Goal: Information Seeking & Learning: Learn about a topic

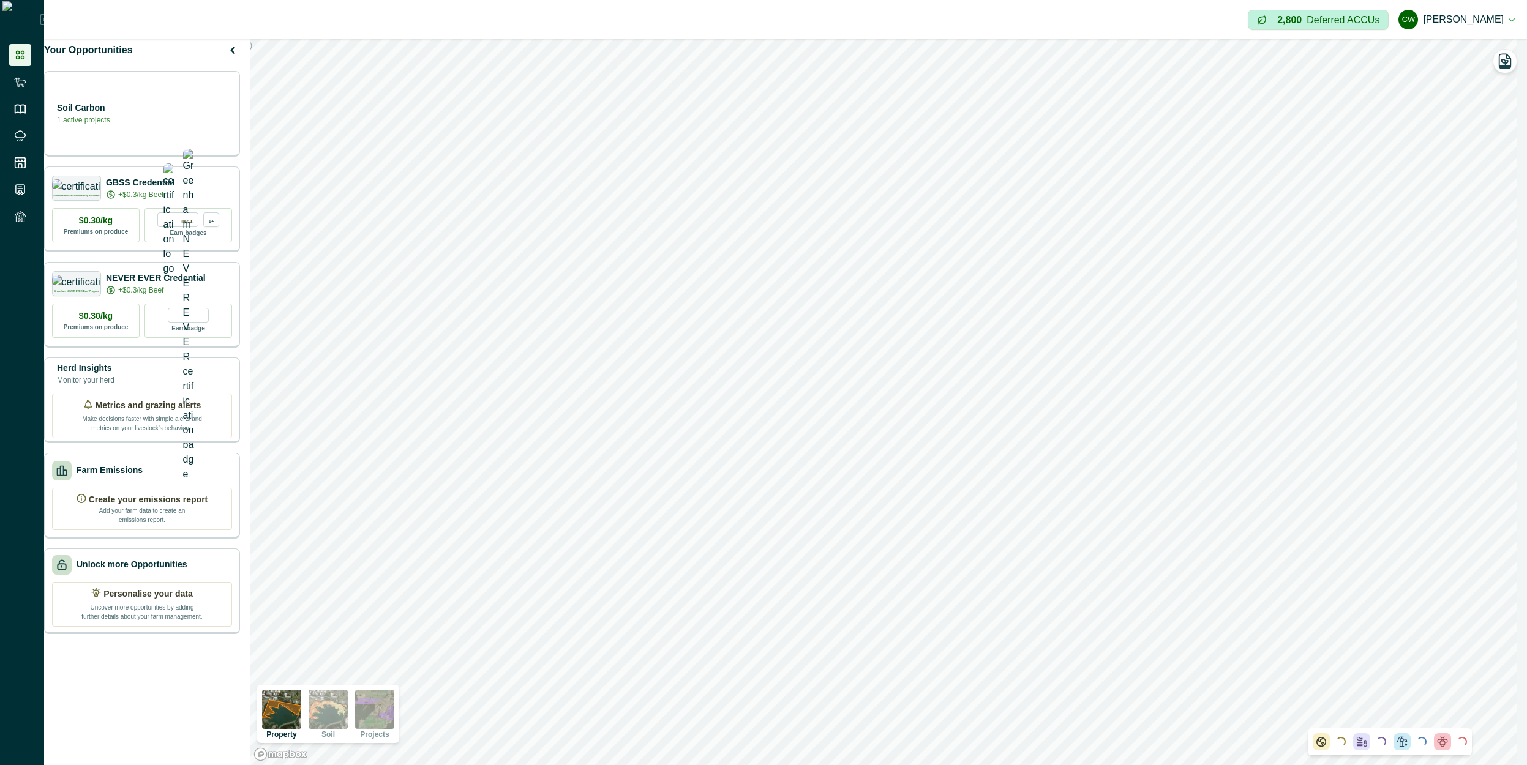
click at [394, 714] on img at bounding box center [374, 709] width 39 height 39
click at [1497, 64] on icon "button" at bounding box center [1505, 61] width 17 height 17
click at [392, 716] on img at bounding box center [374, 709] width 39 height 39
click at [1501, 64] on icon "button" at bounding box center [1505, 61] width 17 height 17
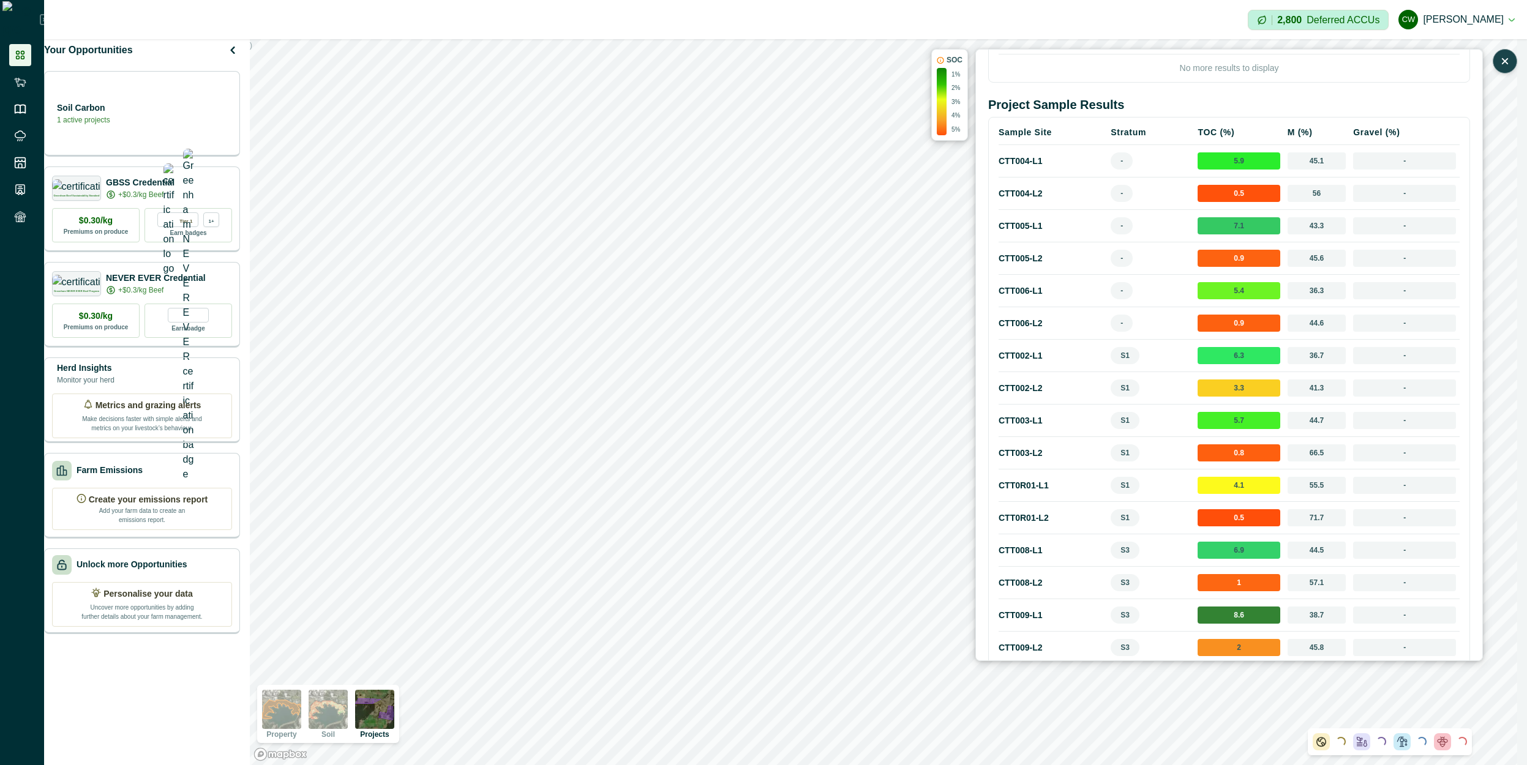
click at [1280, 92] on div "Soil Results T0 apr 2022 Carbon Project Total Project Area Curtin Carbon Projec…" at bounding box center [1229, 355] width 482 height 764
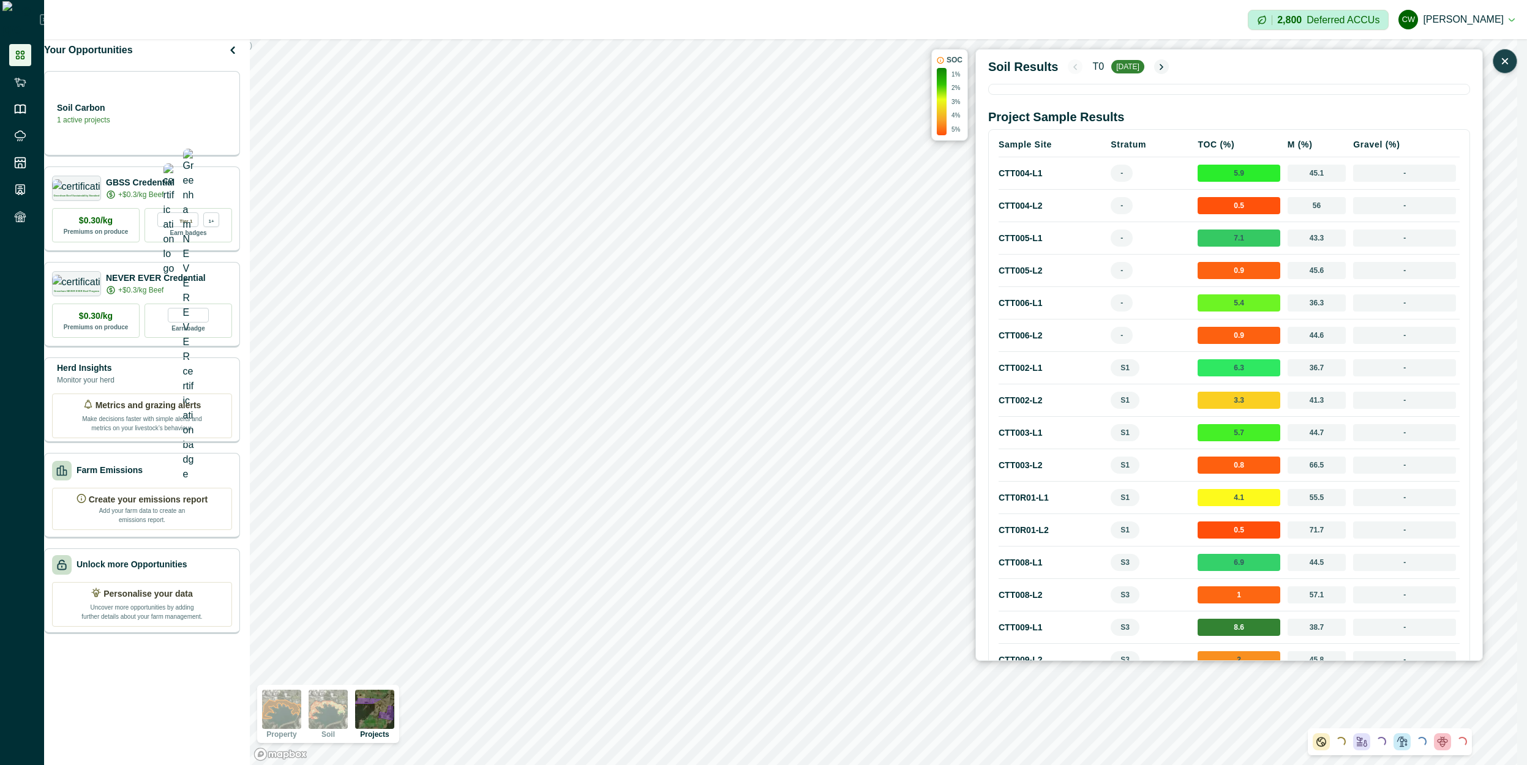
click at [1116, 83] on div "Soil Results T0 apr 2022 Carbon Project Total Project Area Curtin Carbon Projec…" at bounding box center [1229, 355] width 482 height 592
click at [1142, 89] on th "Carbon Project" at bounding box center [1159, 99] width 321 height 25
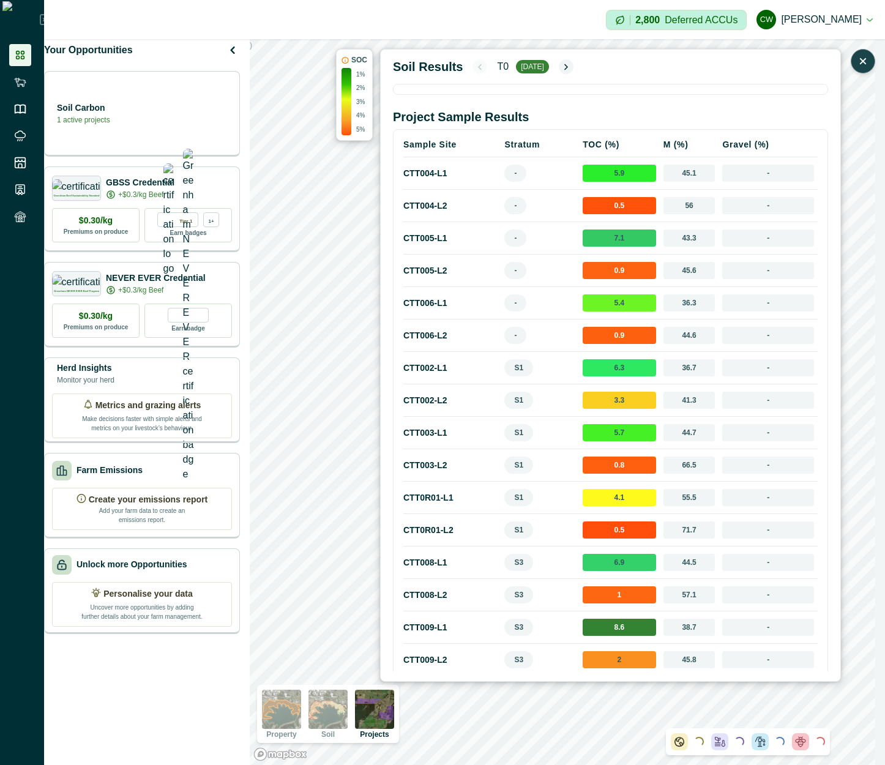
click at [457, 86] on div "Carbon Project Total Project Area Curtin Carbon Project Selected 96.6 ha No mor…" at bounding box center [610, 89] width 435 height 11
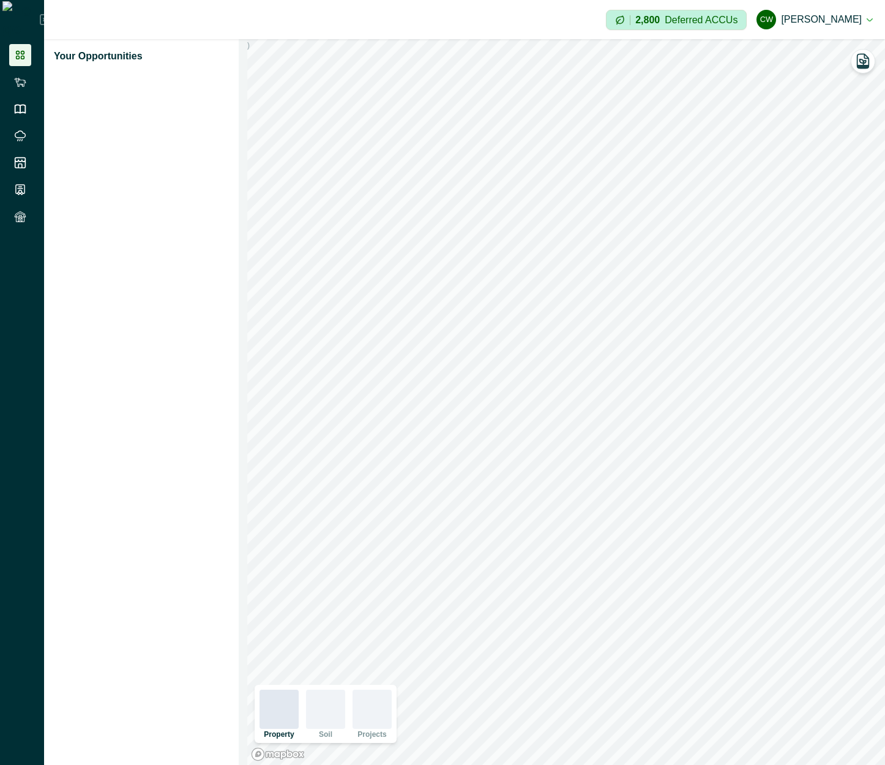
click at [366, 705] on div at bounding box center [372, 709] width 39 height 39
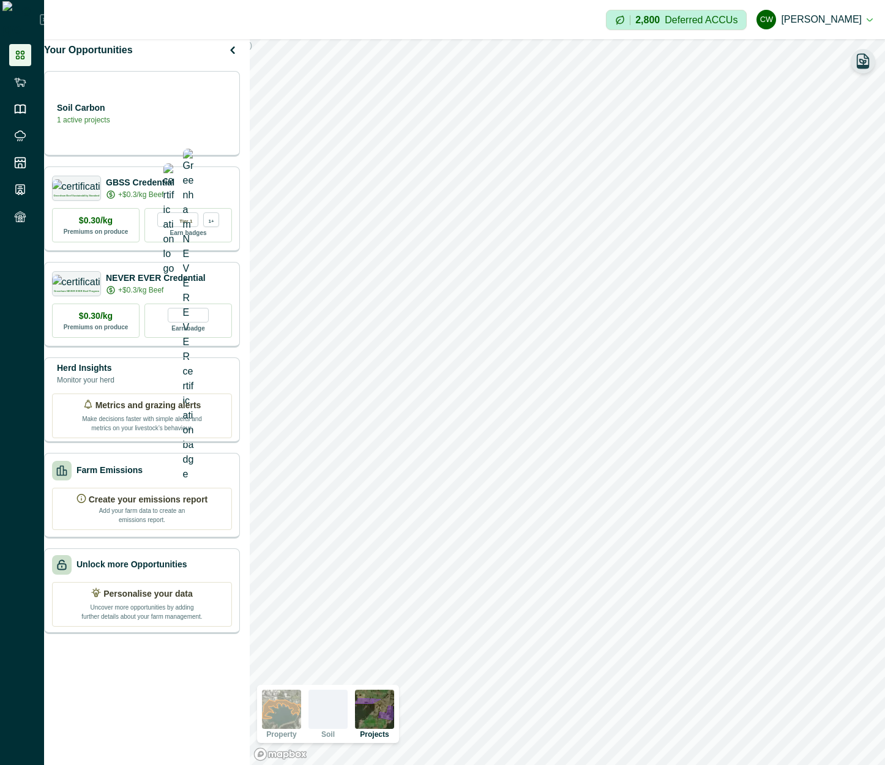
click at [864, 69] on icon "button" at bounding box center [863, 61] width 17 height 17
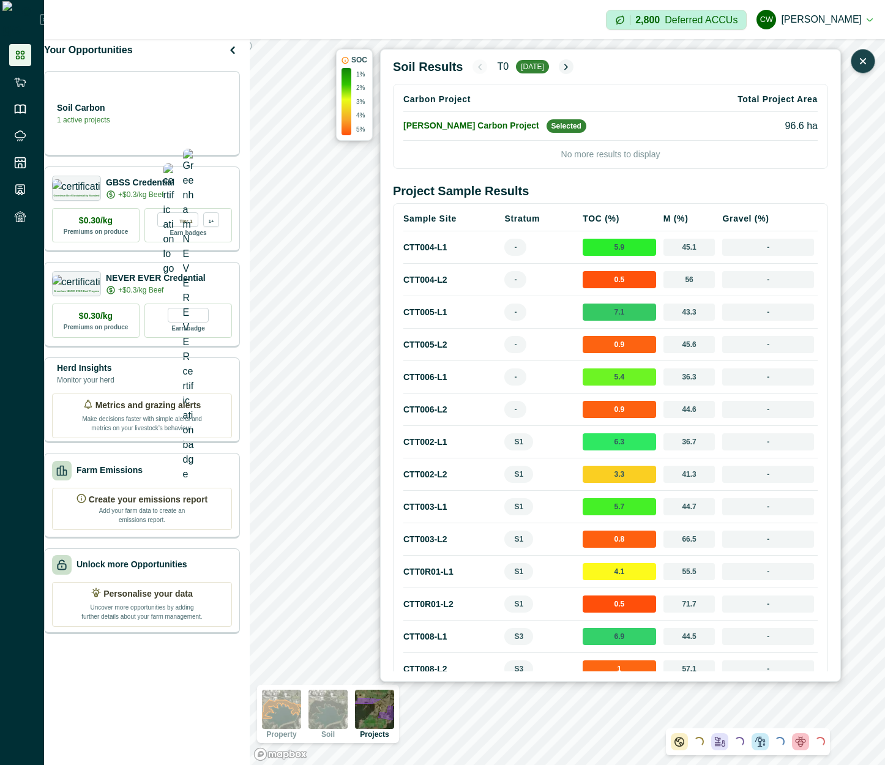
click at [362, 90] on p "2%" at bounding box center [360, 87] width 9 height 9
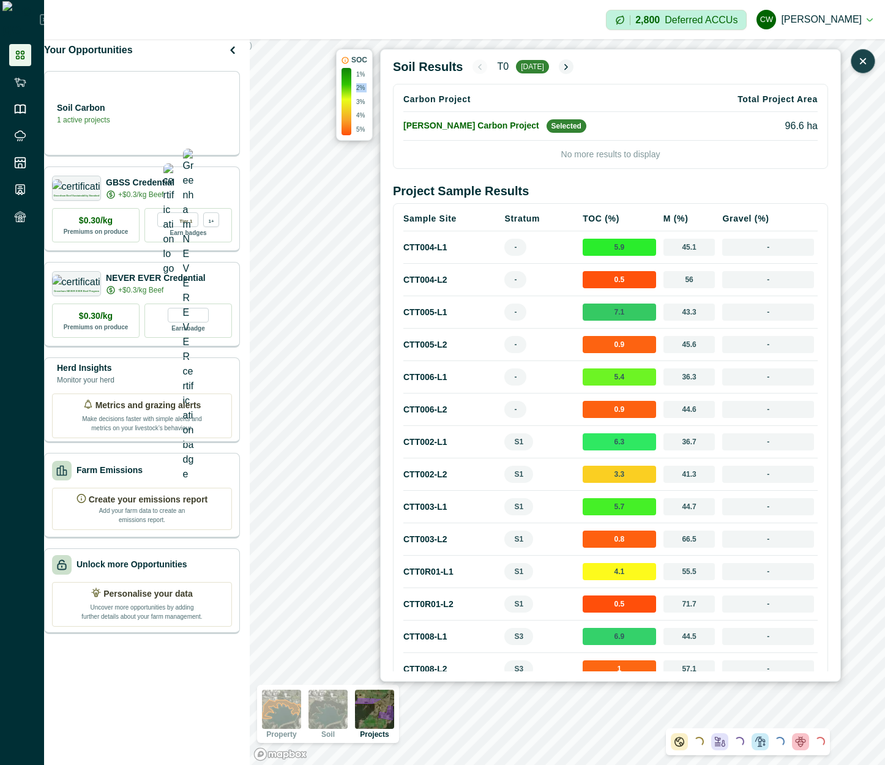
click at [362, 90] on p "2%" at bounding box center [360, 87] width 9 height 9
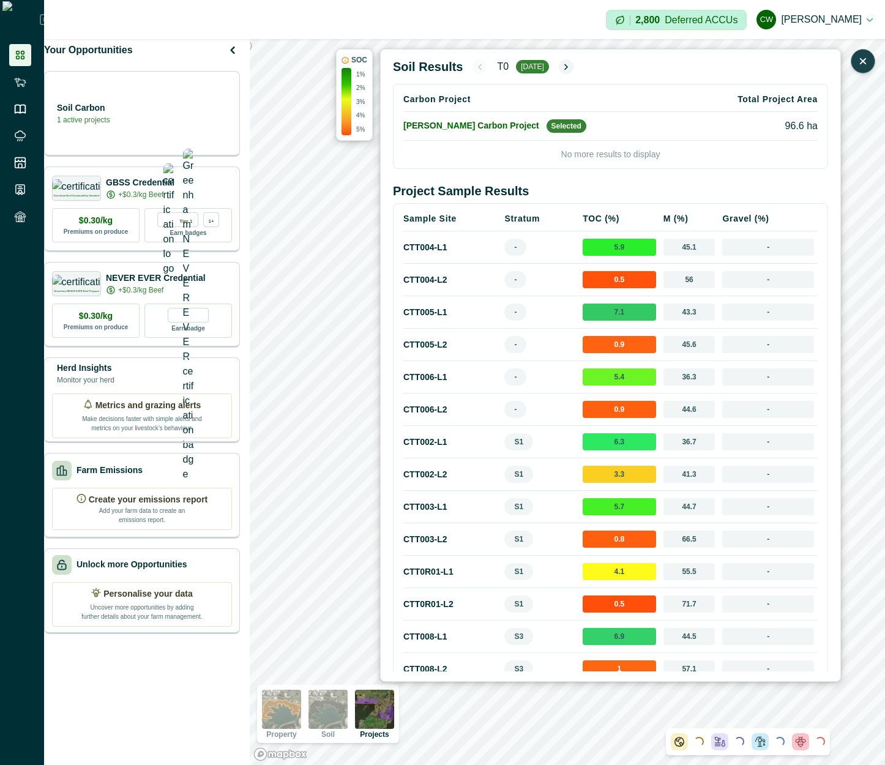
click at [701, 191] on h2 "Project Sample Results" at bounding box center [610, 191] width 435 height 15
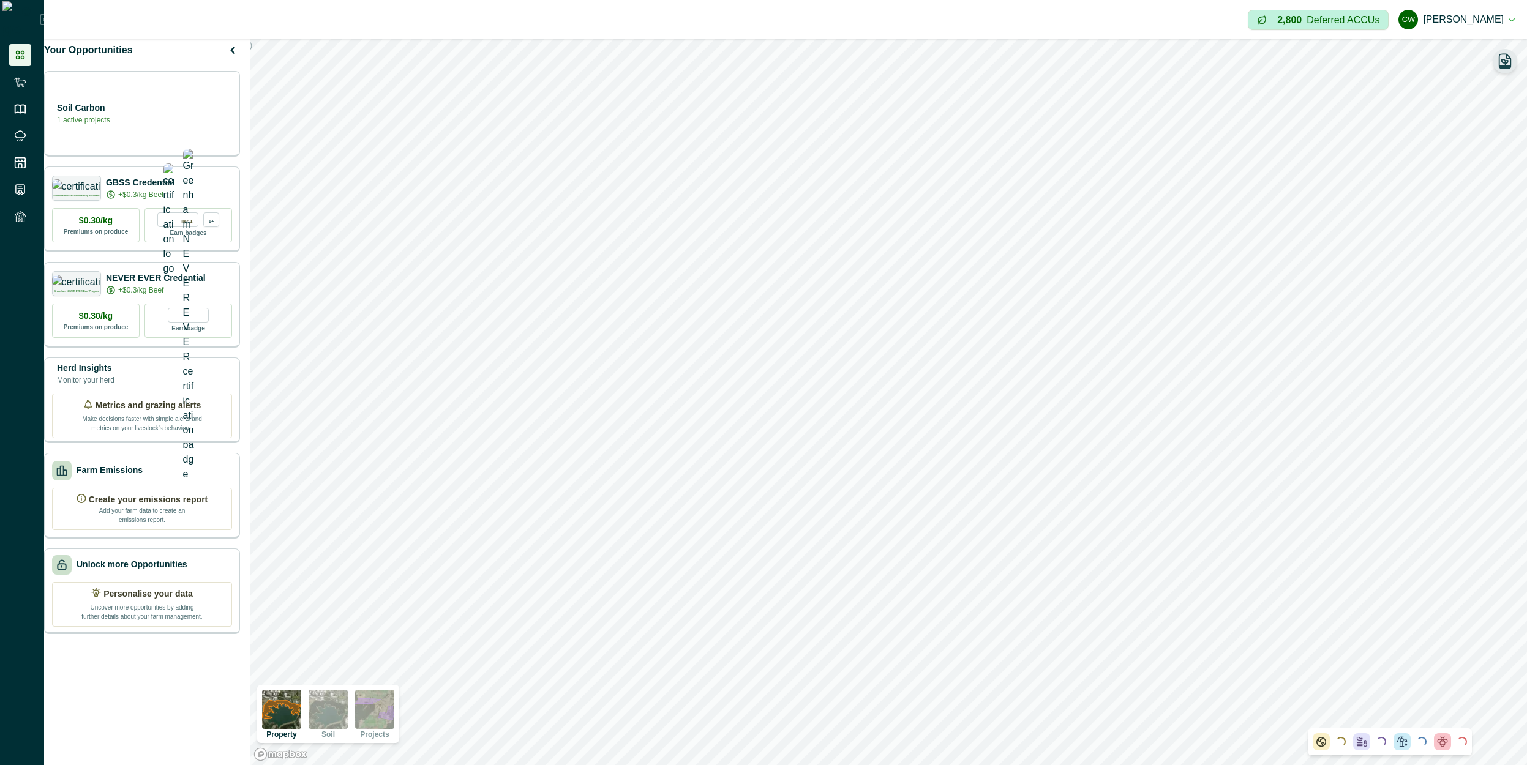
click at [1501, 56] on icon "button" at bounding box center [1505, 61] width 17 height 17
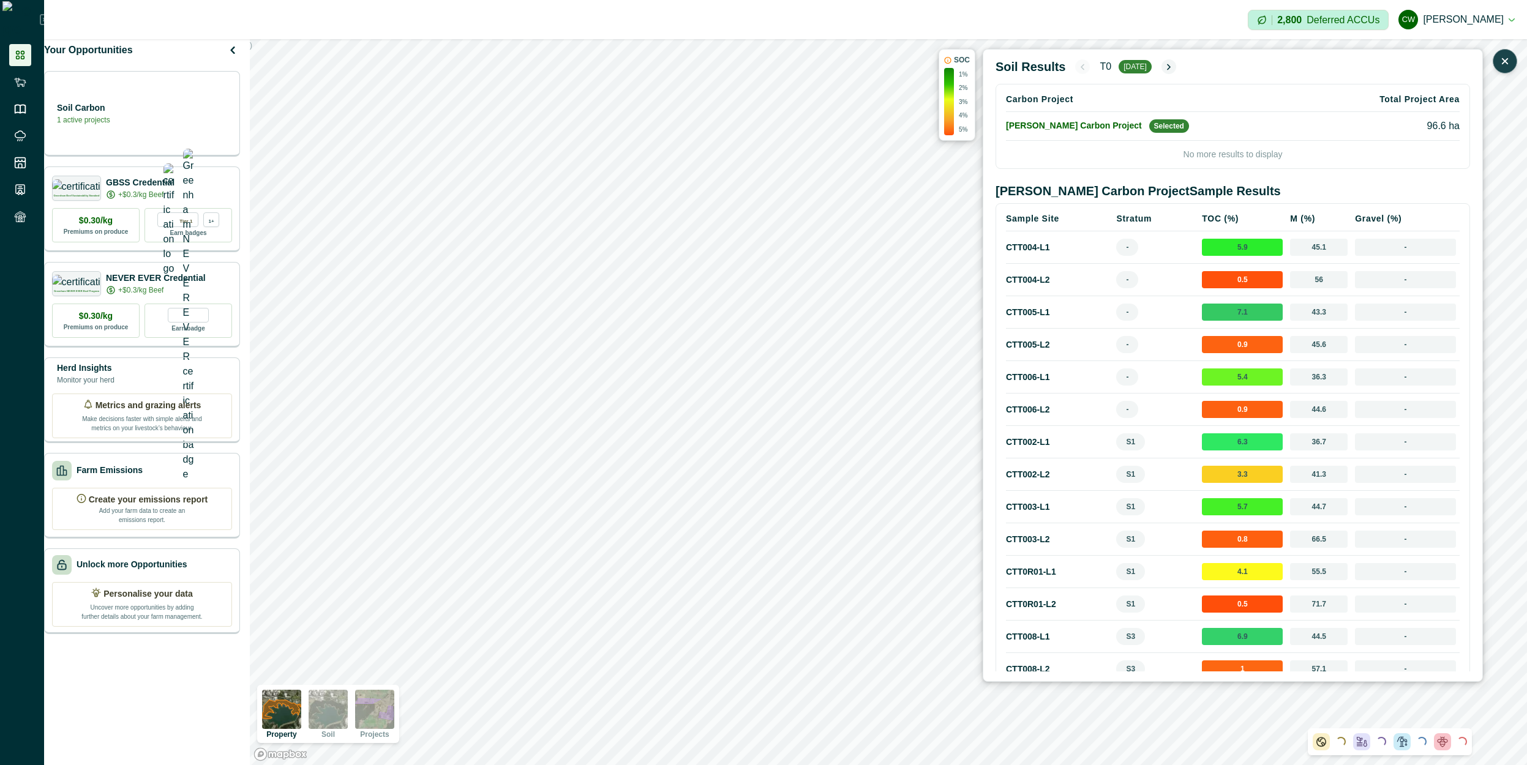
click at [1159, 186] on h2 "Curtin Carbon Project Sample Results" at bounding box center [1233, 191] width 475 height 15
click at [1159, 185] on h2 "Curtin Carbon Project Sample Results" at bounding box center [1233, 191] width 475 height 15
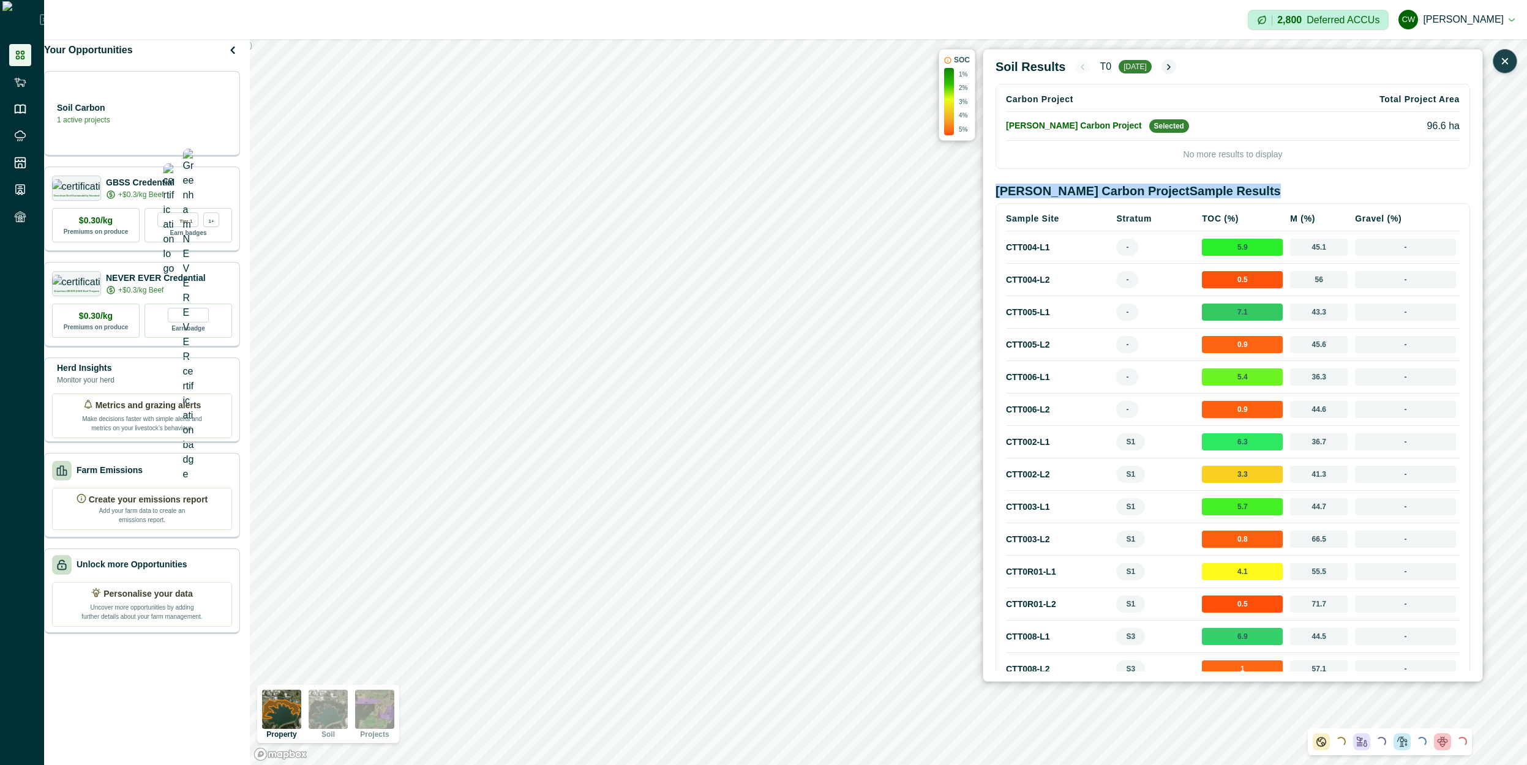
click at [1159, 185] on h2 "Curtin Carbon Project Sample Results" at bounding box center [1233, 191] width 475 height 15
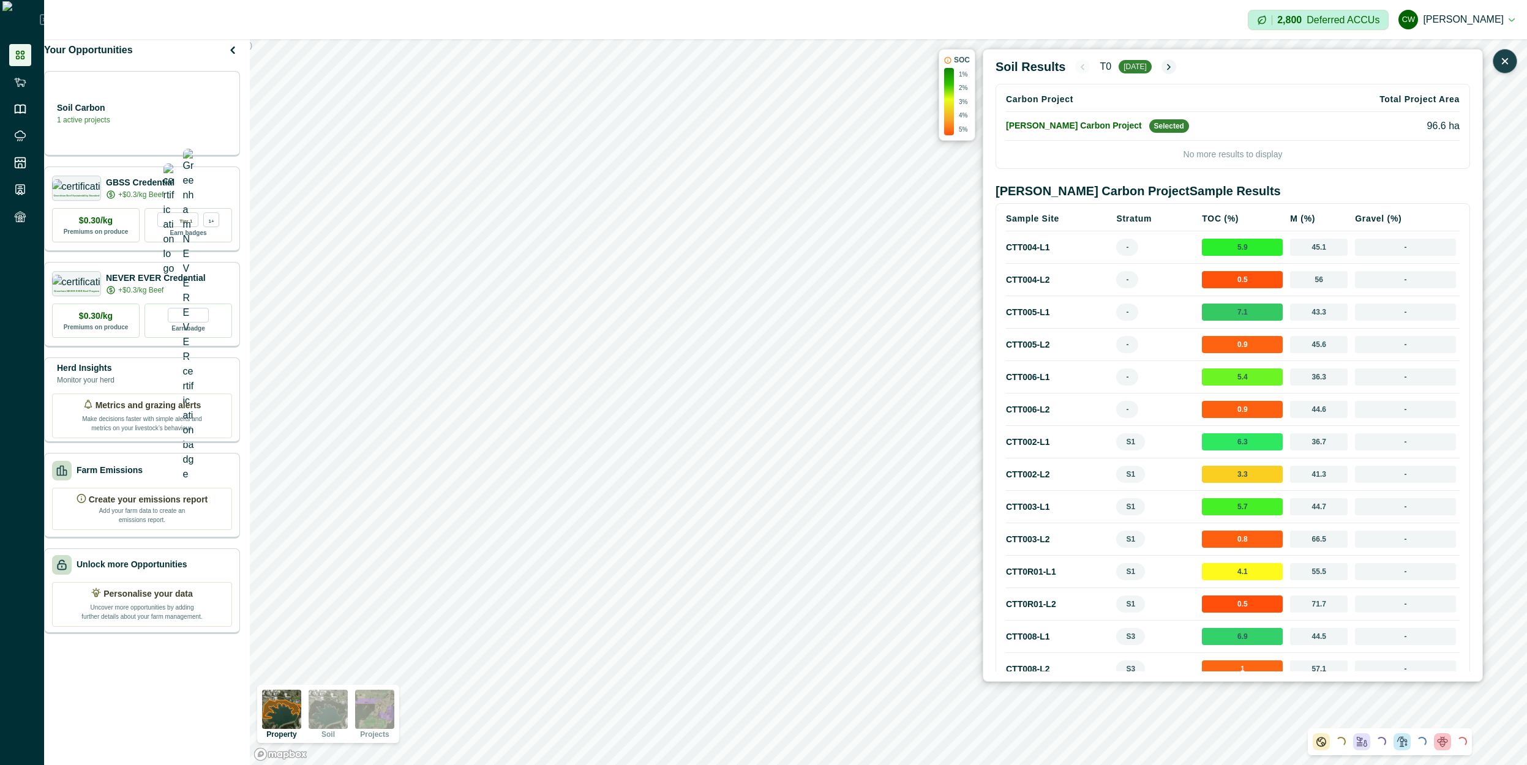
click at [1159, 185] on h2 "Curtin Carbon Project Sample Results" at bounding box center [1233, 191] width 475 height 15
click at [1160, 185] on h2 "Curtin Carbon Project Sample Results" at bounding box center [1233, 191] width 475 height 15
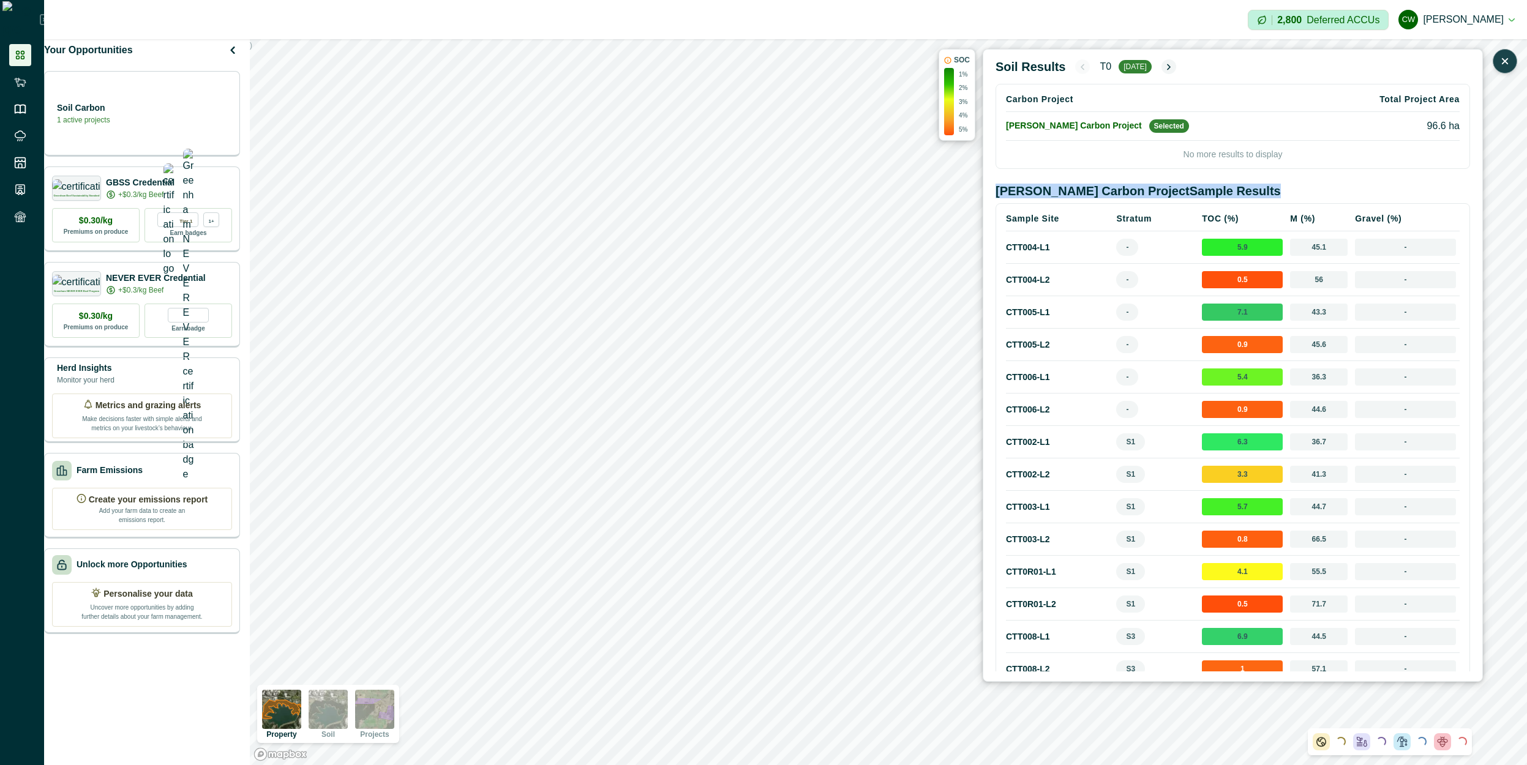
click at [1161, 185] on h2 "Curtin Carbon Project Sample Results" at bounding box center [1233, 191] width 475 height 15
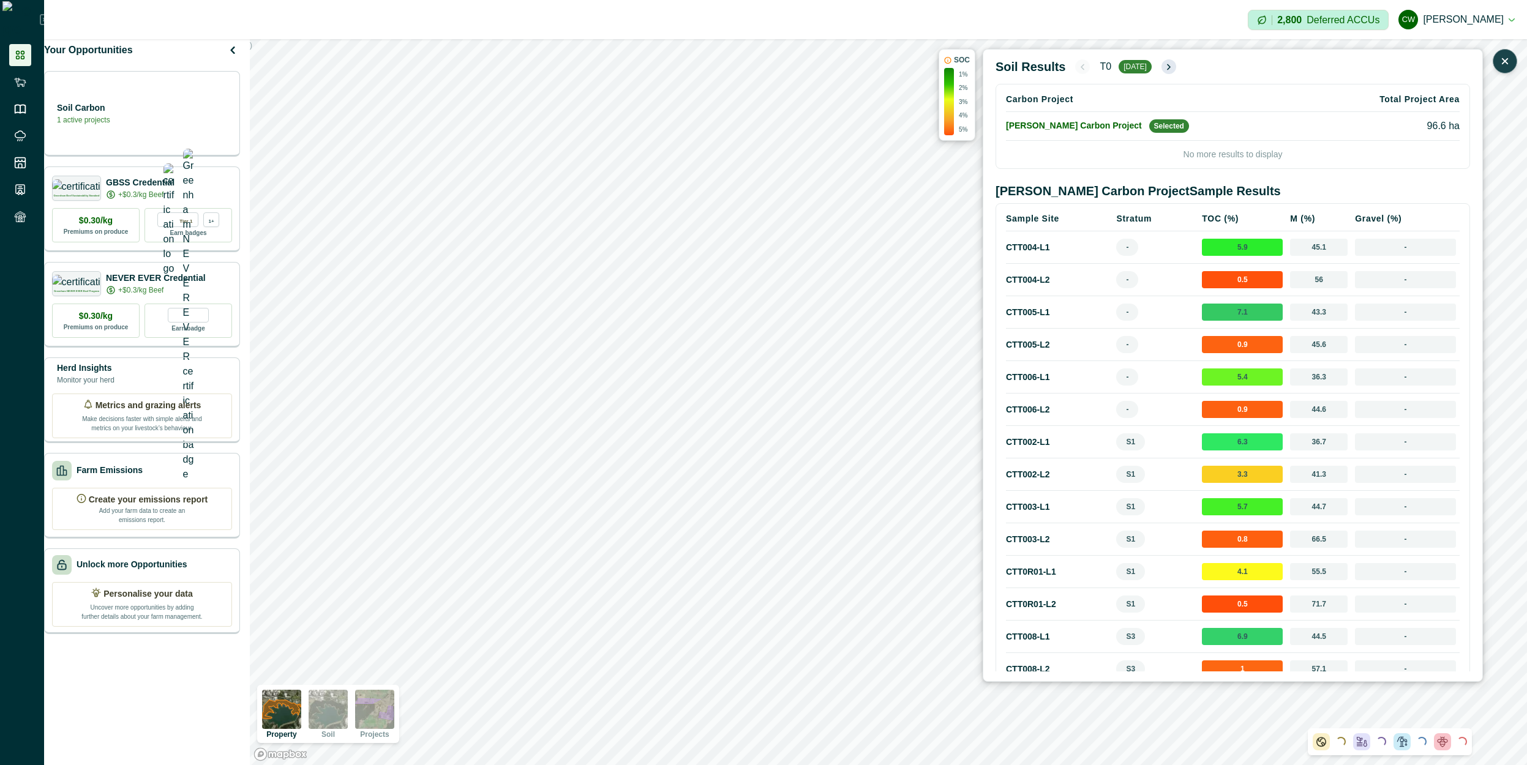
click at [1173, 71] on icon "button" at bounding box center [1169, 67] width 10 height 10
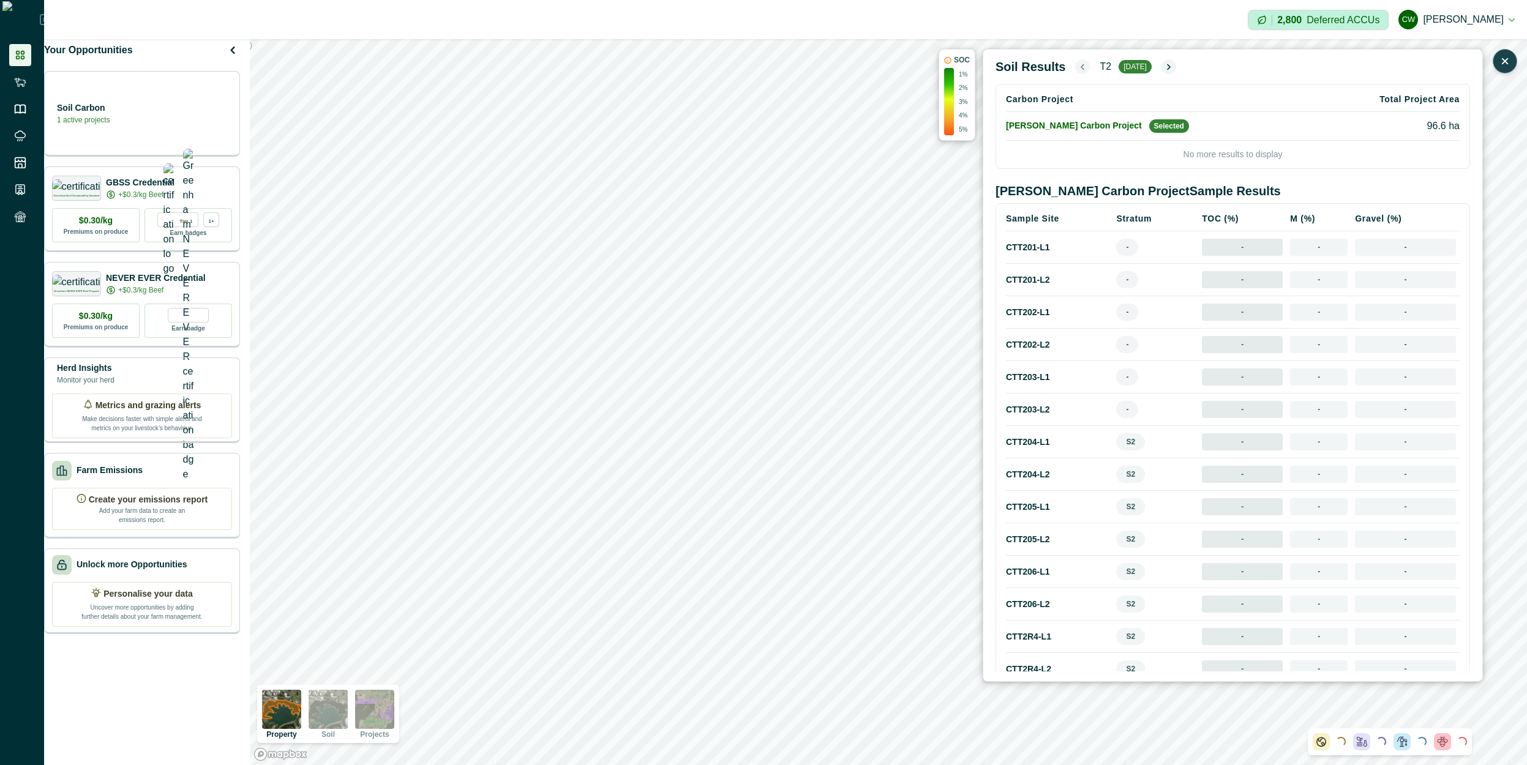
click at [1078, 70] on icon "button" at bounding box center [1083, 67] width 10 height 10
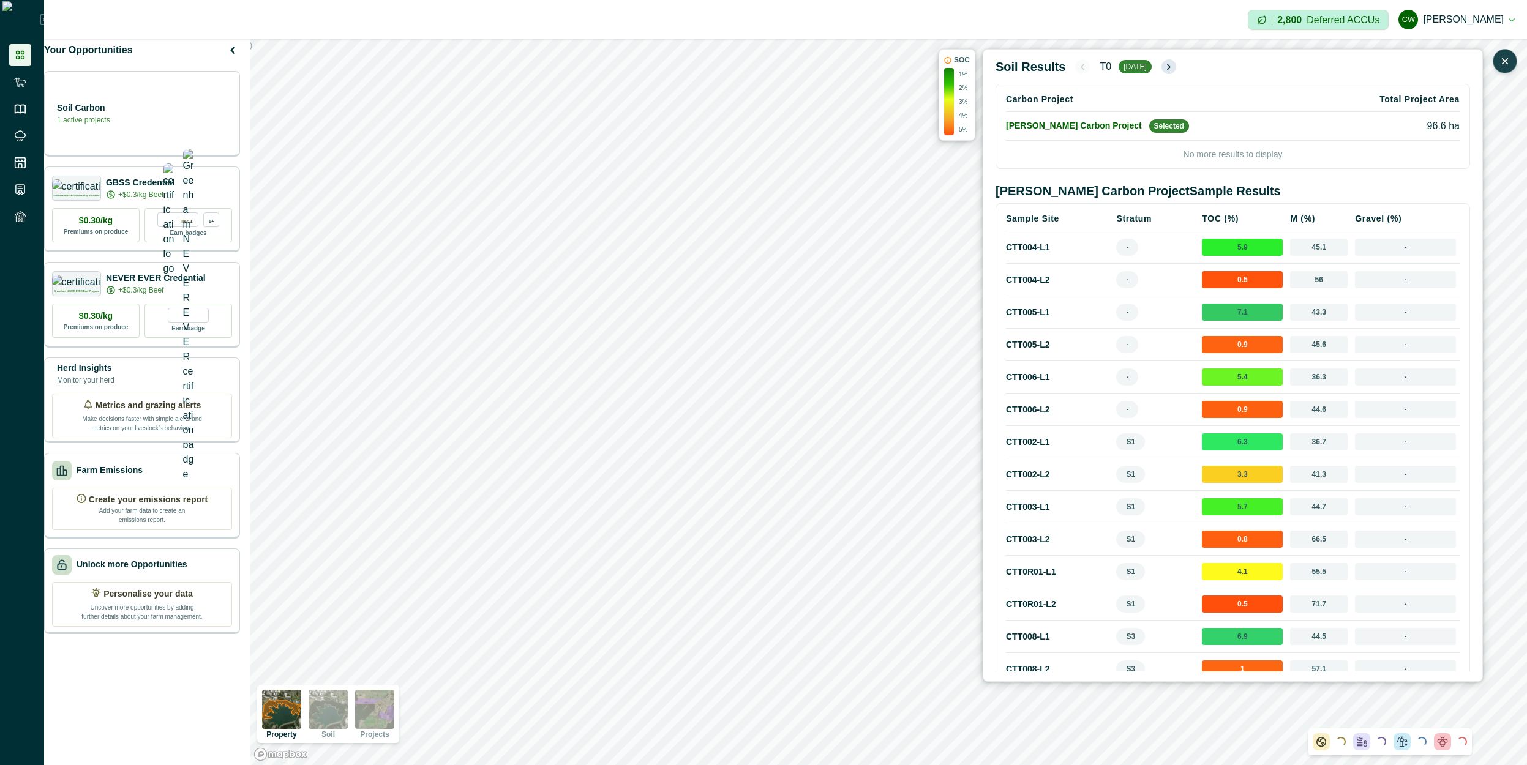
click at [1168, 70] on icon "button" at bounding box center [1169, 67] width 10 height 10
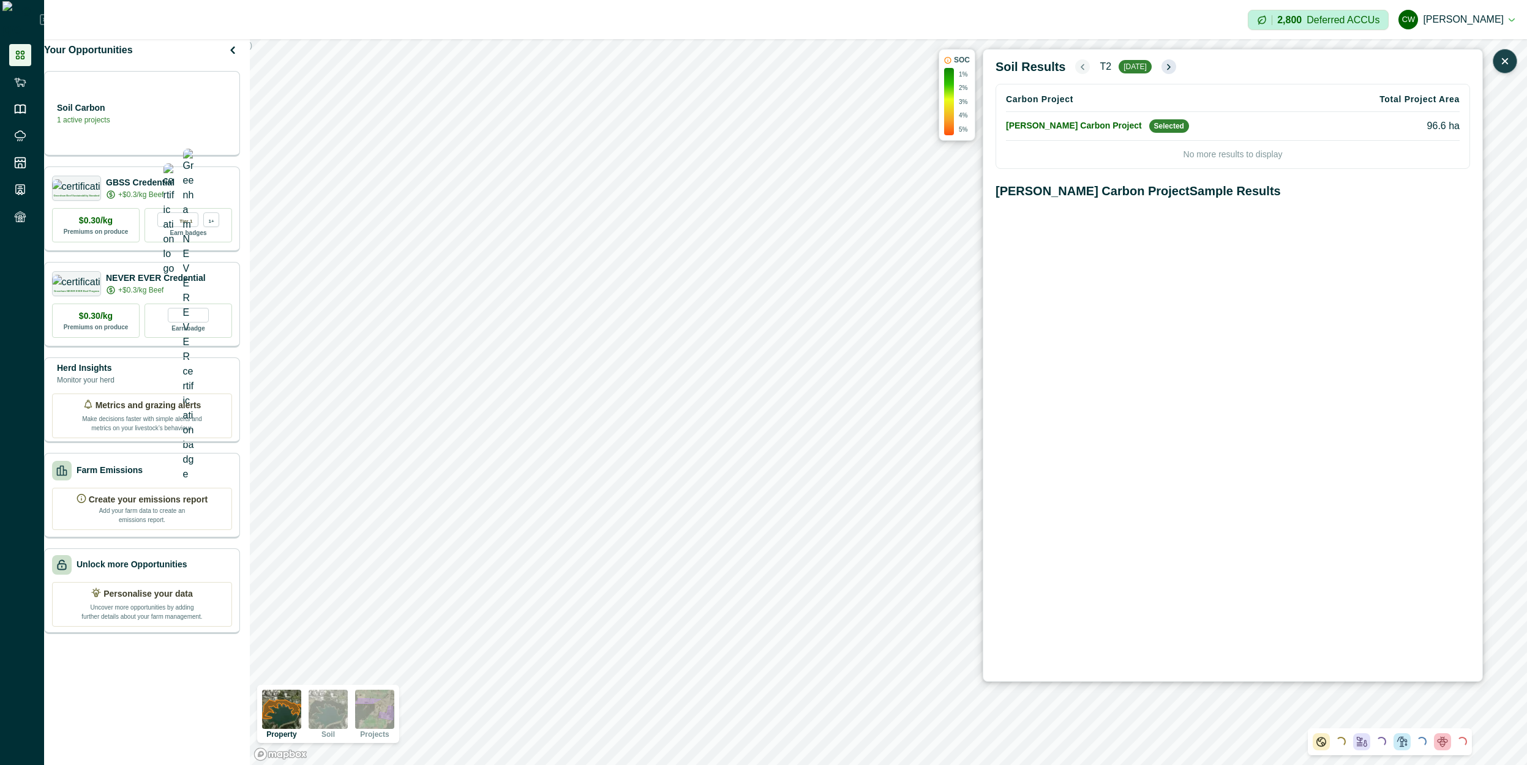
click at [1168, 70] on icon "button" at bounding box center [1169, 67] width 10 height 10
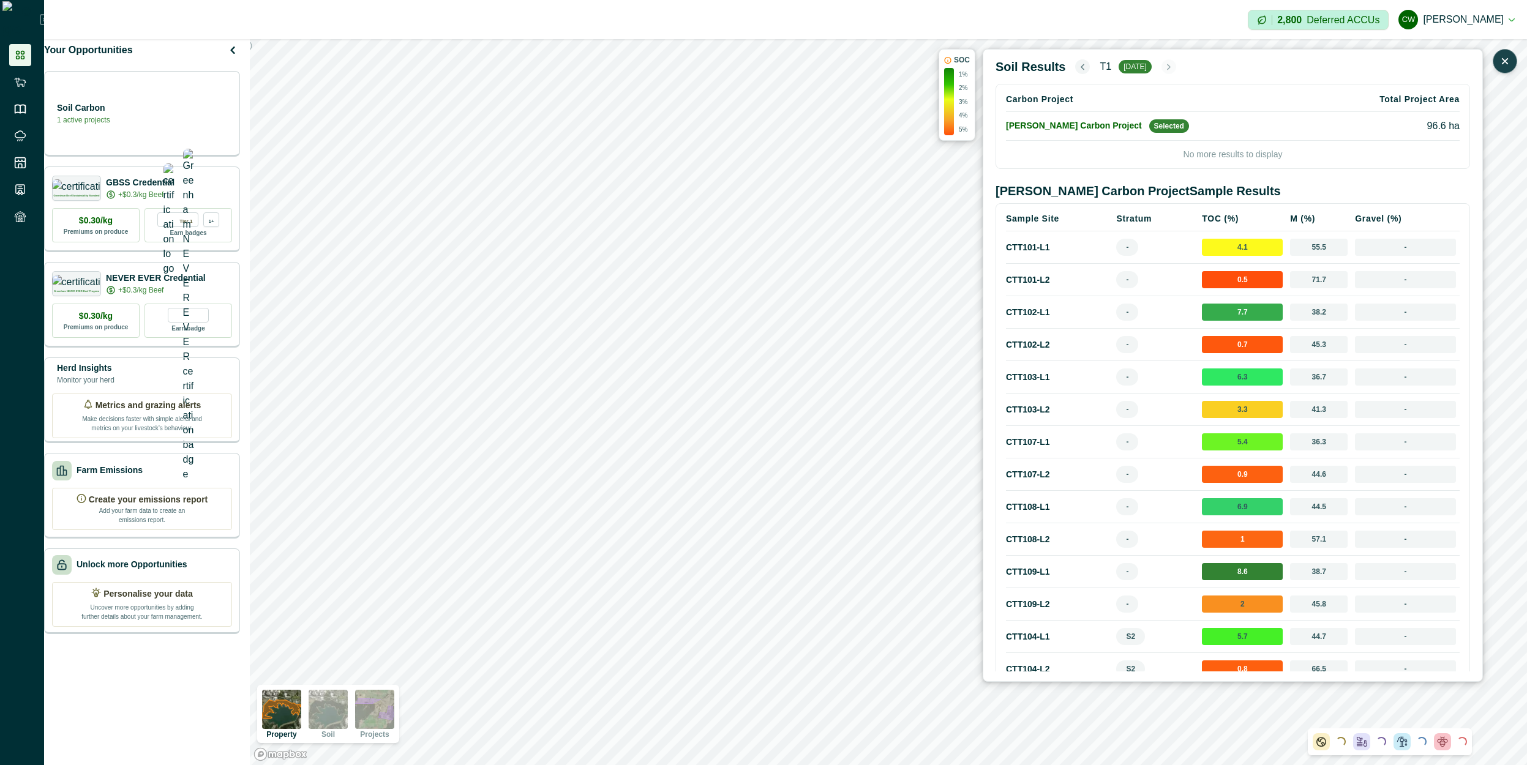
click at [1047, 129] on td "Curtin Carbon Project Selected" at bounding box center [1163, 126] width 315 height 29
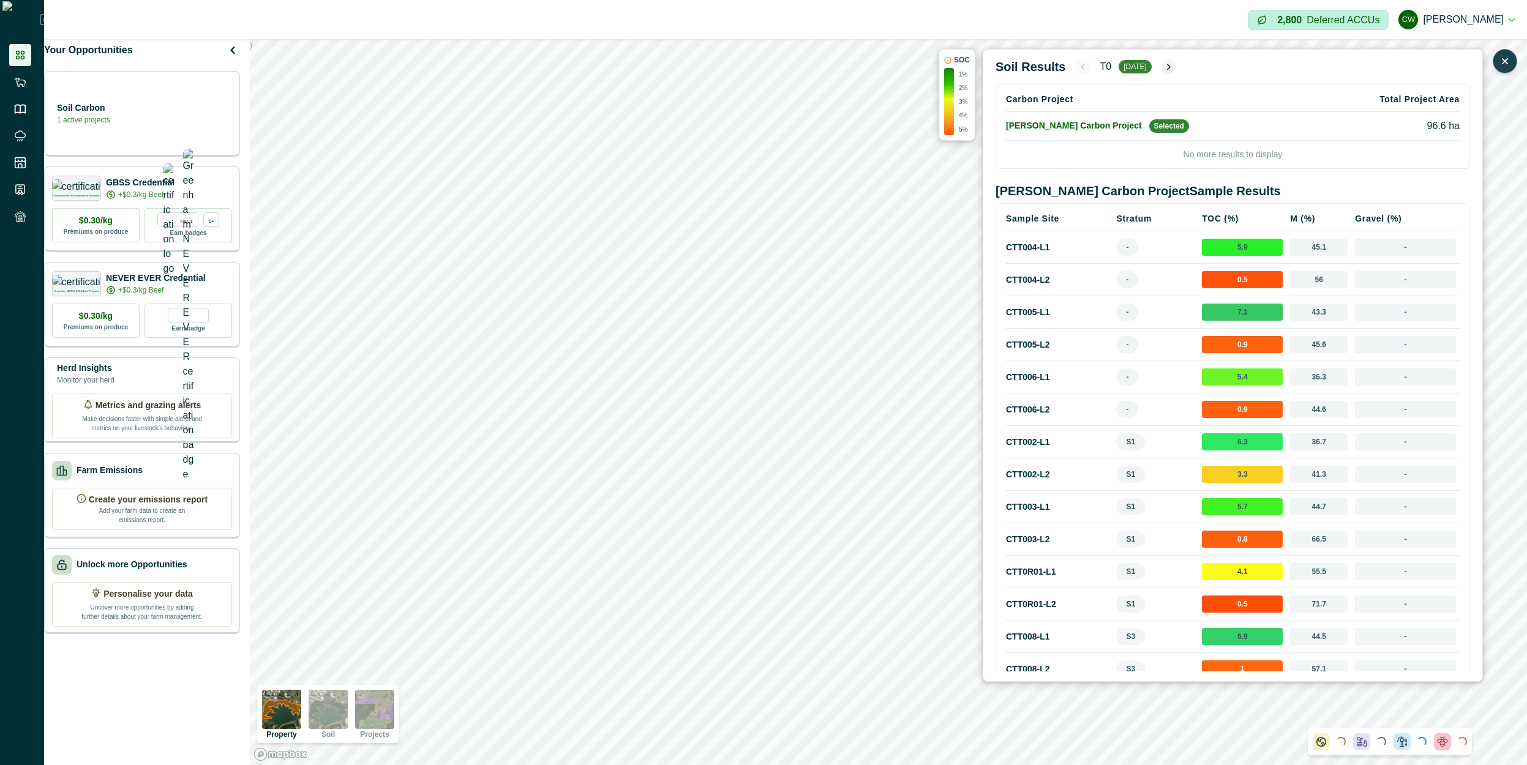
click at [1057, 194] on h2 "Curtin Carbon Project Sample Results" at bounding box center [1233, 191] width 475 height 15
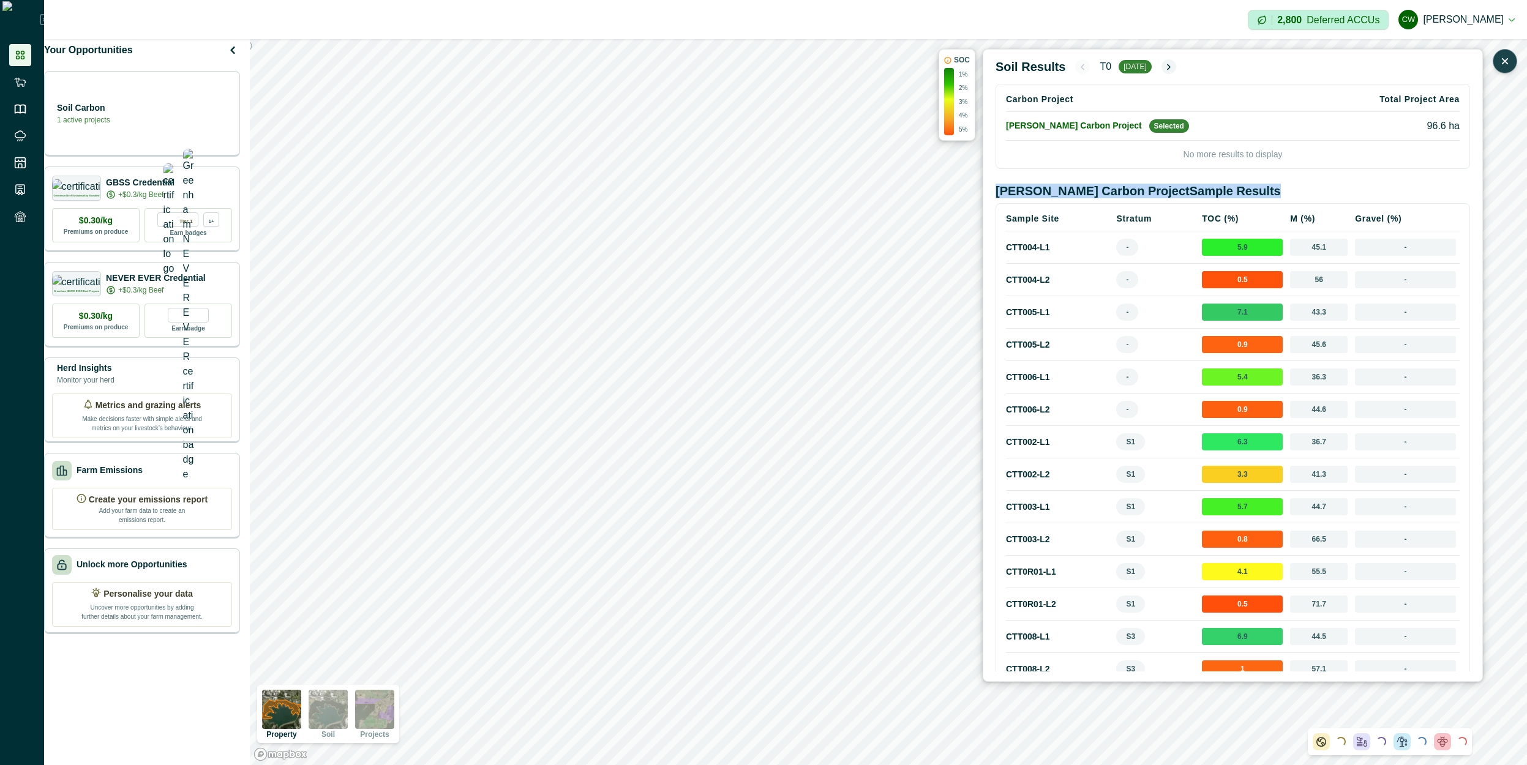
click at [1057, 194] on h2 "Curtin Carbon Project Sample Results" at bounding box center [1233, 191] width 475 height 15
click at [1234, 313] on span "7.1" at bounding box center [1242, 312] width 81 height 17
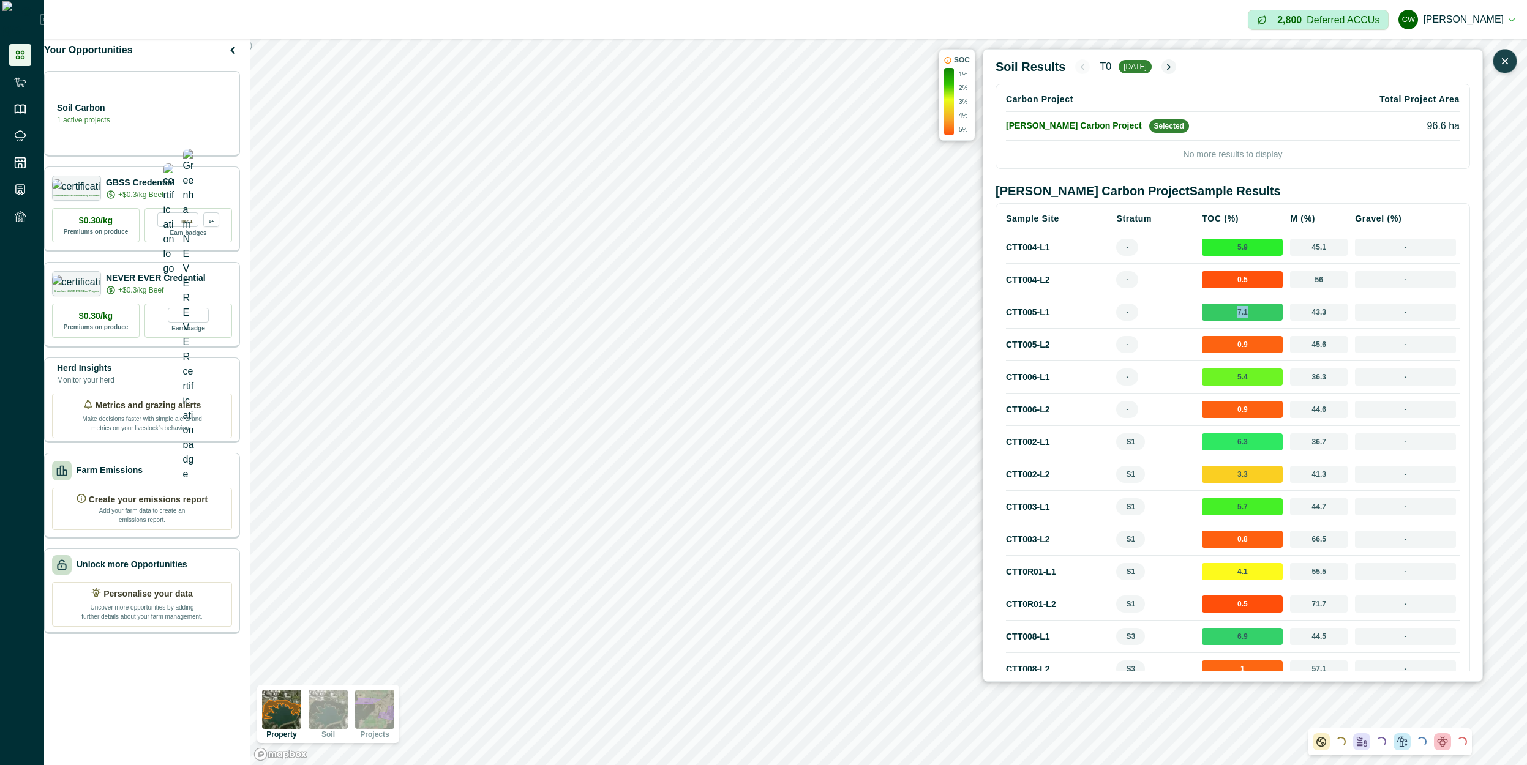
click at [1234, 313] on span "7.1" at bounding box center [1242, 312] width 81 height 17
click at [378, 717] on img at bounding box center [374, 709] width 39 height 39
click at [1505, 67] on icon "button" at bounding box center [1505, 61] width 12 height 12
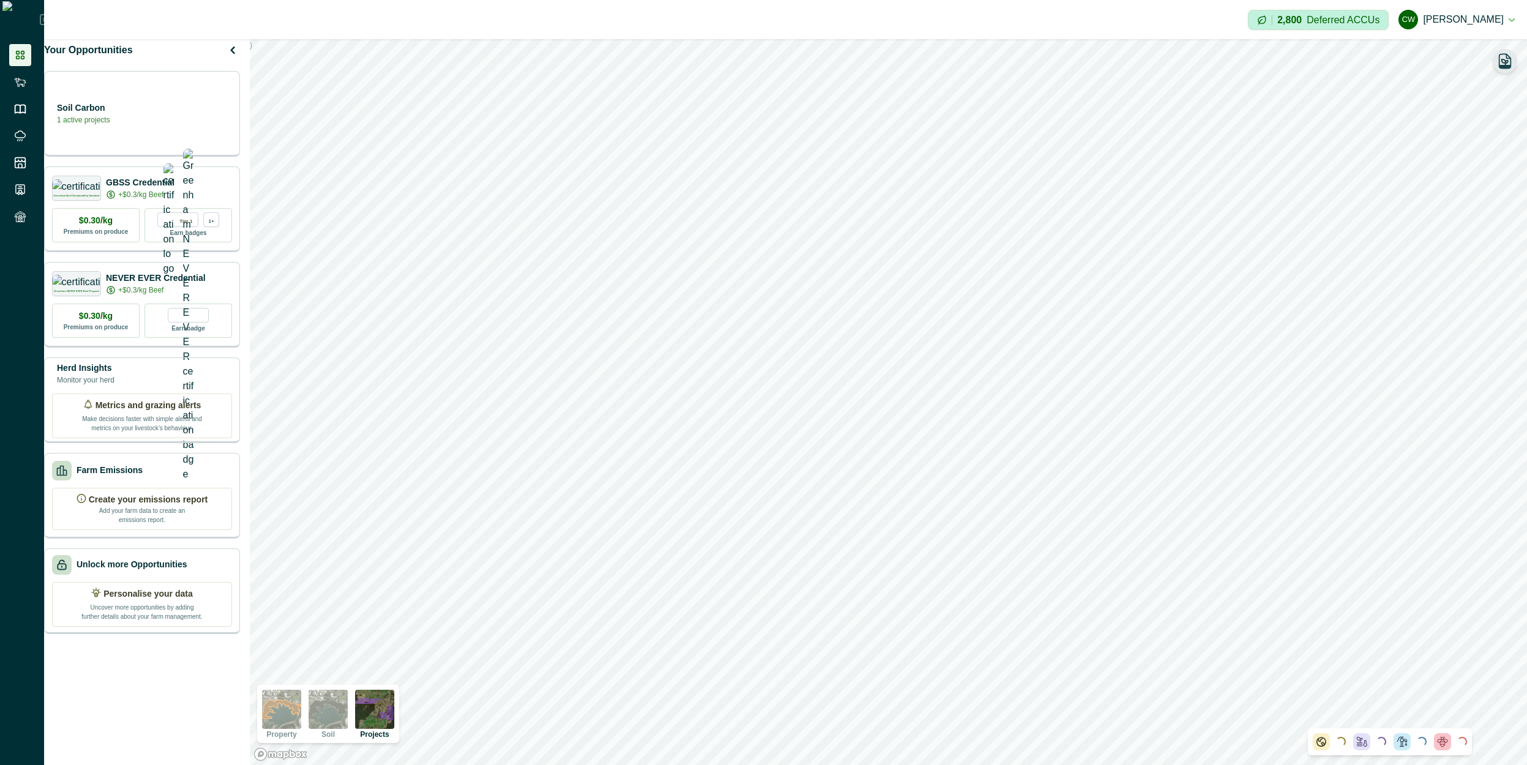
click at [1505, 67] on icon "button" at bounding box center [1505, 66] width 11 height 3
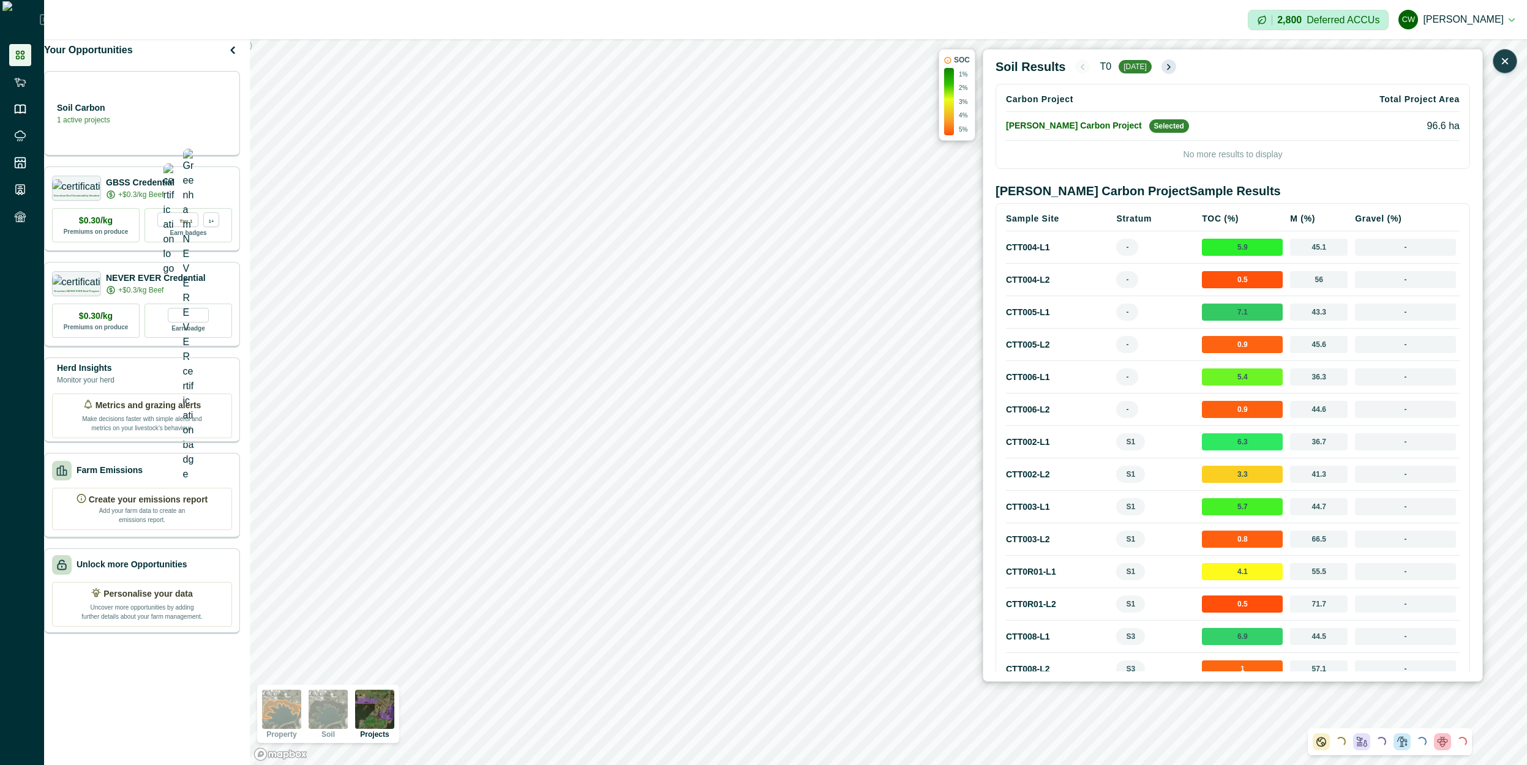
click at [1170, 70] on icon "button" at bounding box center [1169, 67] width 10 height 10
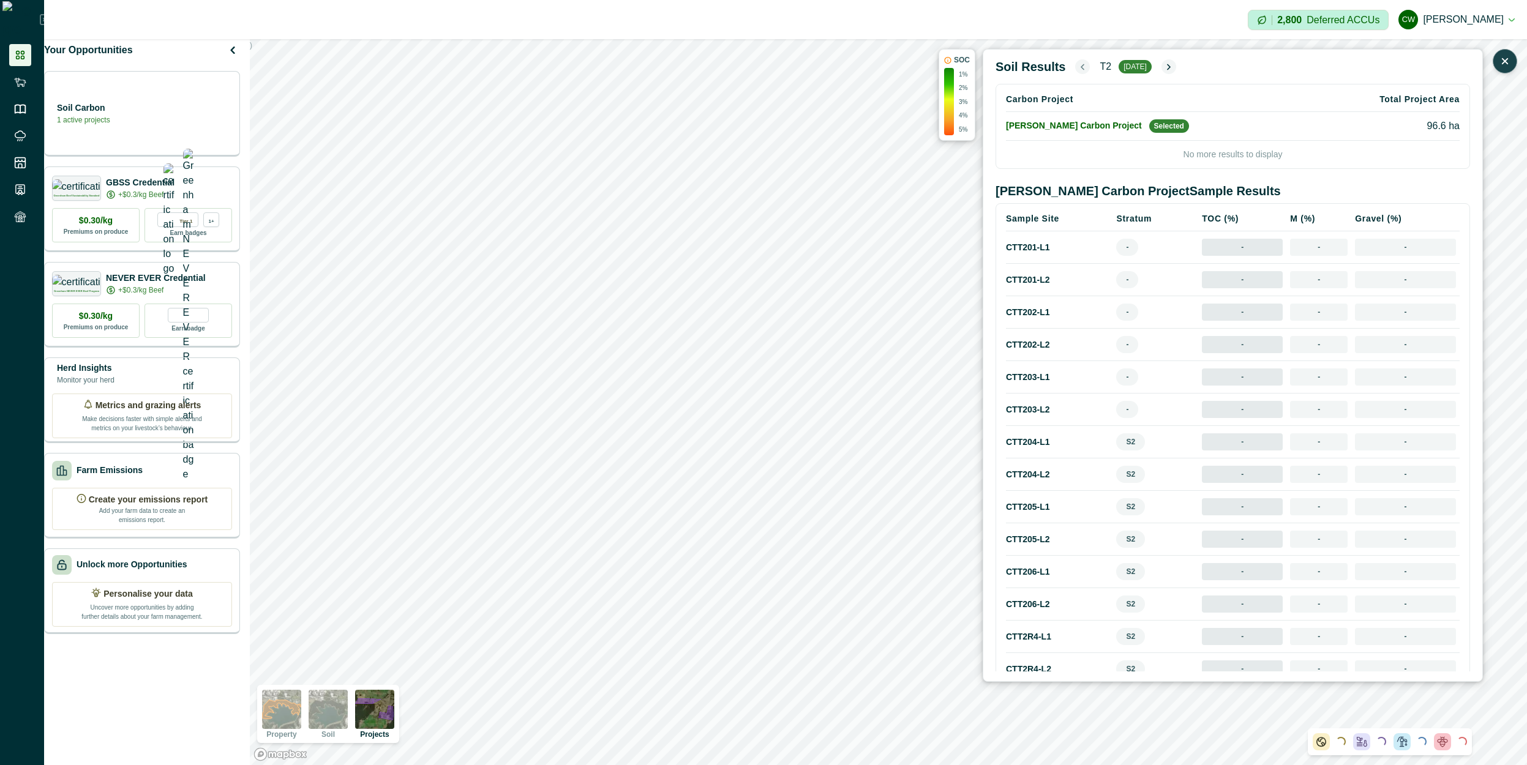
click at [1078, 68] on icon "button" at bounding box center [1083, 67] width 10 height 10
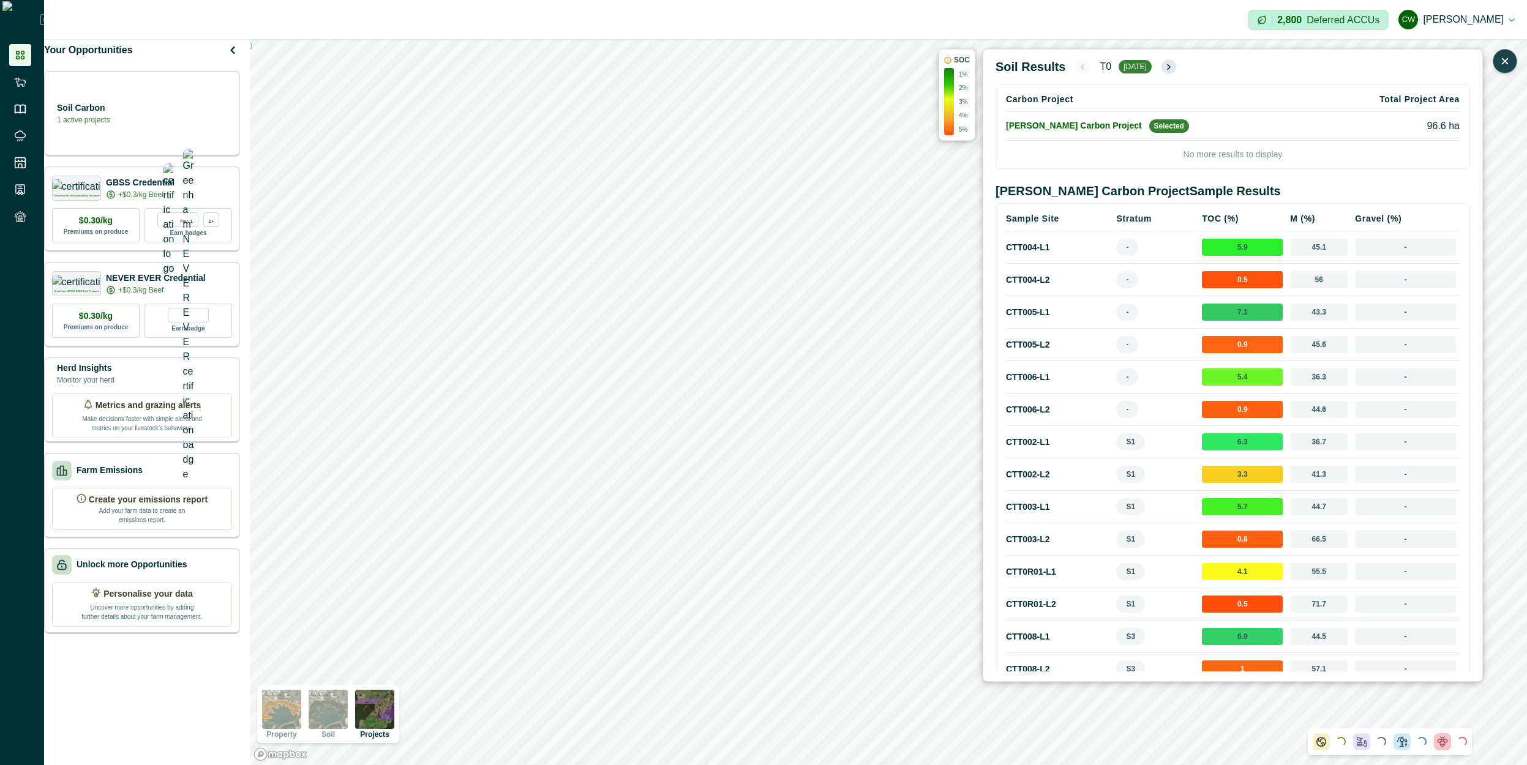
click at [1164, 69] on icon "button" at bounding box center [1169, 67] width 10 height 10
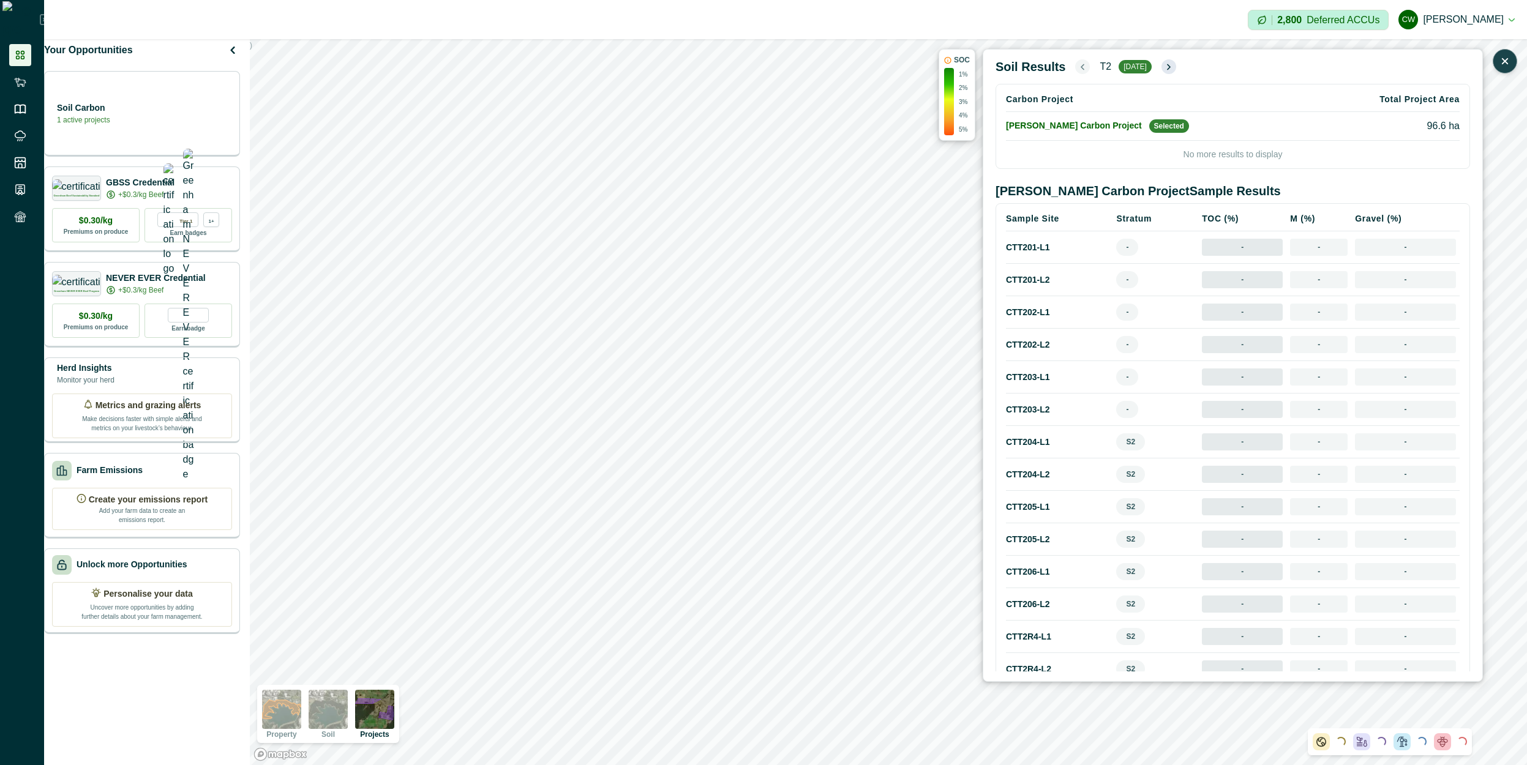
click at [1164, 69] on button "button" at bounding box center [1169, 66] width 15 height 15
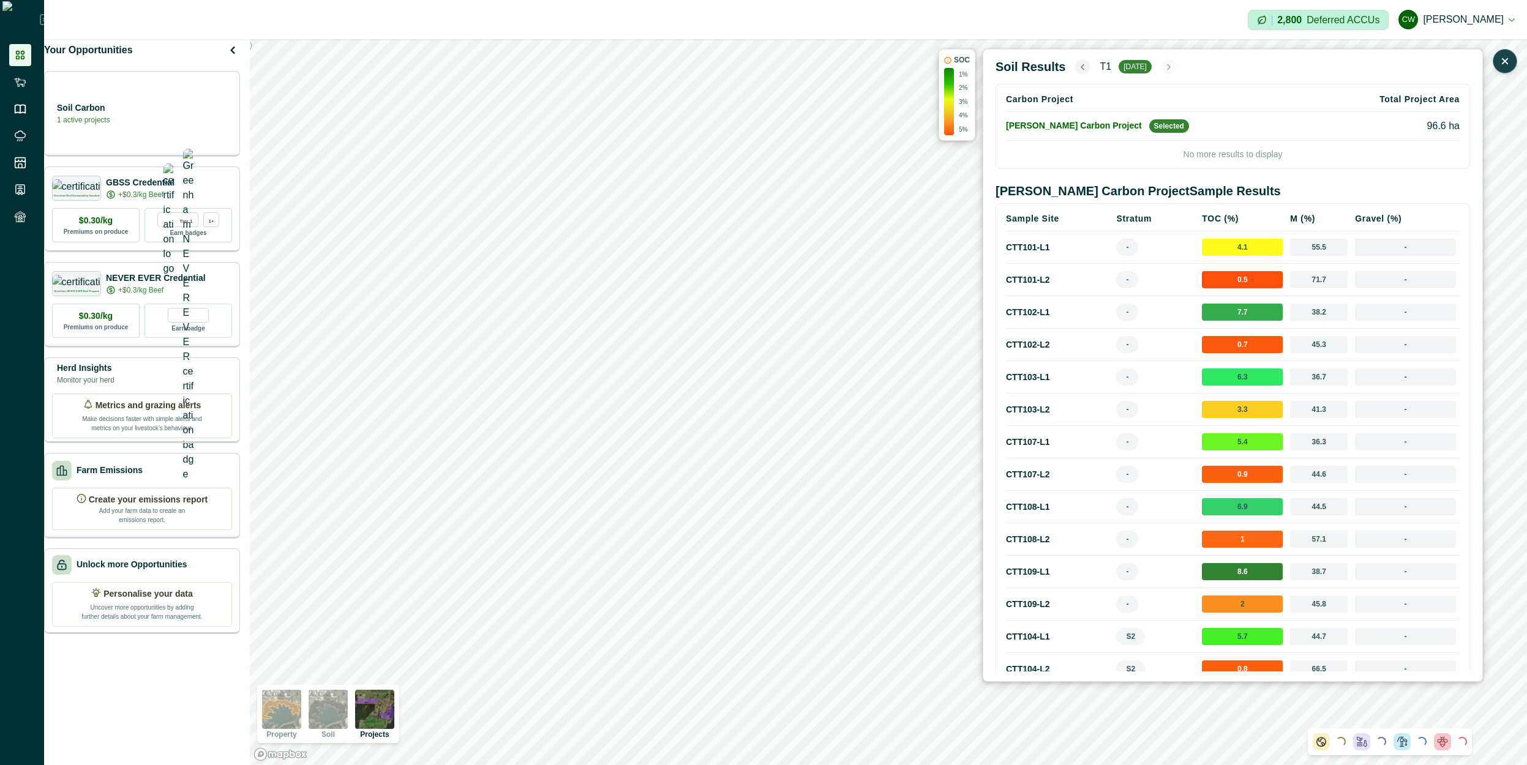
click at [1075, 66] on button "button" at bounding box center [1082, 66] width 15 height 15
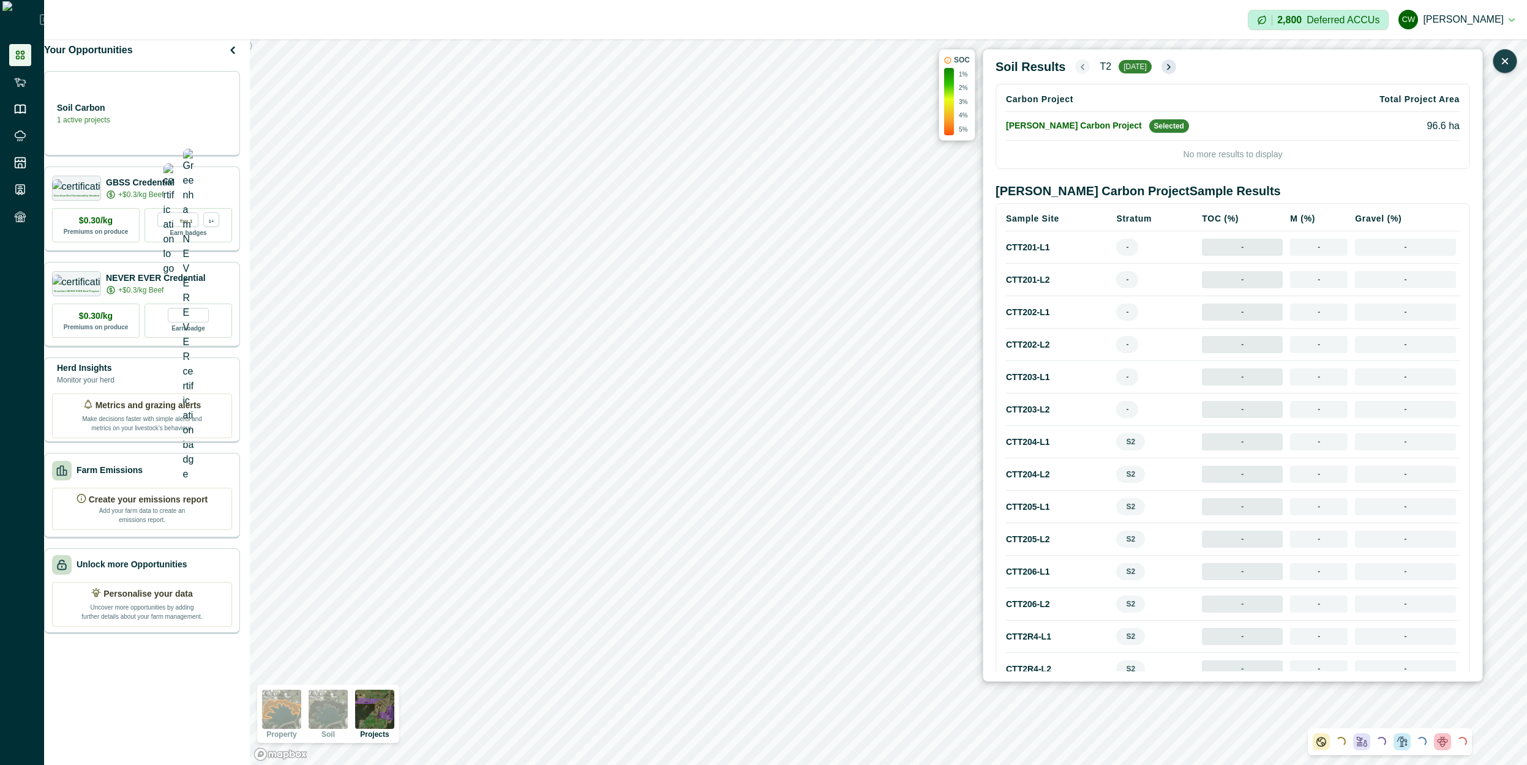
click at [1170, 69] on icon "button" at bounding box center [1169, 67] width 10 height 10
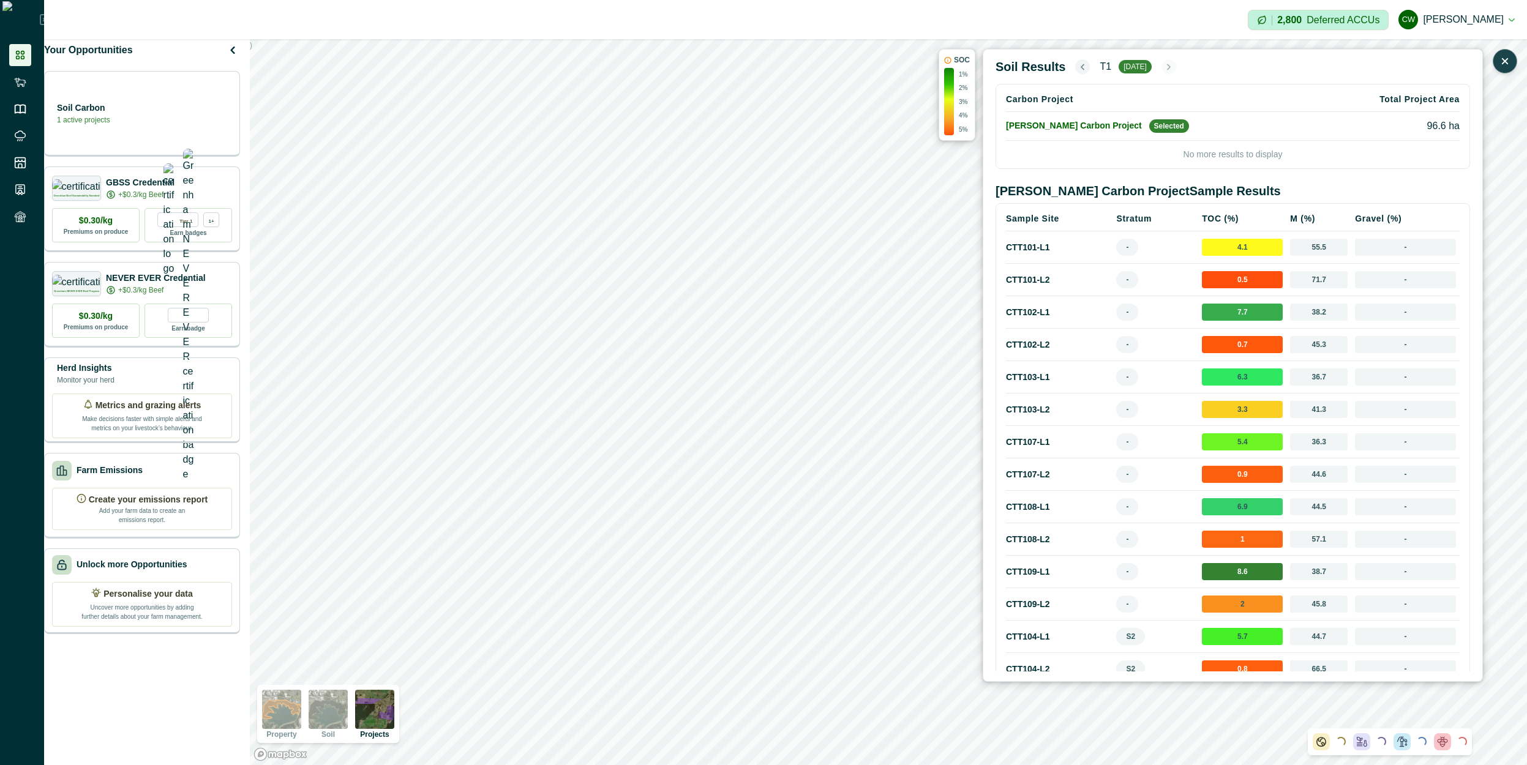
click at [1081, 66] on button "button" at bounding box center [1082, 66] width 15 height 15
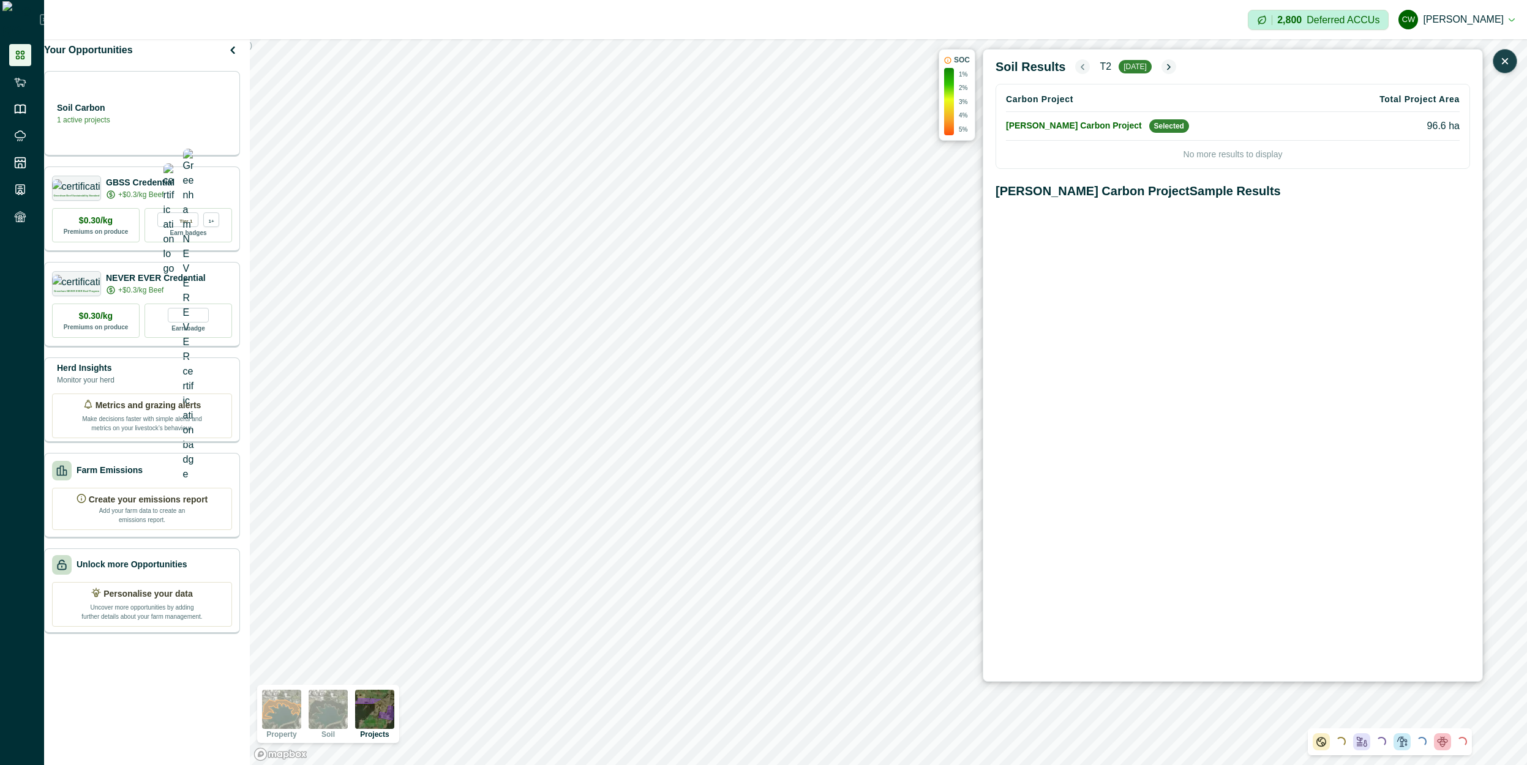
click at [1081, 66] on button "button" at bounding box center [1082, 66] width 15 height 15
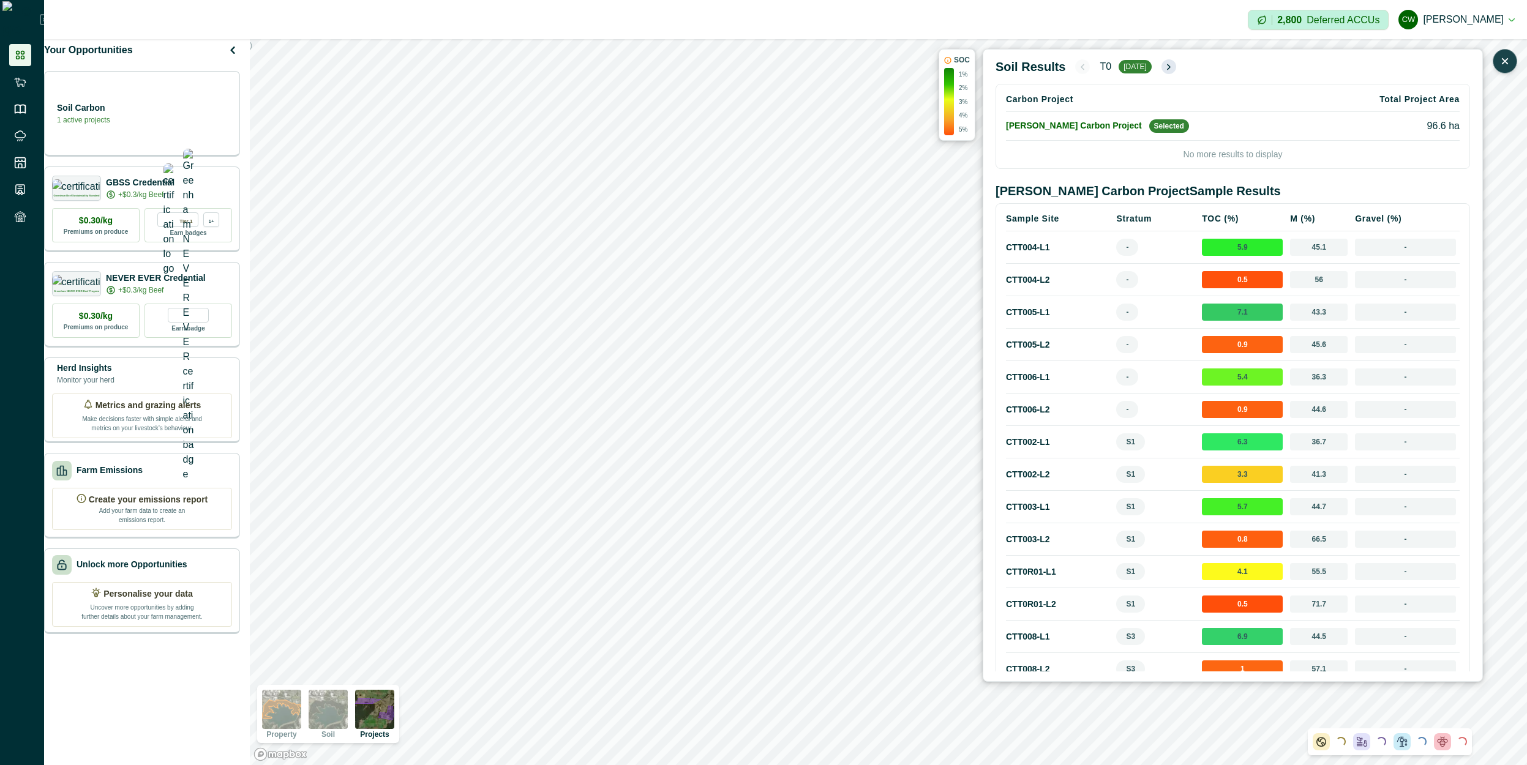
click at [1166, 68] on icon "button" at bounding box center [1169, 67] width 10 height 10
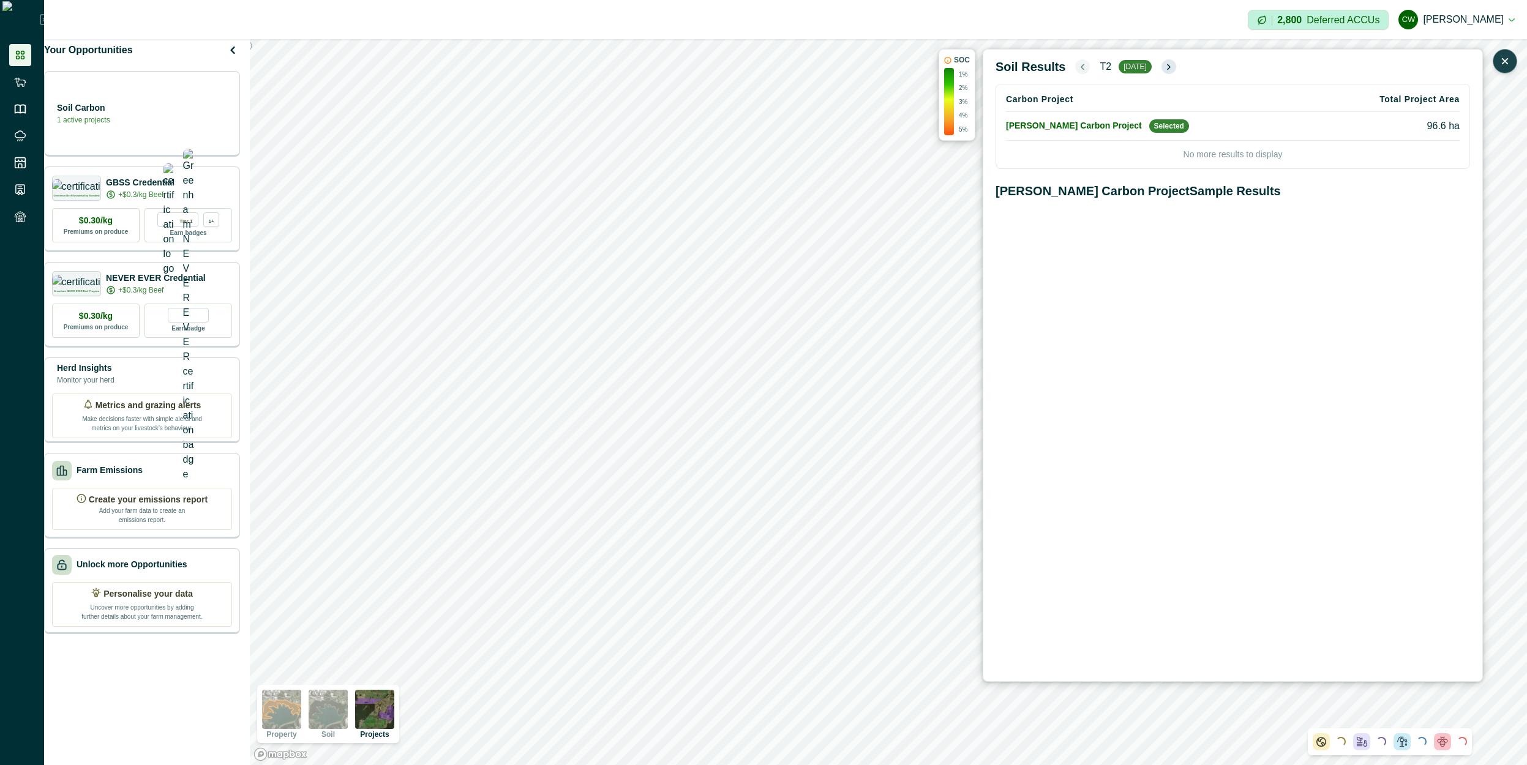
click at [1166, 68] on icon "button" at bounding box center [1169, 67] width 10 height 10
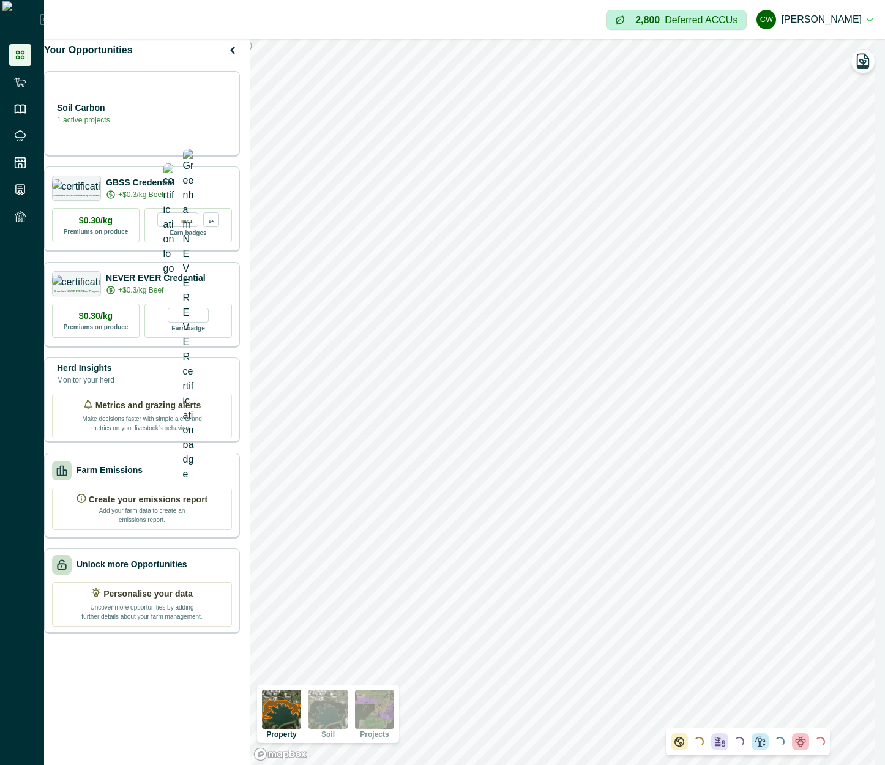
click at [385, 714] on img at bounding box center [374, 709] width 39 height 39
click at [867, 56] on icon "button" at bounding box center [864, 61] width 12 height 14
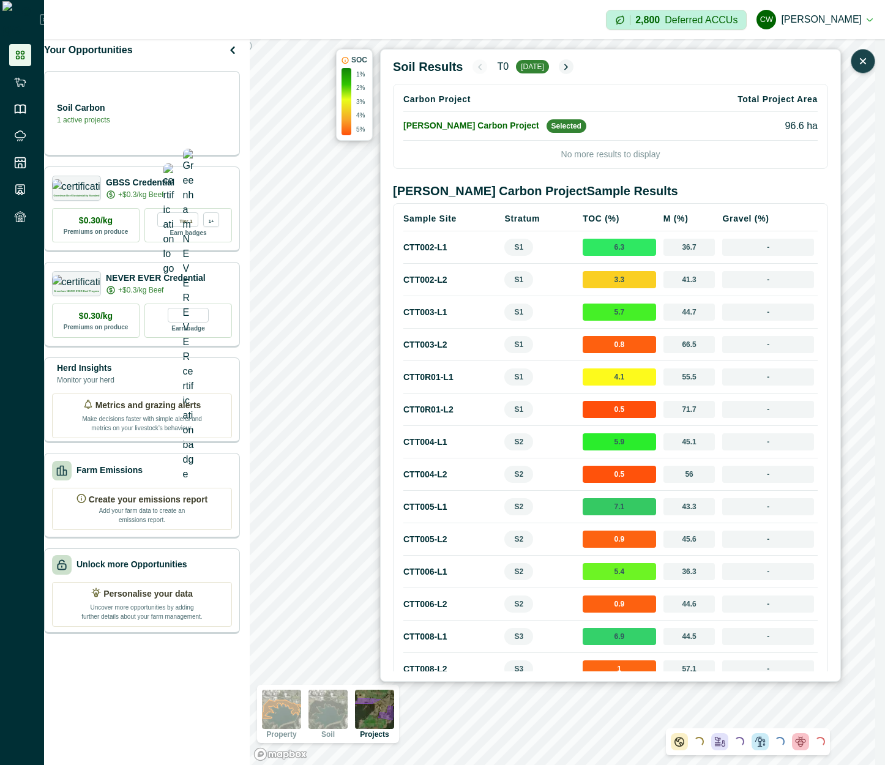
click at [558, 62] on div "T0 [DATE]" at bounding box center [523, 66] width 100 height 15
click at [569, 67] on icon "button" at bounding box center [567, 67] width 10 height 10
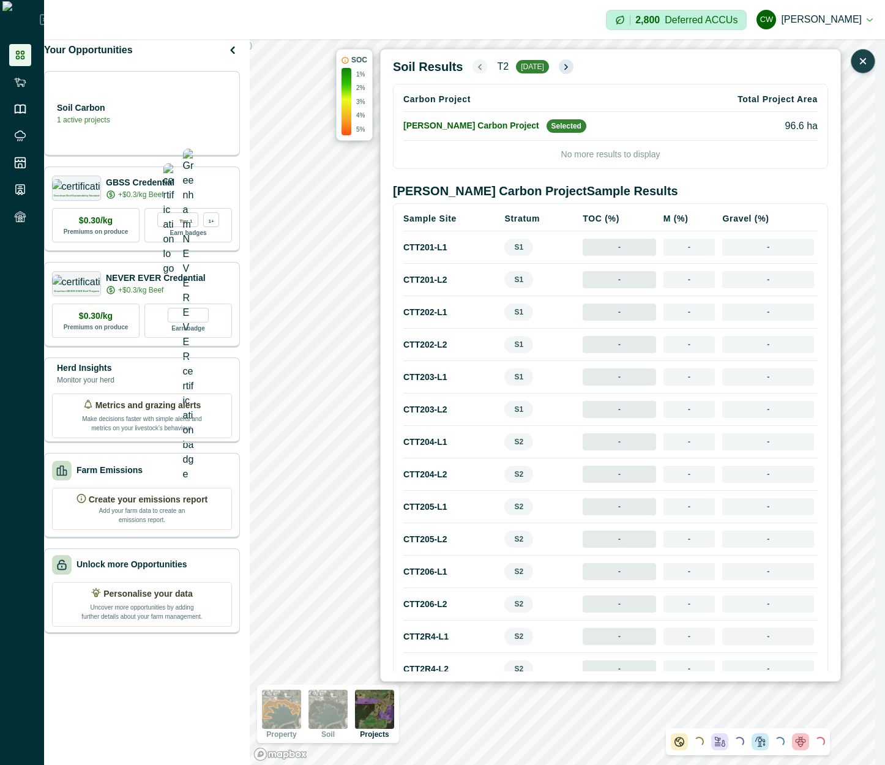
click at [569, 67] on icon "button" at bounding box center [567, 67] width 10 height 10
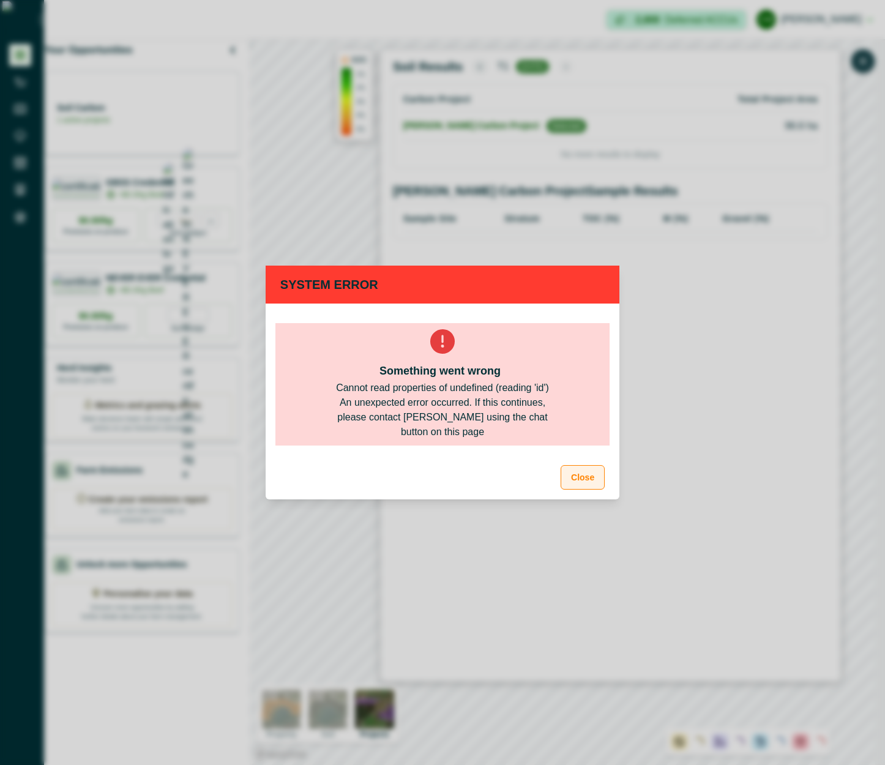
click at [599, 478] on button "Close" at bounding box center [583, 477] width 44 height 24
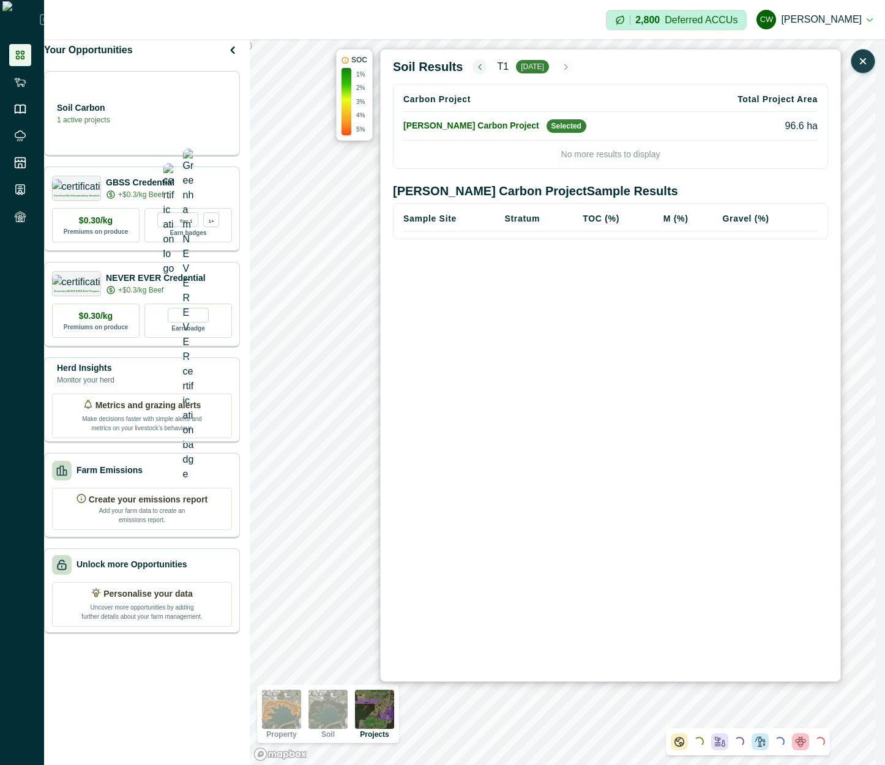
click at [595, 437] on div "Soil Results T[DATE] Carbon Project Total Project Area [PERSON_NAME] Carbon Pro…" at bounding box center [614, 365] width 443 height 612
click at [475, 71] on icon "button" at bounding box center [480, 67] width 10 height 10
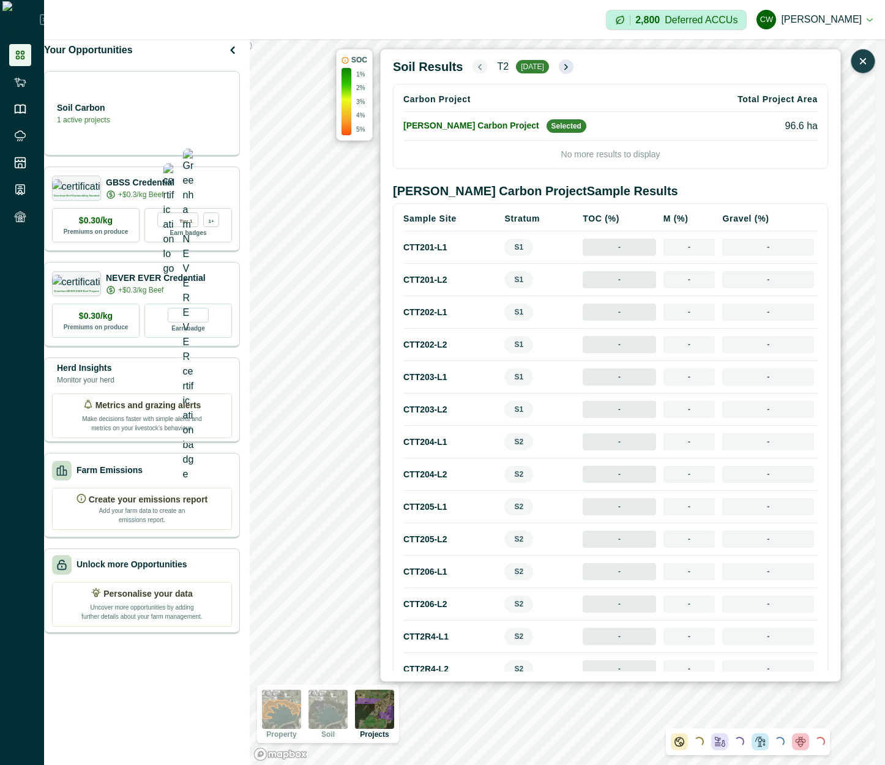
click at [571, 70] on icon "button" at bounding box center [567, 67] width 10 height 10
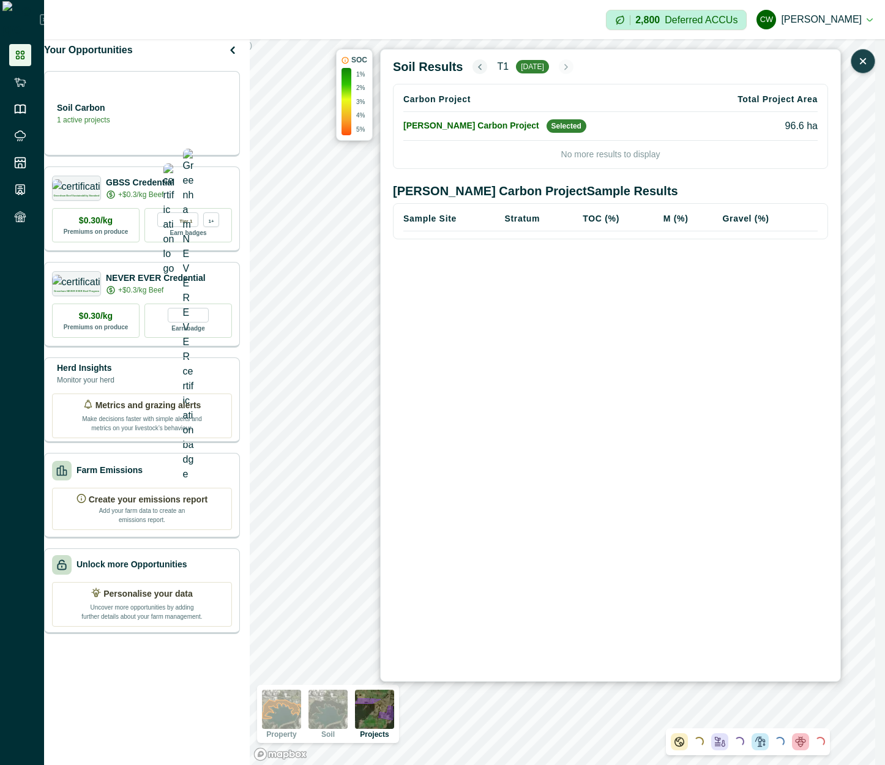
click at [367, 438] on div "SOC 1% 2% 3% 4% 5% Soil Results T[DATE] Carbon Project Total Project Area [PERS…" at bounding box center [588, 365] width 505 height 633
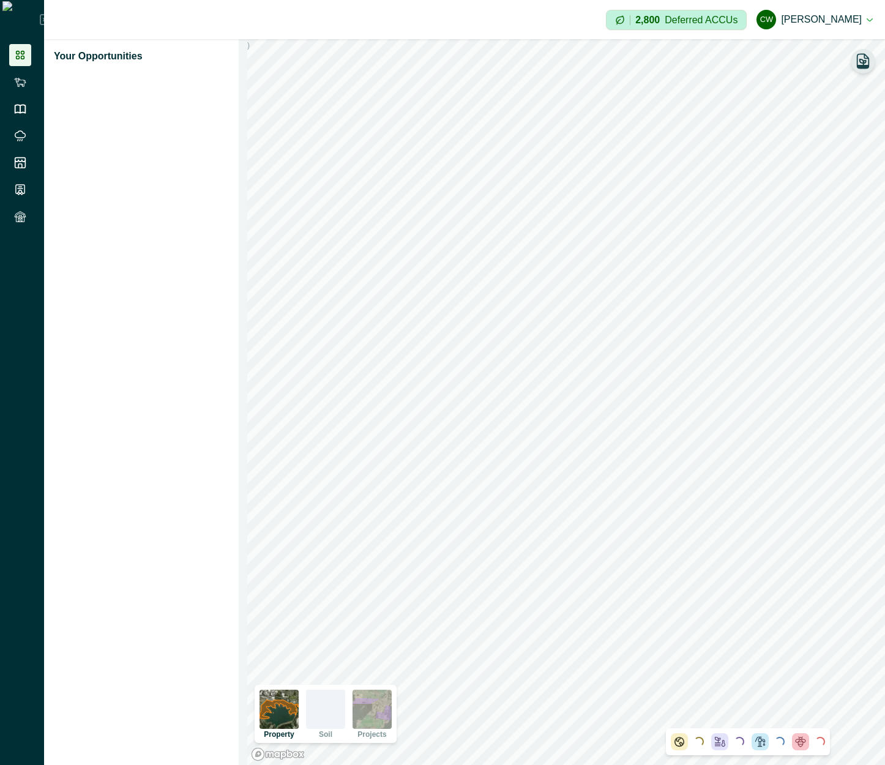
click at [865, 59] on icon "button" at bounding box center [863, 61] width 17 height 17
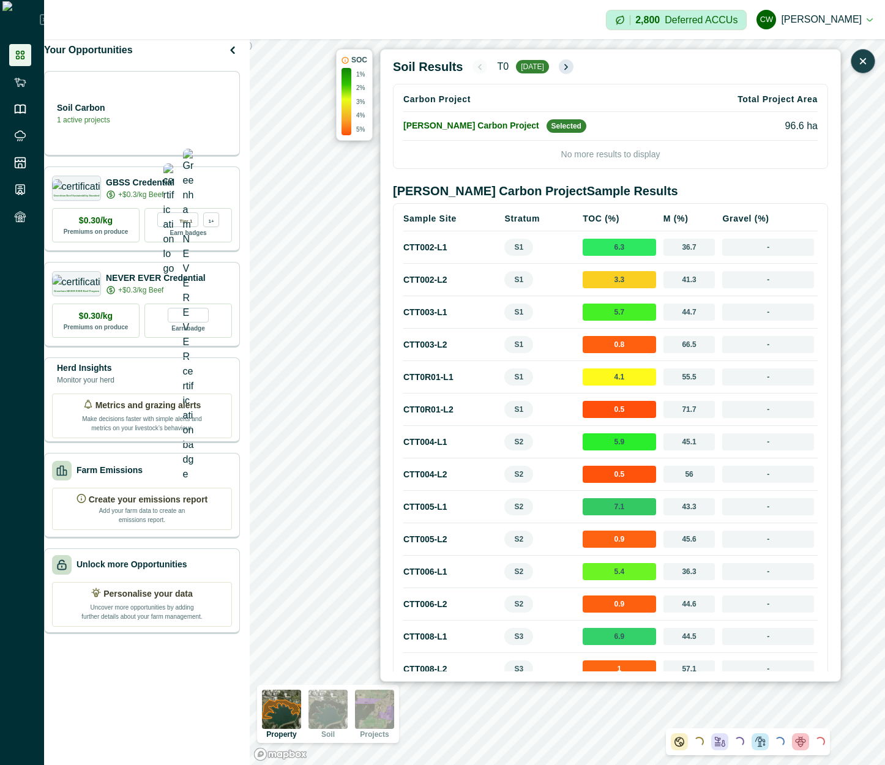
click at [564, 66] on icon "button" at bounding box center [567, 67] width 10 height 10
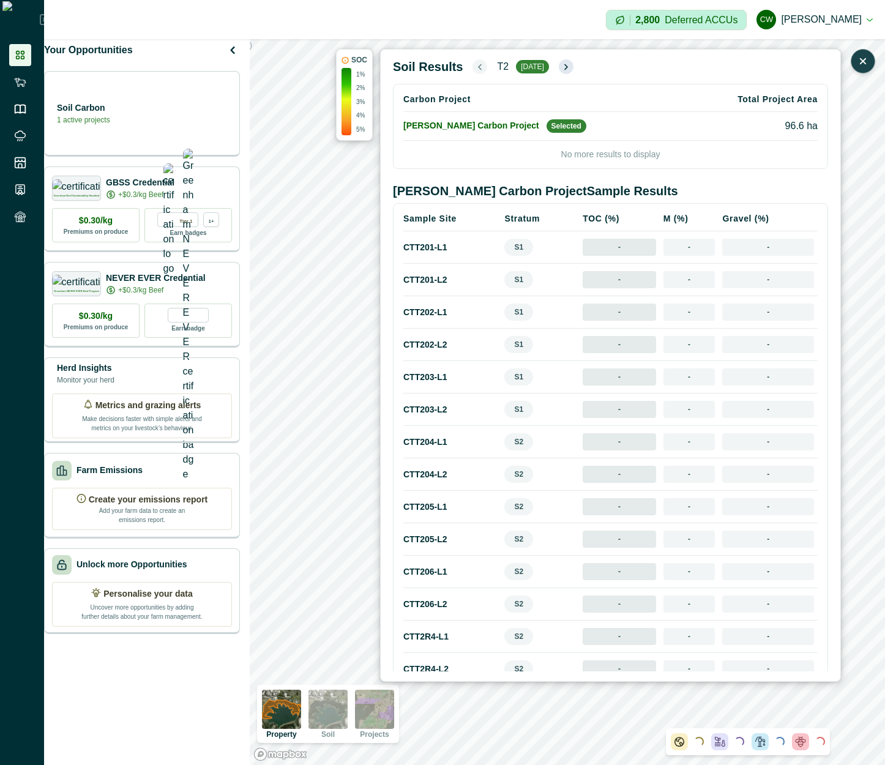
click at [564, 66] on icon "button" at bounding box center [567, 67] width 10 height 10
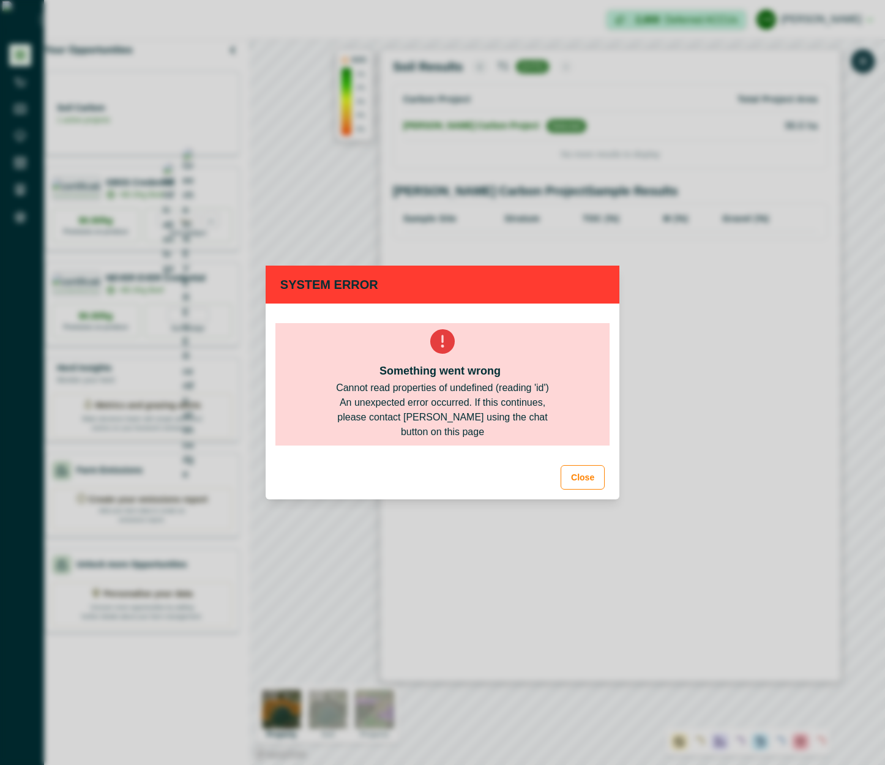
click at [459, 413] on div "An unexpected error occurred. If this continues, please contact [PERSON_NAME] u…" at bounding box center [442, 418] width 235 height 44
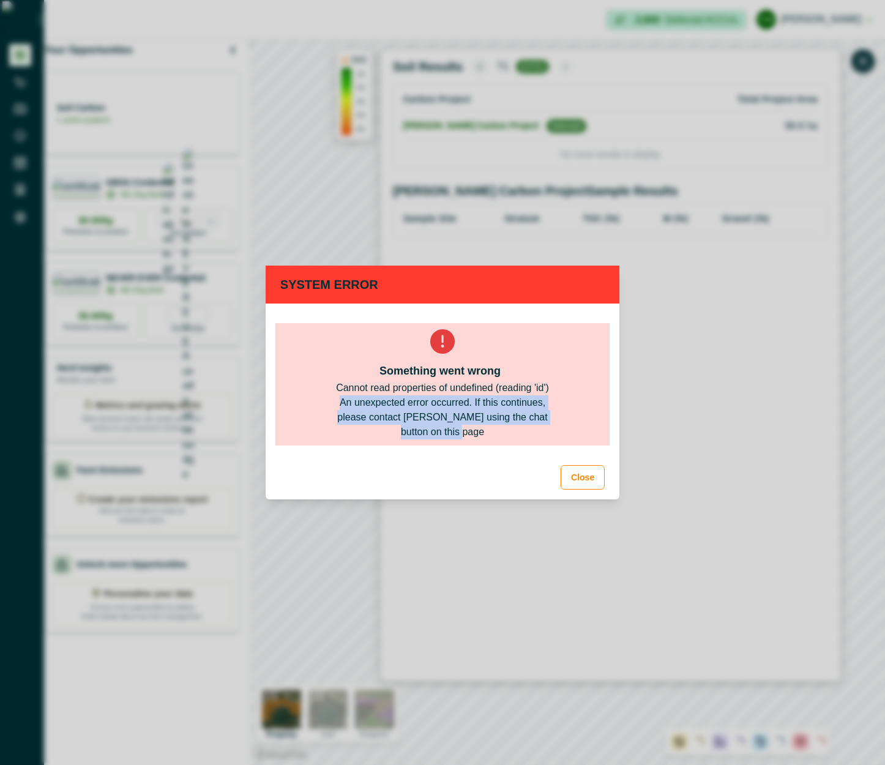
click at [459, 413] on div "An unexpected error occurred. If this continues, please contact [PERSON_NAME] u…" at bounding box center [442, 418] width 235 height 44
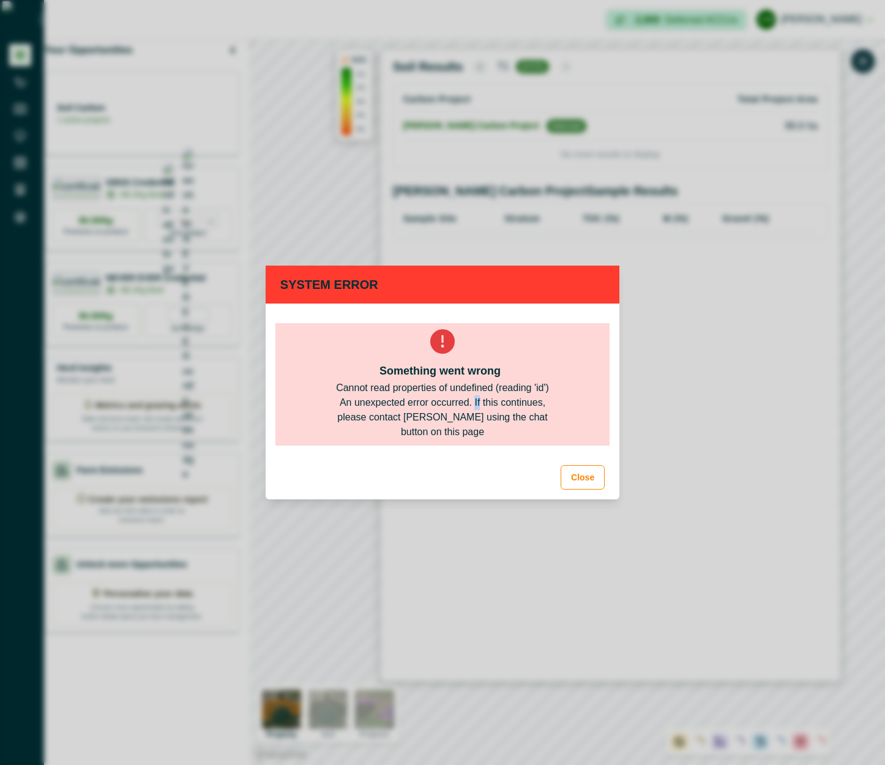
click at [459, 413] on div "An unexpected error occurred. If this continues, please contact [PERSON_NAME] u…" at bounding box center [442, 418] width 235 height 44
click at [505, 432] on div "An unexpected error occurred. If this continues, please contact [PERSON_NAME] u…" at bounding box center [442, 418] width 235 height 44
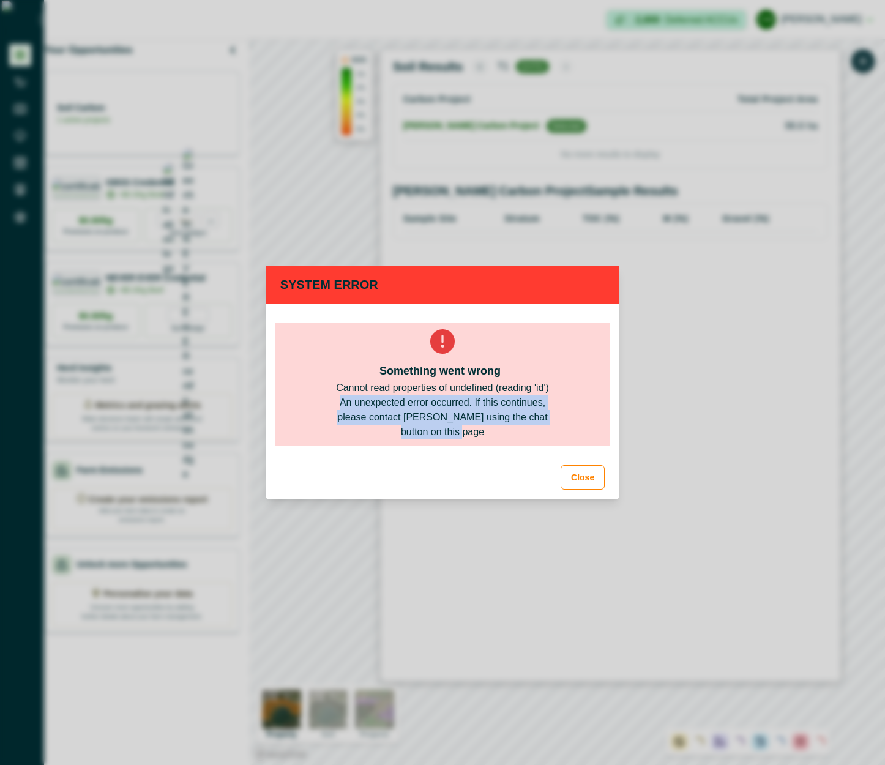
click at [505, 432] on div "An unexpected error occurred. If this continues, please contact [PERSON_NAME] u…" at bounding box center [442, 418] width 235 height 44
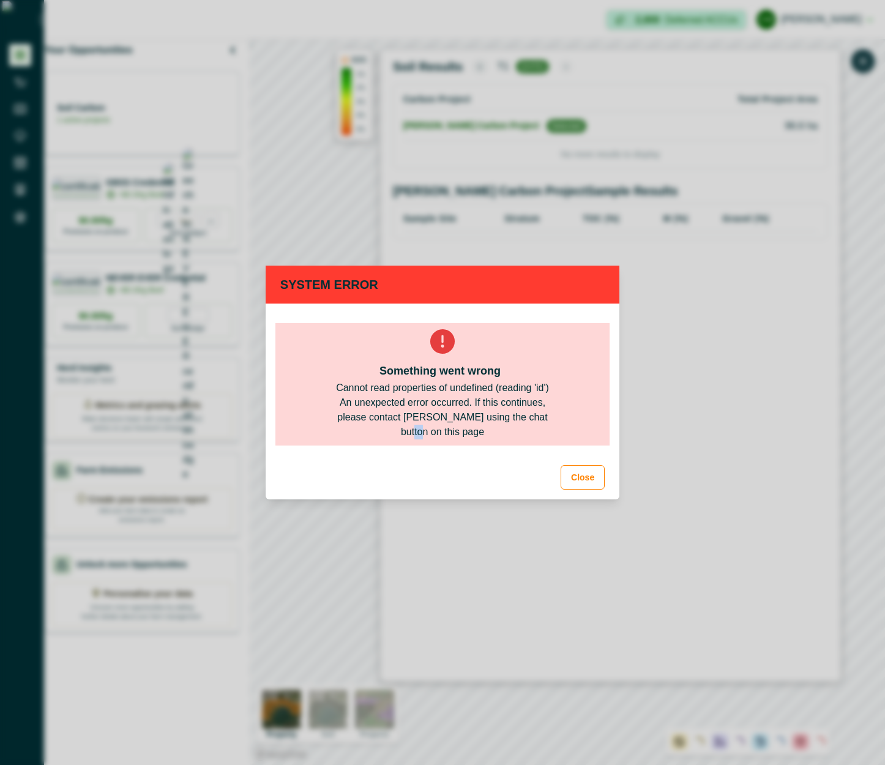
click at [505, 432] on div "An unexpected error occurred. If this continues, please contact [PERSON_NAME] u…" at bounding box center [442, 418] width 235 height 44
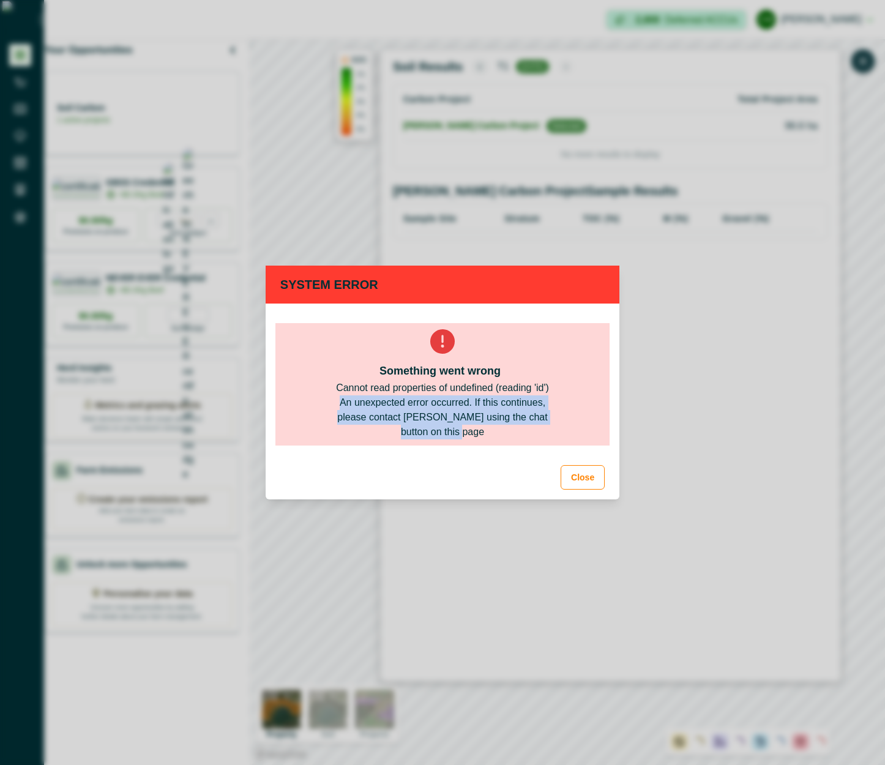
click at [505, 432] on div "An unexpected error occurred. If this continues, please contact [PERSON_NAME] u…" at bounding box center [442, 418] width 235 height 44
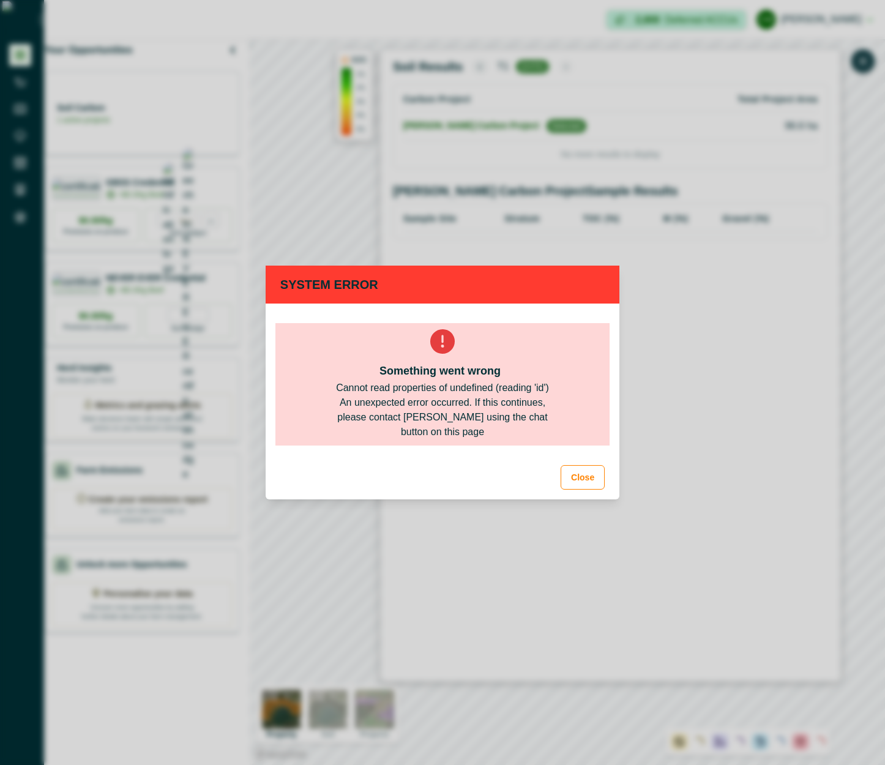
click at [494, 435] on div "Something went wrong Cannot read properties of undefined (reading 'id') An unex…" at bounding box center [443, 384] width 334 height 122
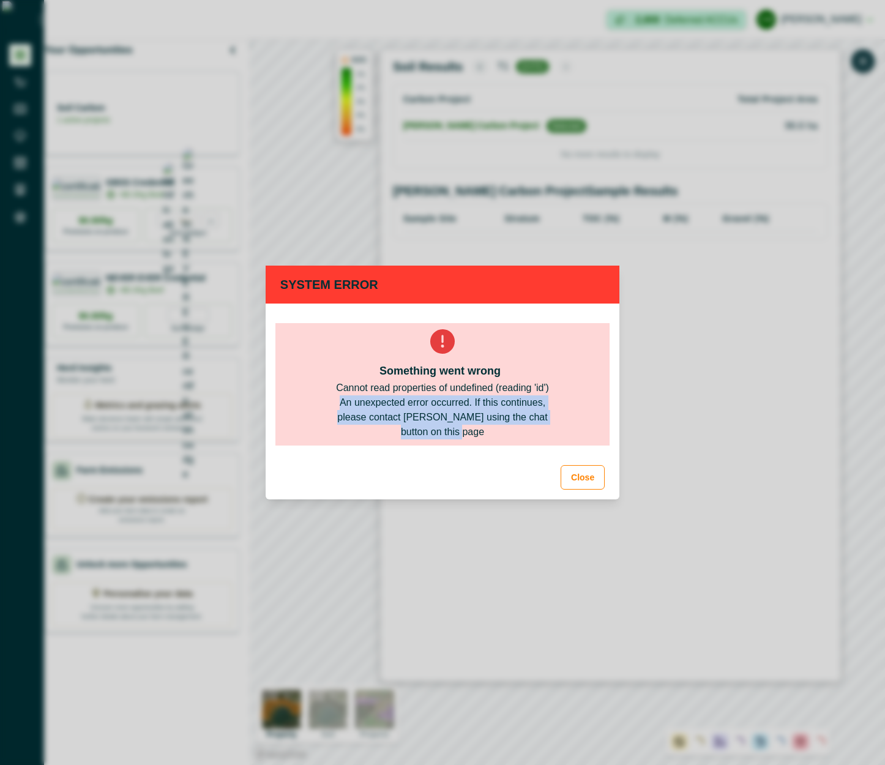
click at [494, 435] on div "Something went wrong Cannot read properties of undefined (reading 'id') An unex…" at bounding box center [443, 384] width 334 height 122
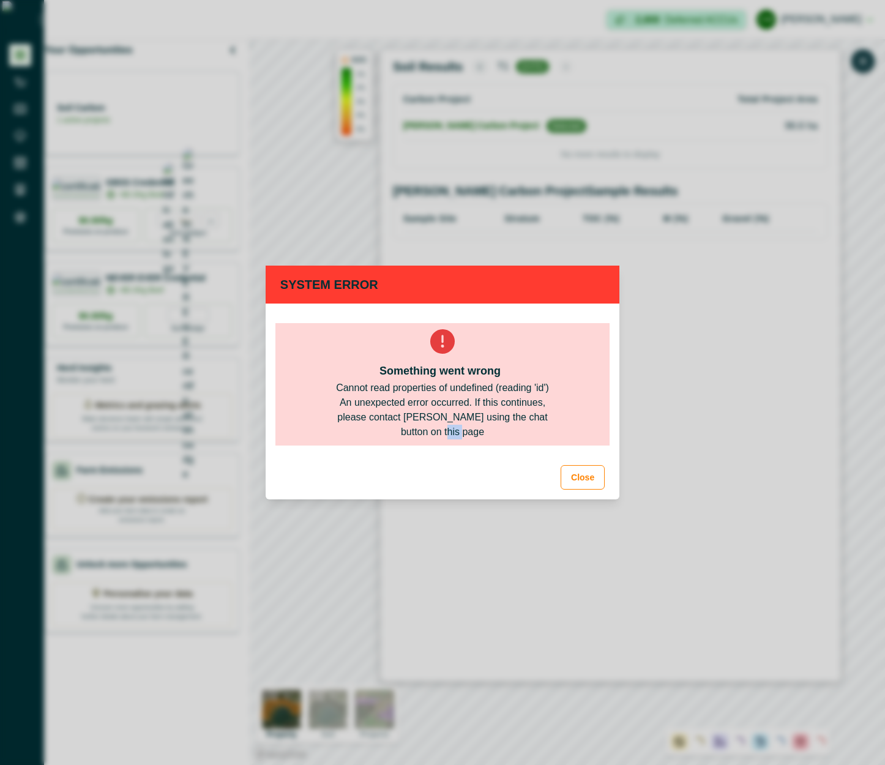
click at [494, 435] on div "Something went wrong Cannot read properties of undefined (reading 'id') An unex…" at bounding box center [443, 384] width 334 height 122
click at [583, 472] on button "Close" at bounding box center [583, 477] width 44 height 24
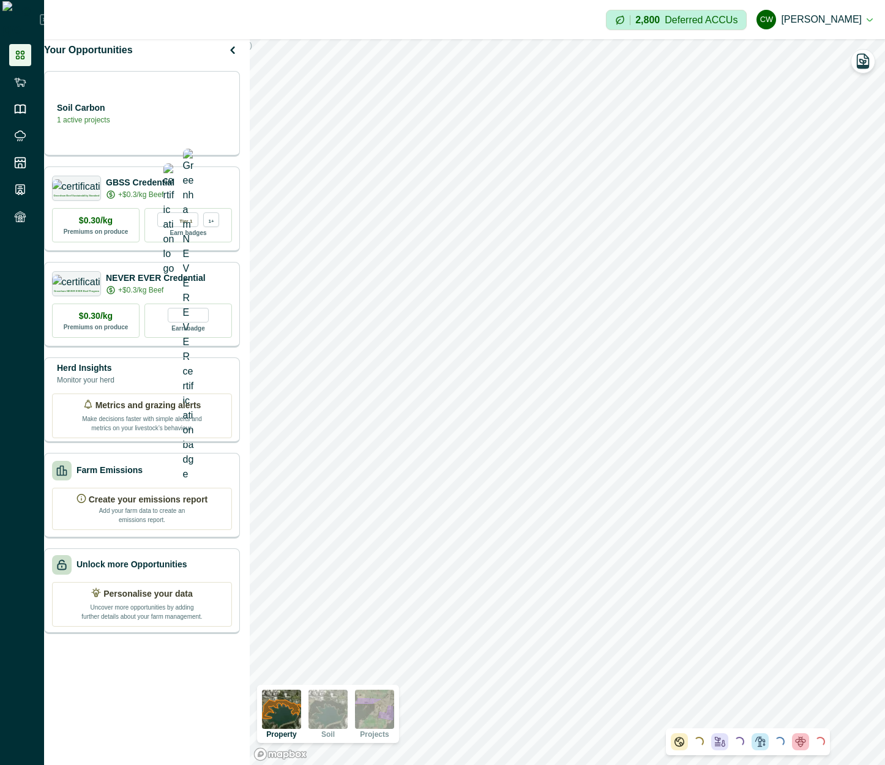
click at [385, 711] on img at bounding box center [374, 709] width 39 height 39
click at [863, 68] on icon "button" at bounding box center [864, 61] width 12 height 14
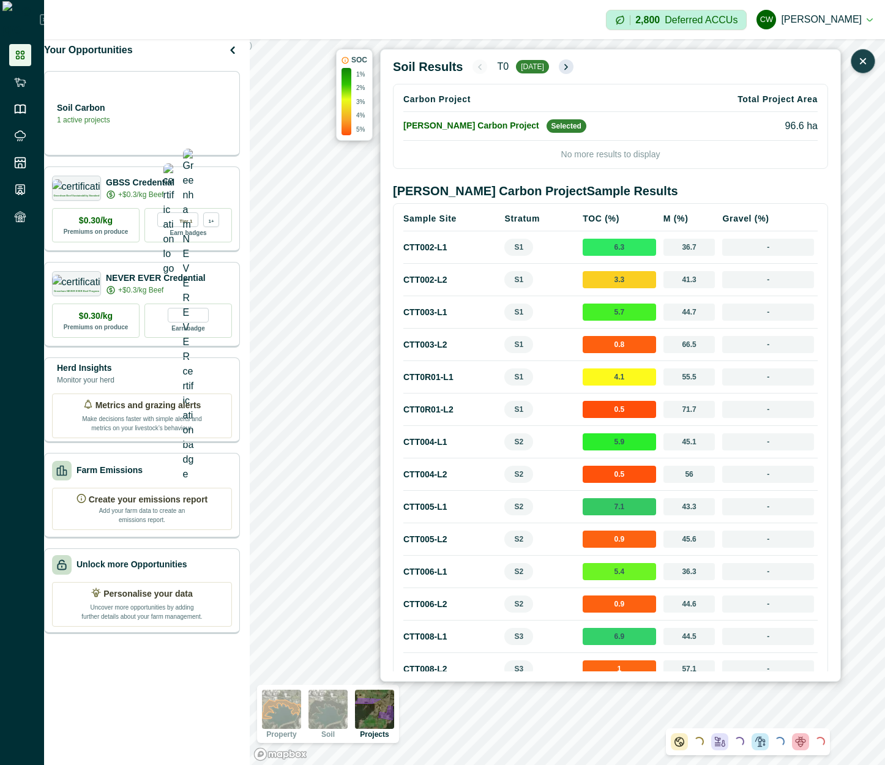
click at [565, 64] on icon "button" at bounding box center [567, 67] width 10 height 10
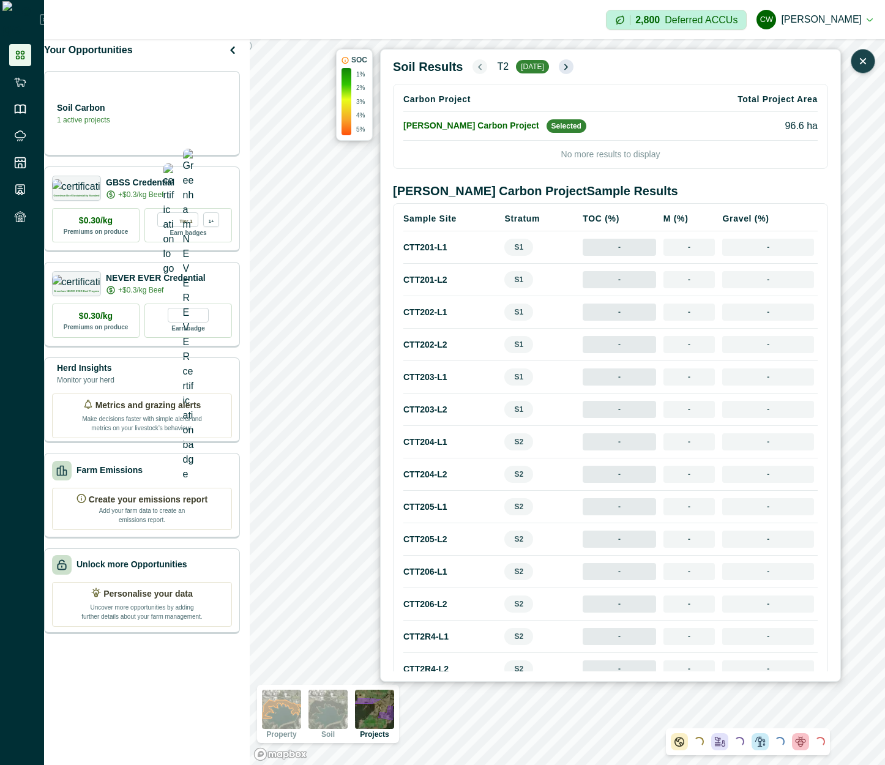
click at [565, 64] on icon "button" at bounding box center [567, 67] width 10 height 10
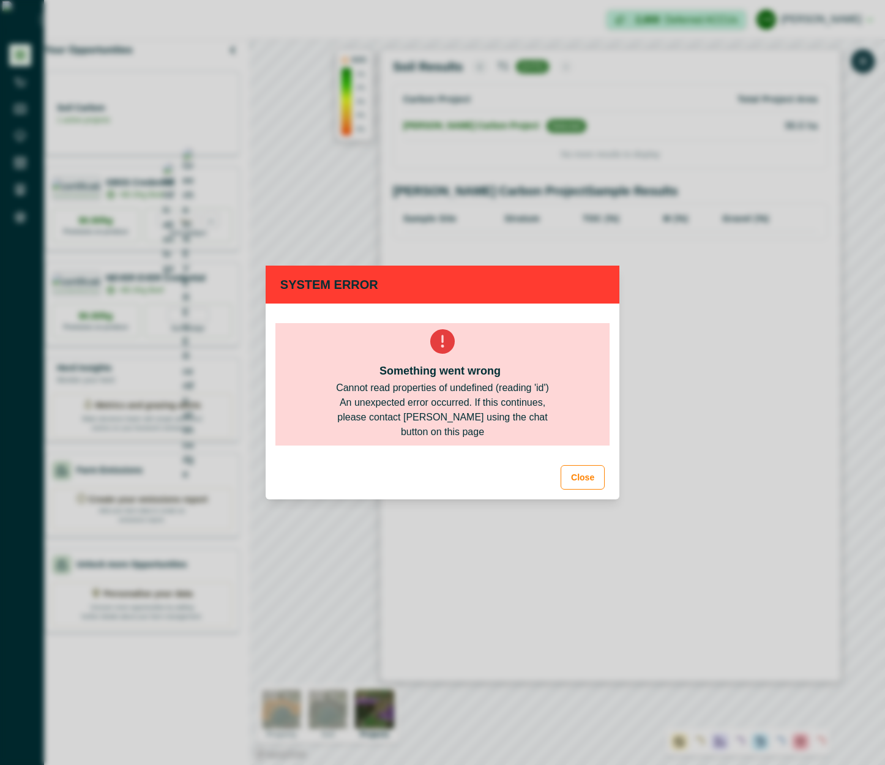
click at [498, 413] on div "An unexpected error occurred. If this continues, please contact [PERSON_NAME] u…" at bounding box center [442, 418] width 235 height 44
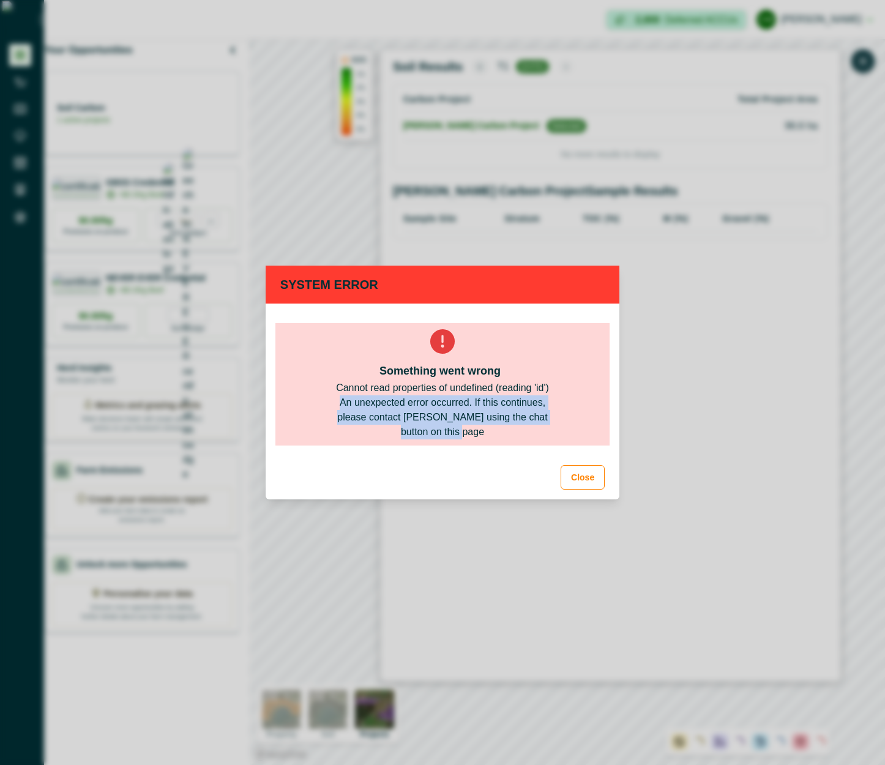
click at [498, 413] on div "An unexpected error occurred. If this continues, please contact [PERSON_NAME] u…" at bounding box center [442, 418] width 235 height 44
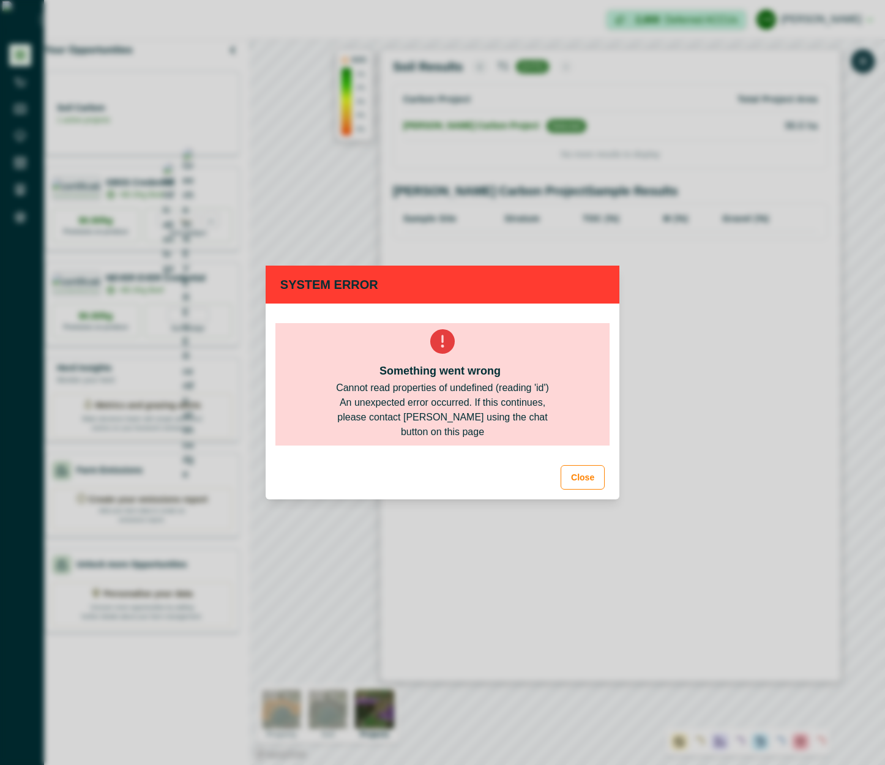
click at [498, 413] on div "An unexpected error occurred. If this continues, please contact [PERSON_NAME] u…" at bounding box center [442, 418] width 235 height 44
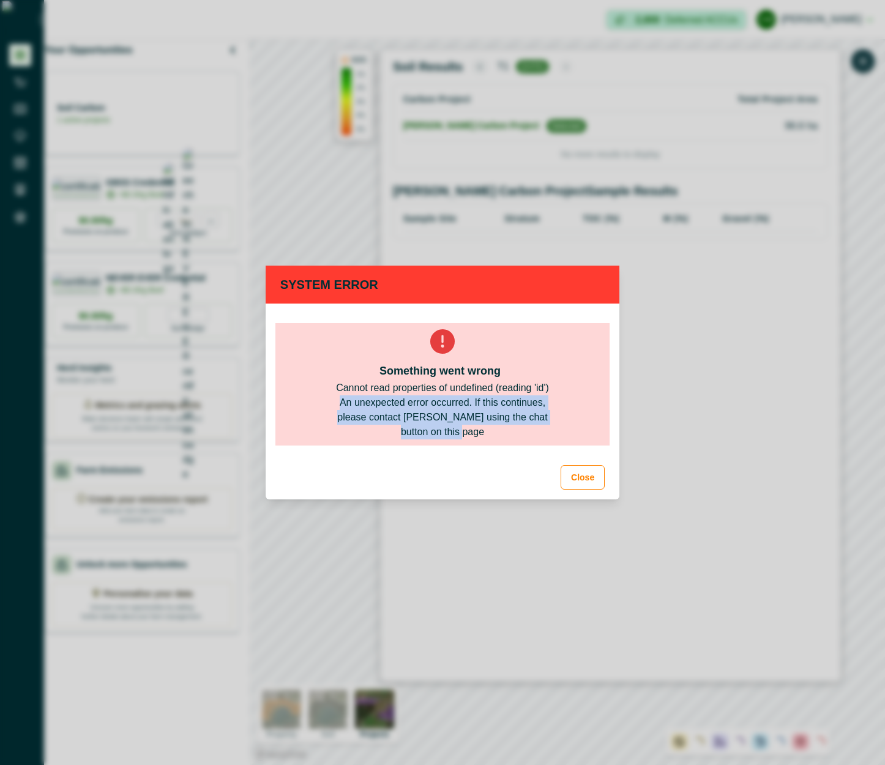
click at [498, 413] on div "An unexpected error occurred. If this continues, please contact [PERSON_NAME] u…" at bounding box center [442, 418] width 235 height 44
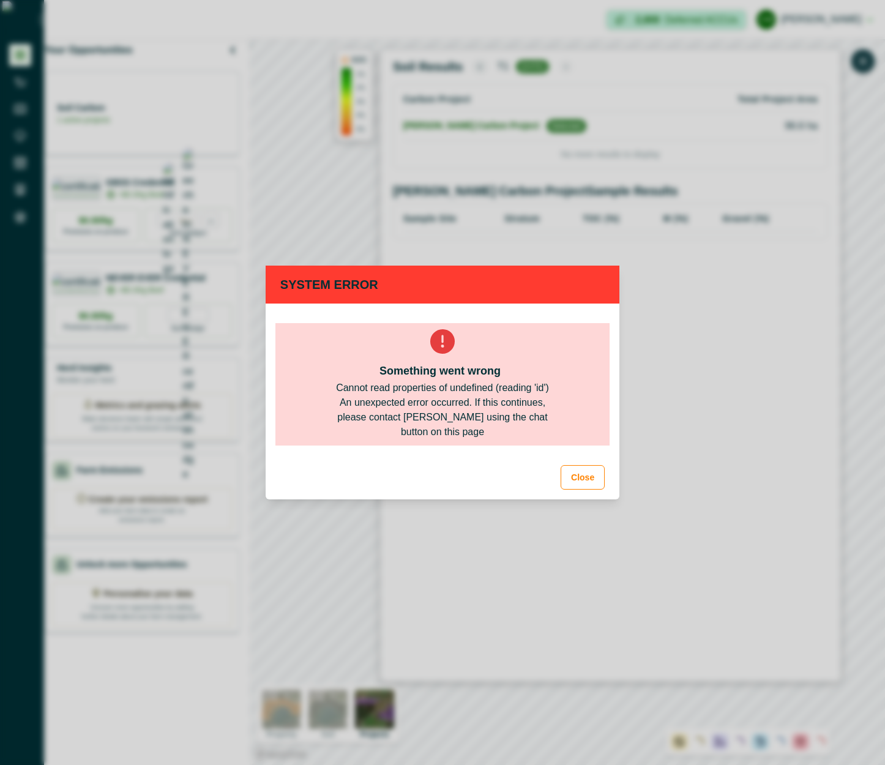
click at [534, 391] on div "Cannot read properties of undefined (reading 'id')" at bounding box center [442, 388] width 213 height 15
click at [530, 405] on div "An unexpected error occurred. If this continues, please contact [PERSON_NAME] u…" at bounding box center [442, 418] width 235 height 44
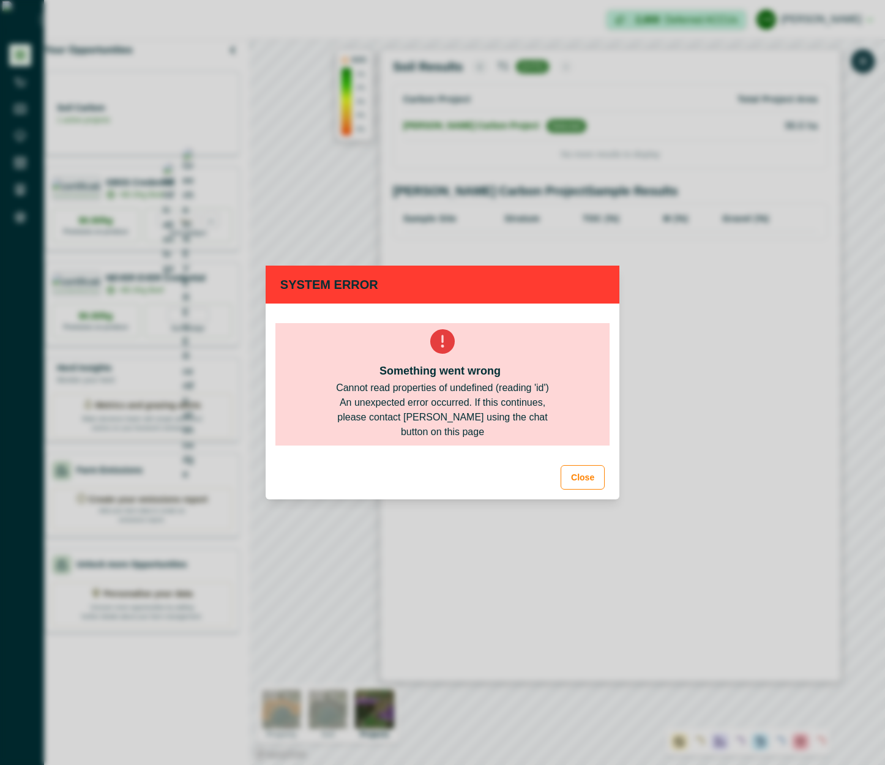
click at [530, 405] on div "An unexpected error occurred. If this continues, please contact [PERSON_NAME] u…" at bounding box center [442, 418] width 235 height 44
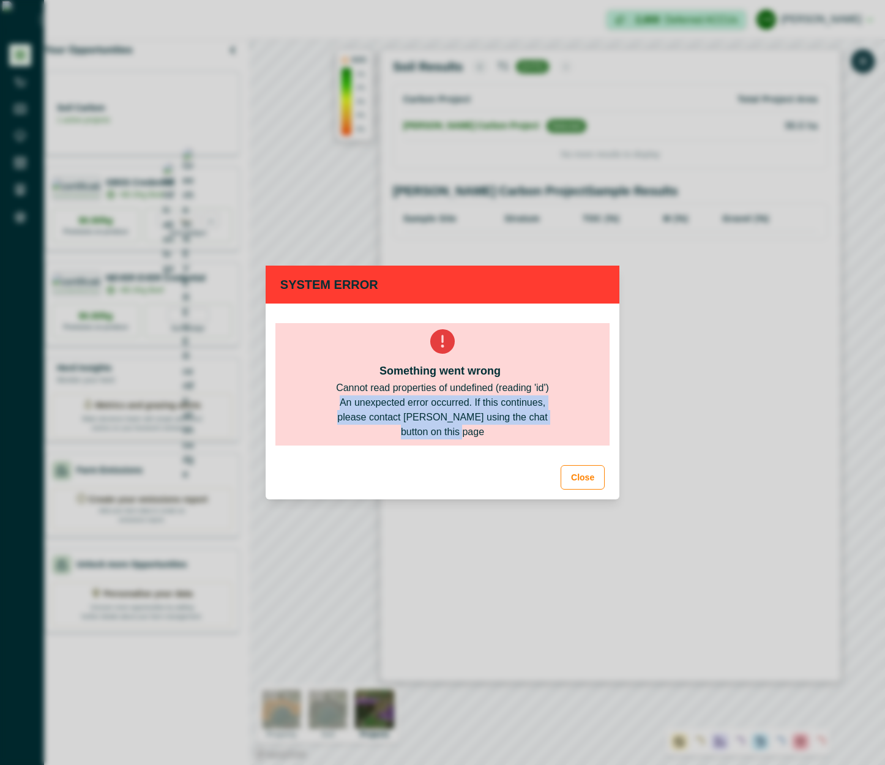
drag, startPoint x: 530, startPoint y: 405, endPoint x: 525, endPoint y: 430, distance: 24.9
click at [525, 430] on div "An unexpected error occurred. If this continues, please contact [PERSON_NAME] u…" at bounding box center [442, 418] width 235 height 44
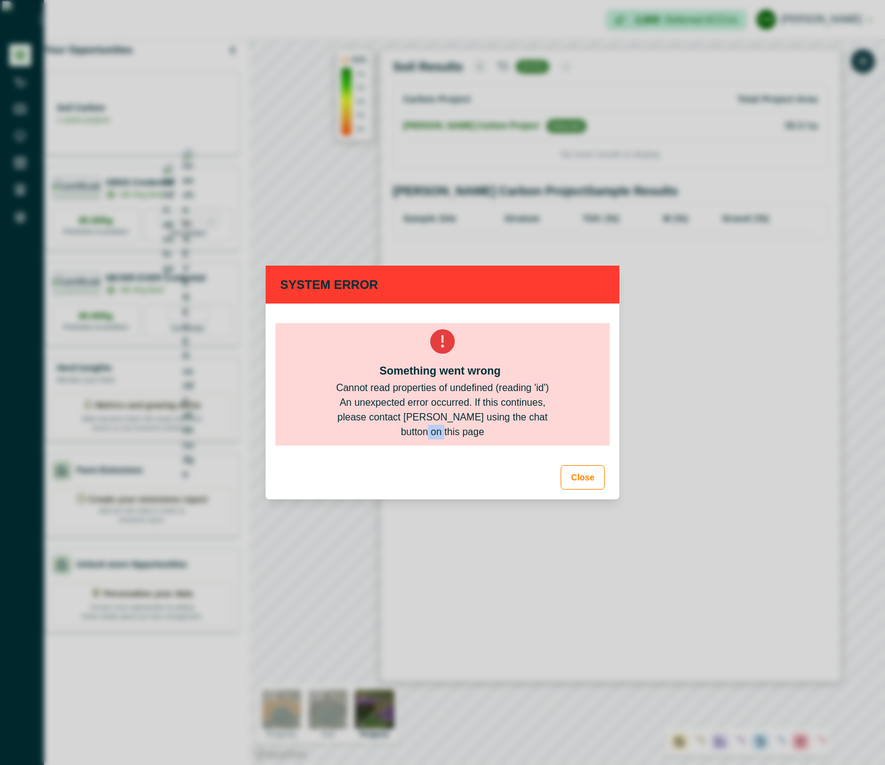
click at [525, 430] on div "An unexpected error occurred. If this continues, please contact [PERSON_NAME] u…" at bounding box center [442, 418] width 235 height 44
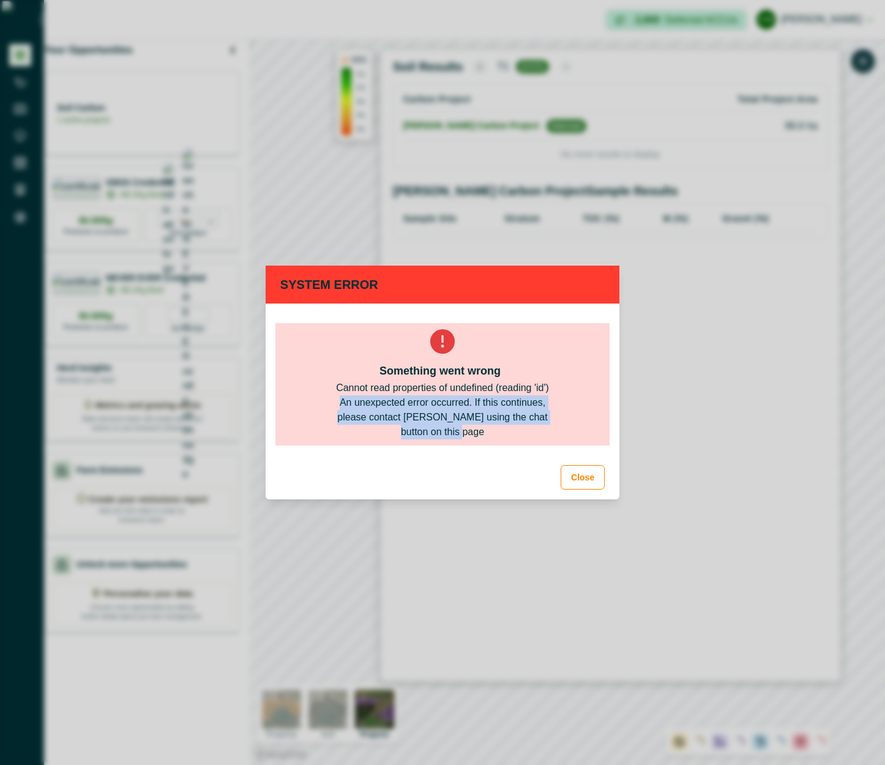
click at [525, 430] on div "An unexpected error occurred. If this continues, please contact [PERSON_NAME] u…" at bounding box center [442, 418] width 235 height 44
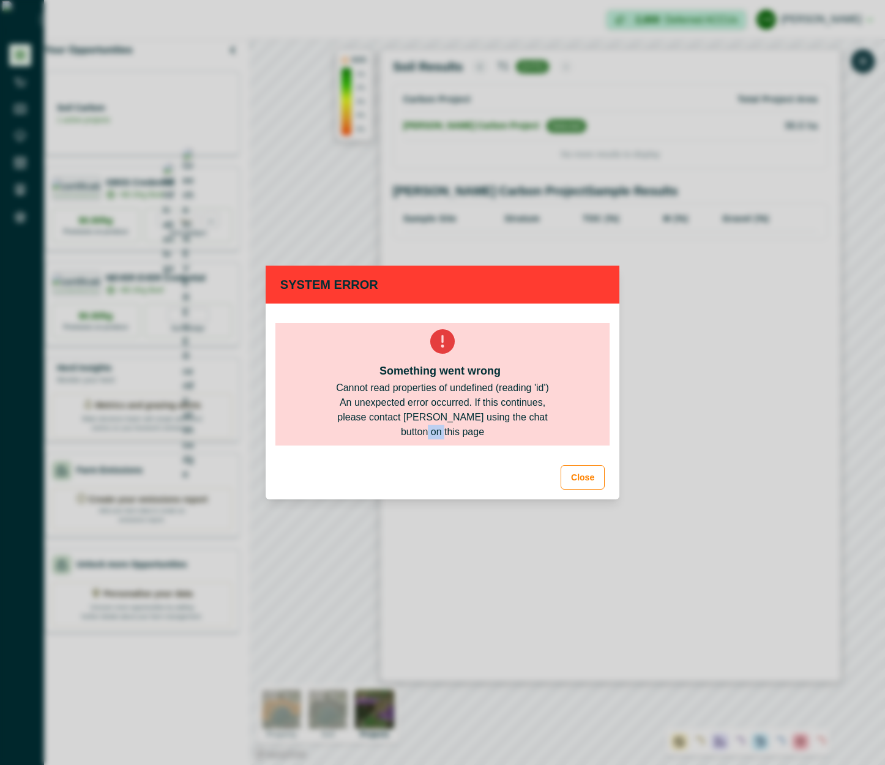
click at [525, 430] on div "An unexpected error occurred. If this continues, please contact [PERSON_NAME] u…" at bounding box center [442, 418] width 235 height 44
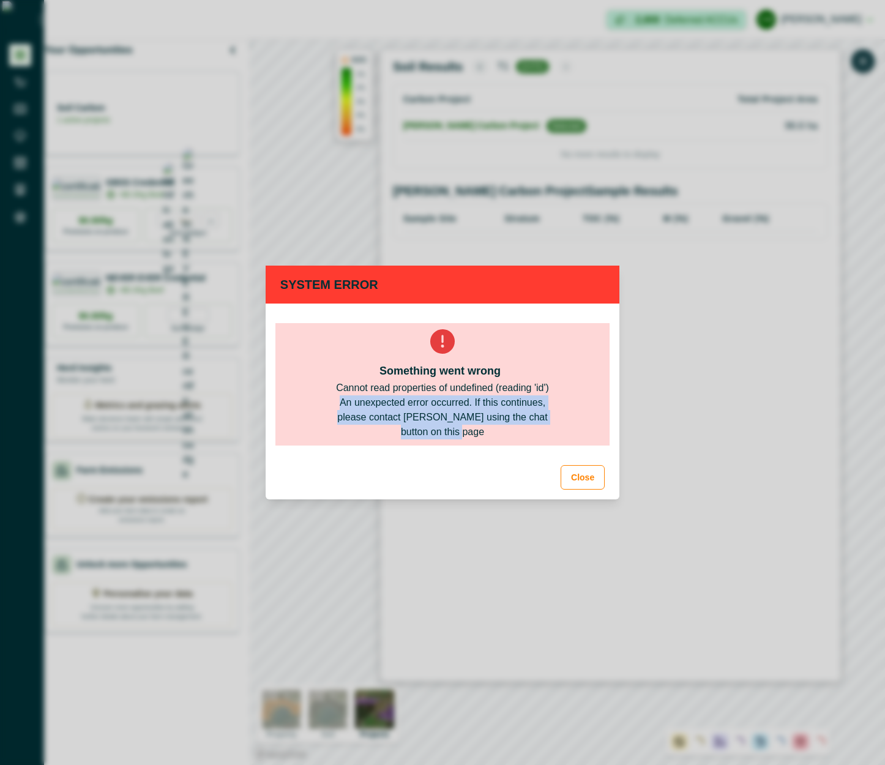
click at [525, 430] on div "An unexpected error occurred. If this continues, please contact [PERSON_NAME] u…" at bounding box center [442, 418] width 235 height 44
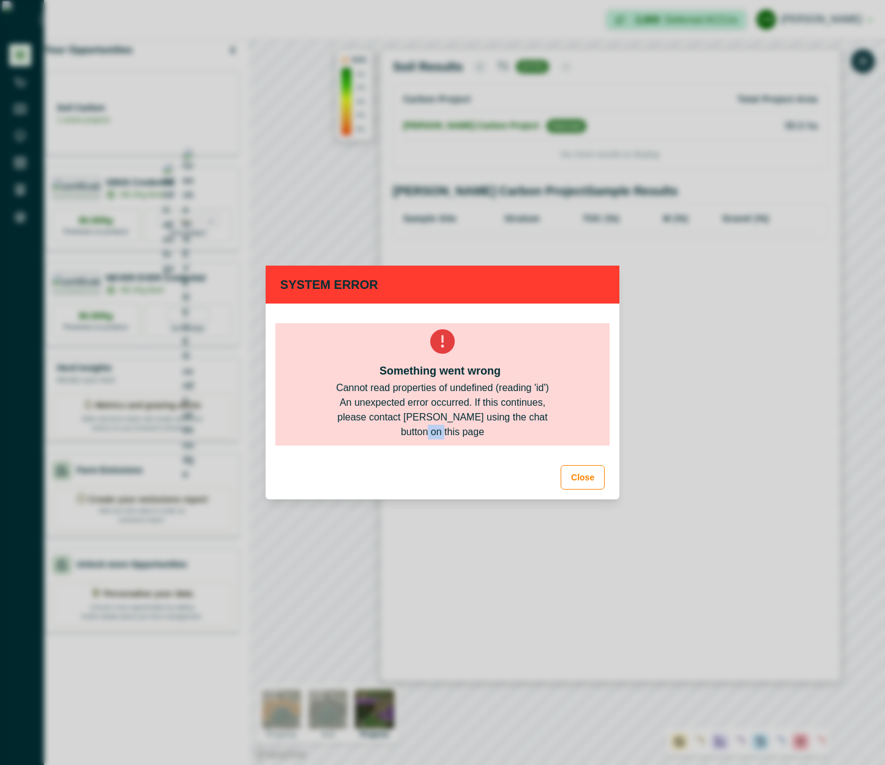
click at [525, 430] on div "An unexpected error occurred. If this continues, please contact [PERSON_NAME] u…" at bounding box center [442, 418] width 235 height 44
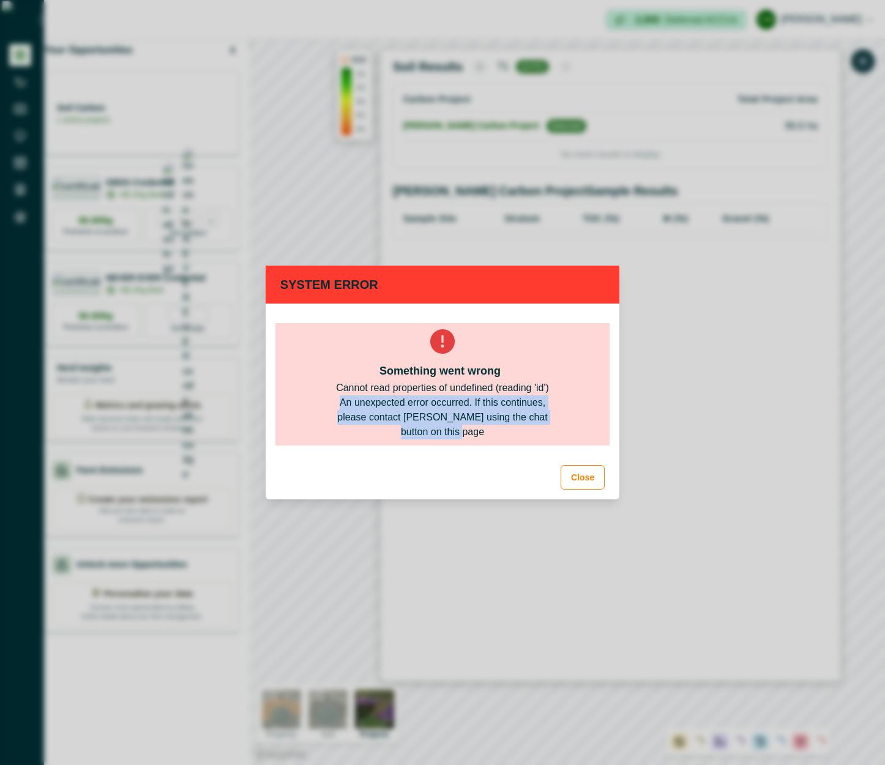
click at [525, 430] on div "An unexpected error occurred. If this continues, please contact [PERSON_NAME] u…" at bounding box center [442, 418] width 235 height 44
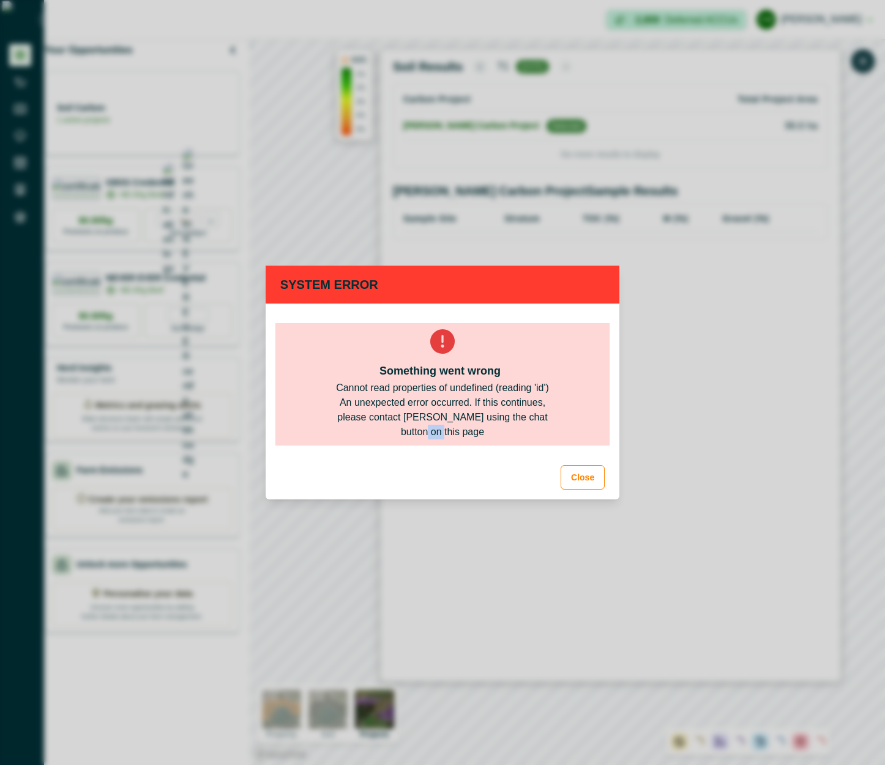
click at [525, 430] on div "An unexpected error occurred. If this continues, please contact [PERSON_NAME] u…" at bounding box center [442, 418] width 235 height 44
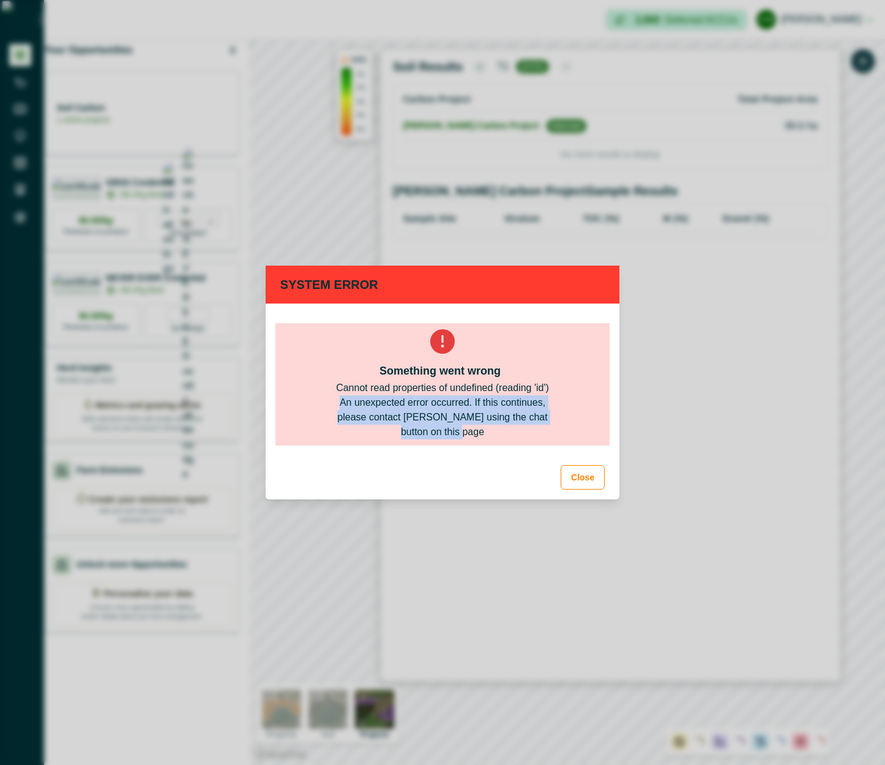
click at [525, 430] on div "An unexpected error occurred. If this continues, please contact [PERSON_NAME] u…" at bounding box center [442, 418] width 235 height 44
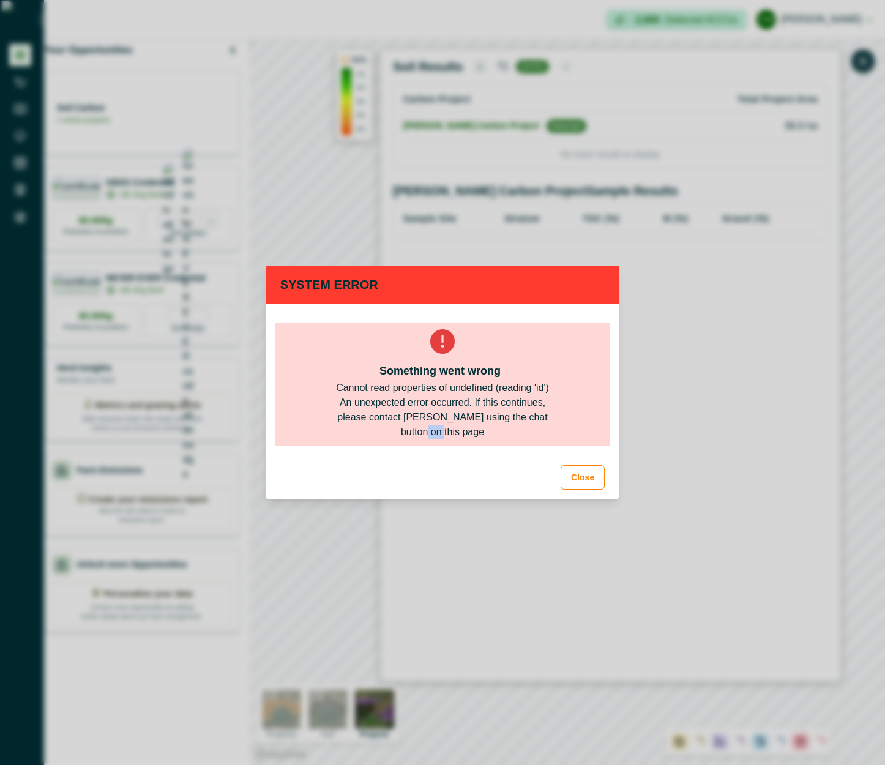
click at [525, 430] on div "An unexpected error occurred. If this continues, please contact [PERSON_NAME] u…" at bounding box center [442, 418] width 235 height 44
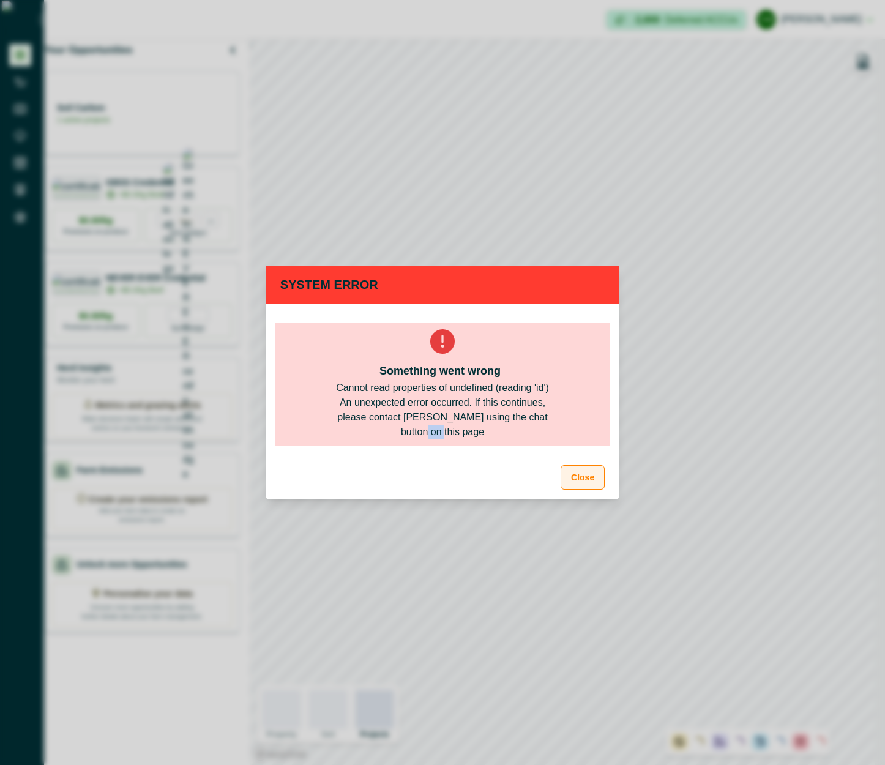
click at [591, 471] on button "Close" at bounding box center [583, 477] width 44 height 24
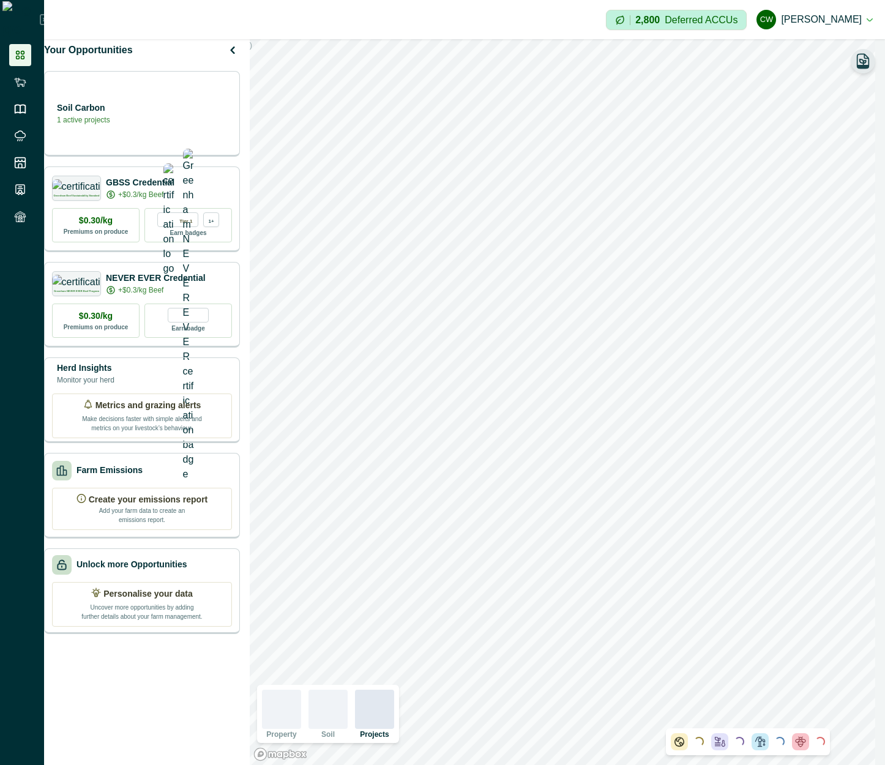
click at [865, 62] on icon "button" at bounding box center [863, 62] width 6 height 6
click at [868, 60] on icon "button" at bounding box center [863, 61] width 17 height 17
click at [856, 61] on icon "button" at bounding box center [863, 61] width 17 height 17
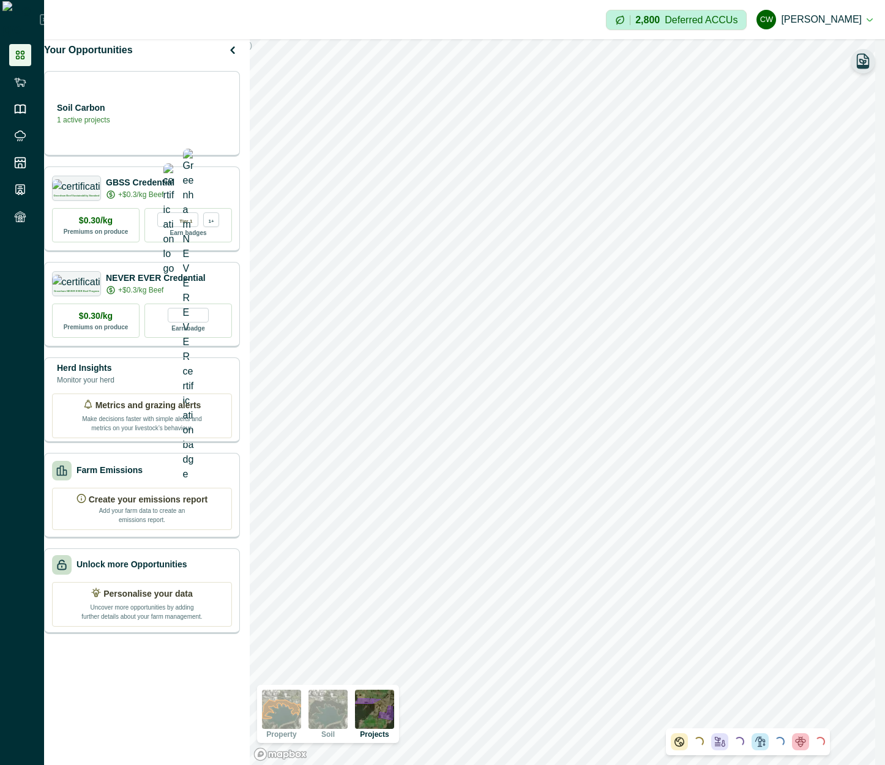
click at [856, 61] on icon "button" at bounding box center [863, 61] width 17 height 17
click at [862, 62] on icon "button" at bounding box center [863, 61] width 17 height 17
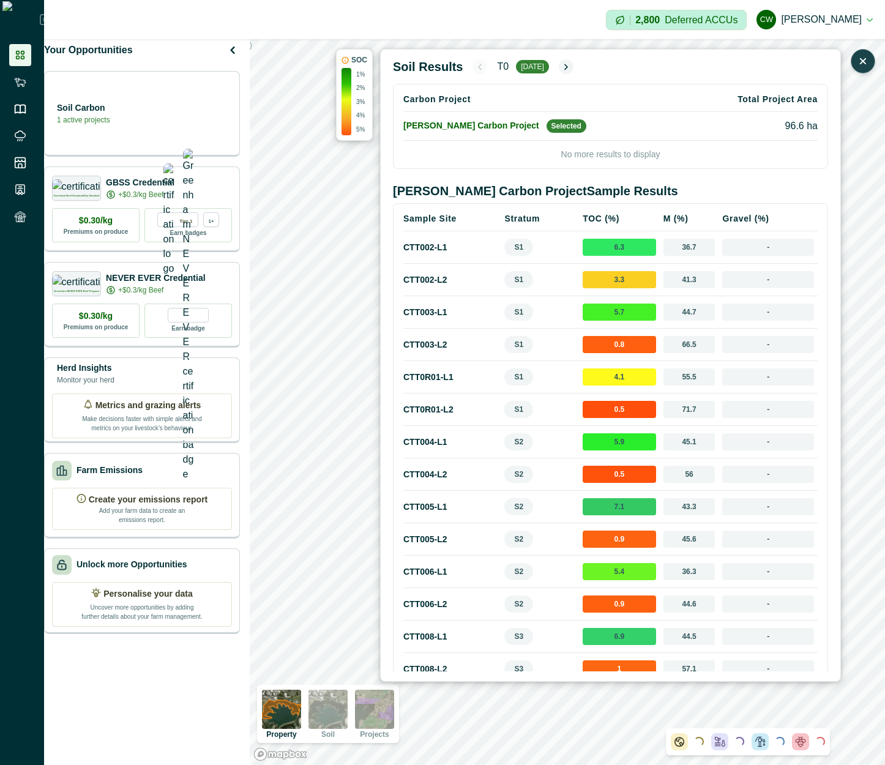
click at [385, 708] on img at bounding box center [374, 709] width 39 height 39
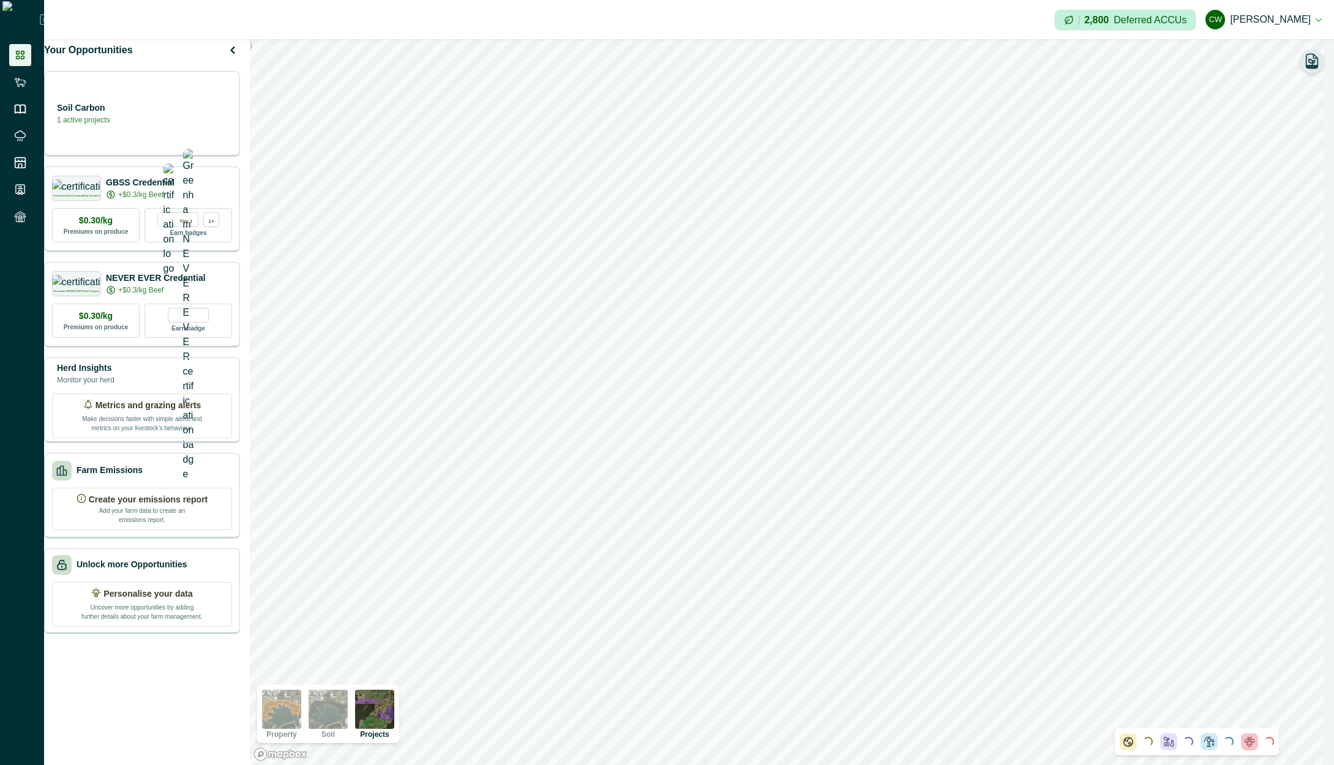
click at [885, 62] on icon "button" at bounding box center [1312, 61] width 17 height 17
click at [885, 68] on icon "button" at bounding box center [1312, 66] width 11 height 3
drag, startPoint x: 387, startPoint y: 724, endPoint x: 393, endPoint y: 694, distance: 30.0
click at [387, 724] on img at bounding box center [374, 709] width 39 height 39
click at [885, 54] on icon "button" at bounding box center [1313, 61] width 12 height 14
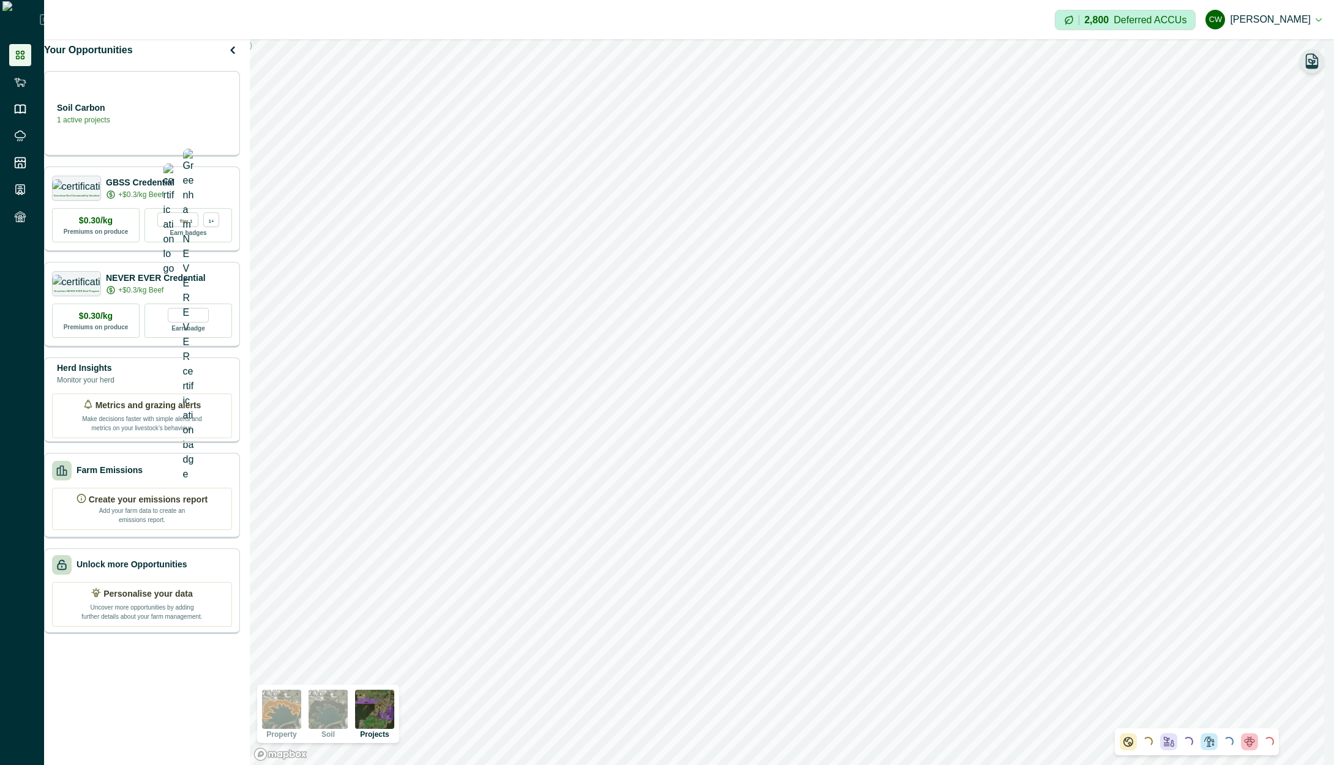
click at [885, 61] on icon "button" at bounding box center [1312, 61] width 17 height 17
click at [387, 705] on img at bounding box center [374, 709] width 39 height 39
click at [1314, 67] on icon "button" at bounding box center [1312, 66] width 11 height 3
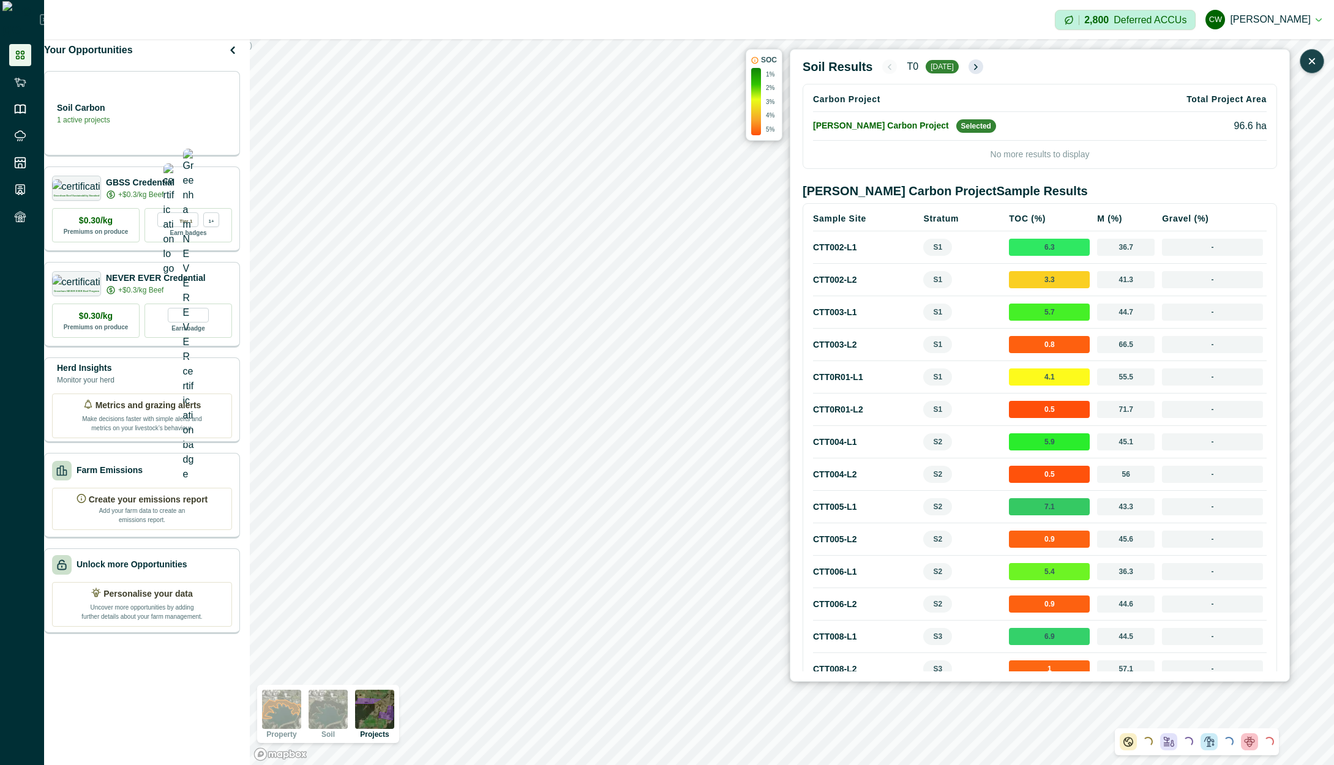
click at [970, 64] on button "button" at bounding box center [976, 66] width 15 height 15
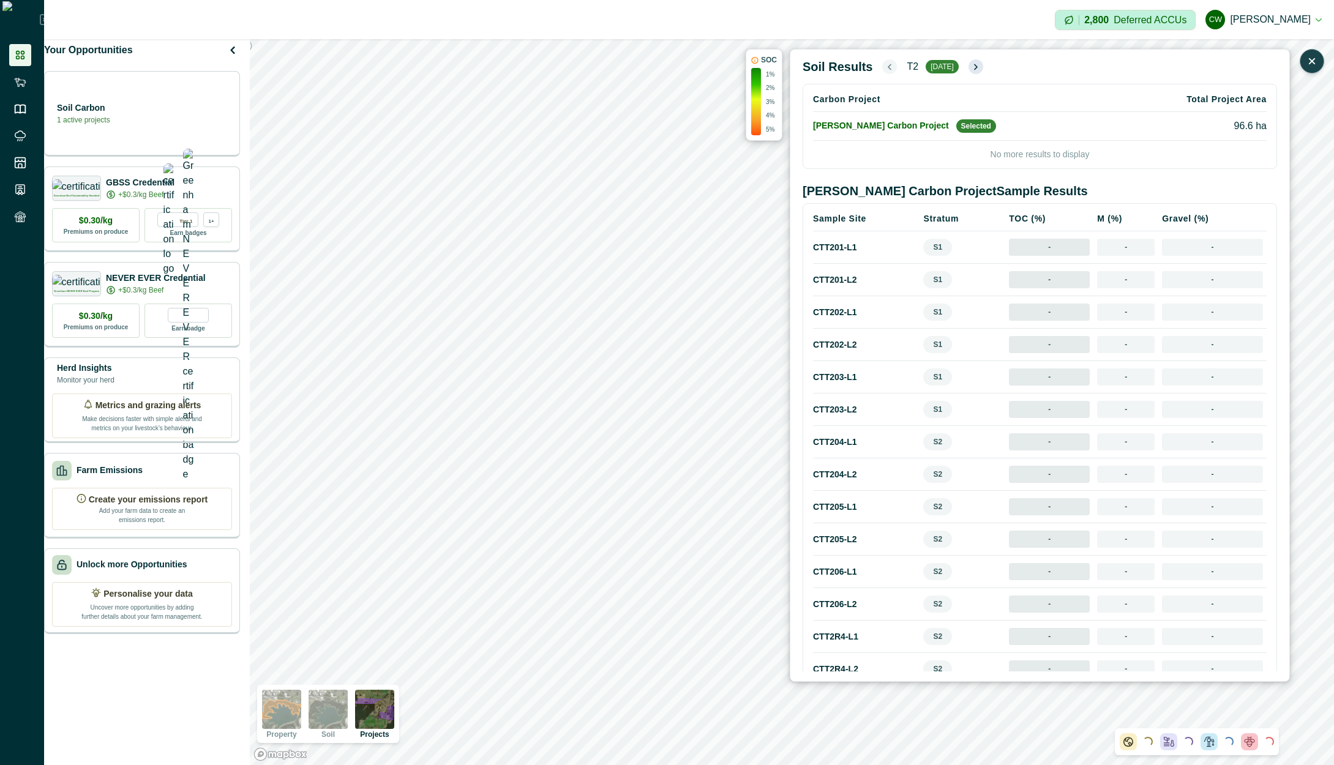
click at [977, 67] on icon "button" at bounding box center [976, 66] width 2 height 5
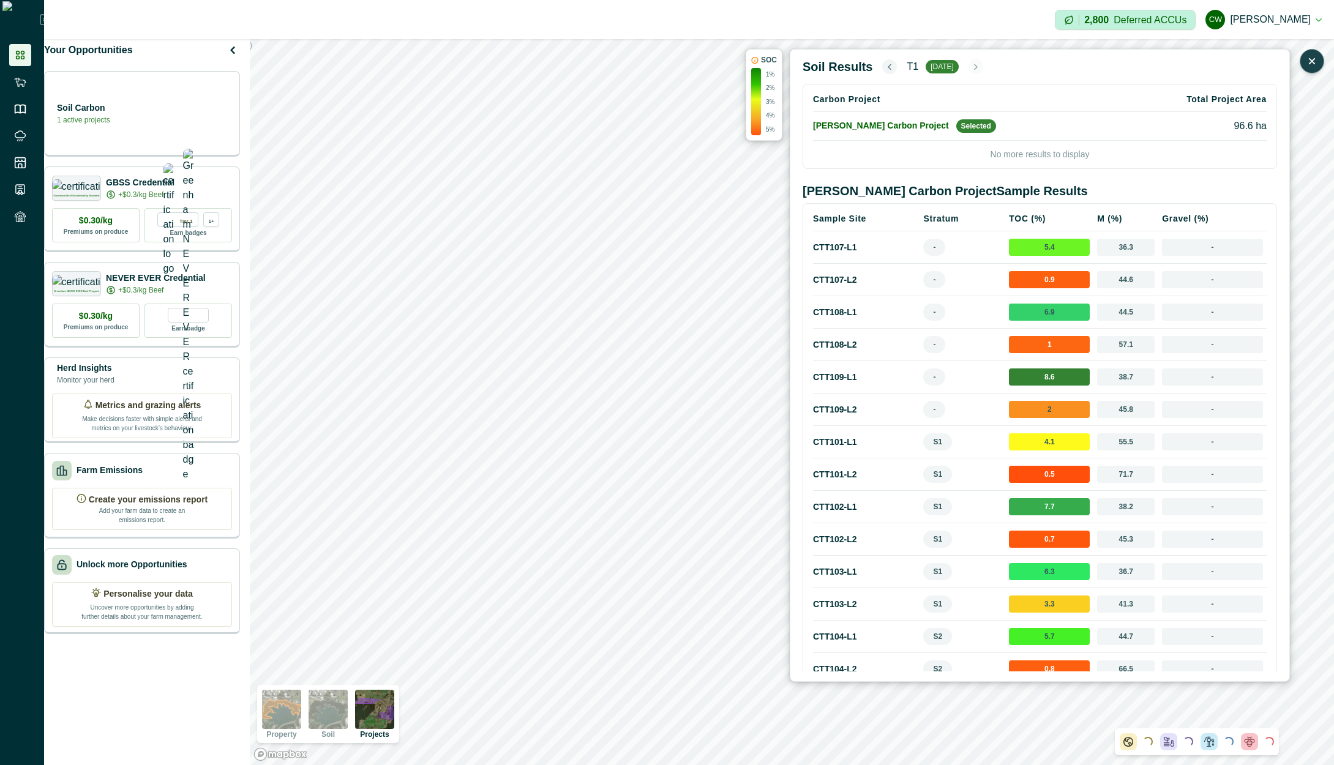
click at [885, 70] on icon "button" at bounding box center [890, 67] width 10 height 10
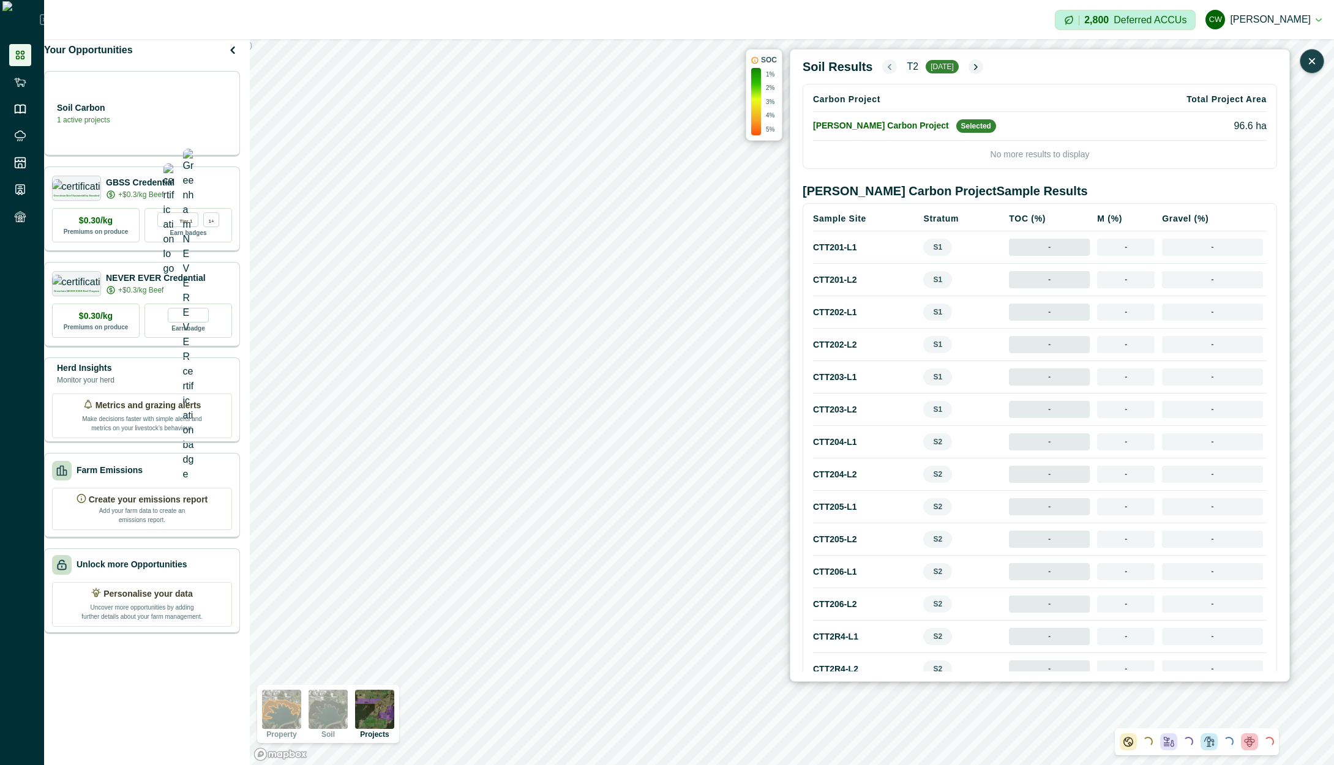
click at [885, 70] on icon "button" at bounding box center [890, 67] width 10 height 10
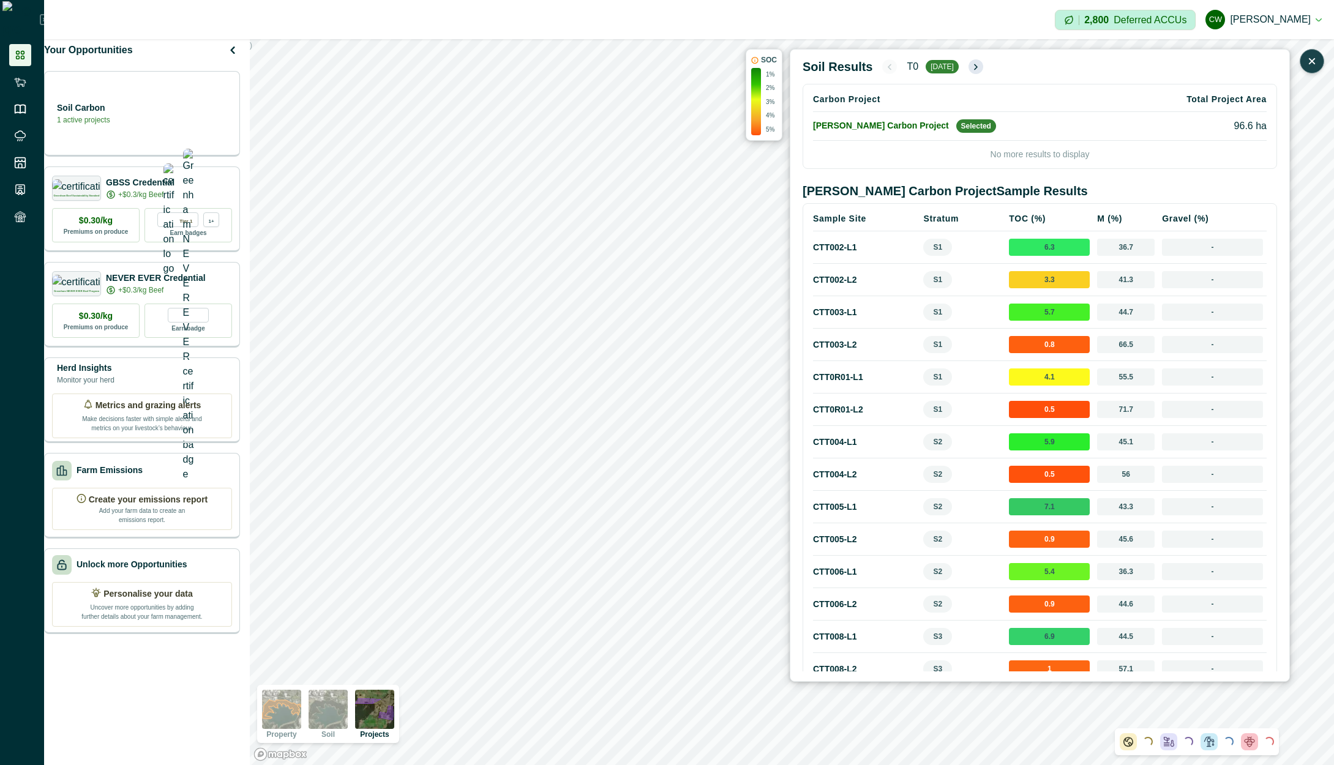
click at [976, 66] on icon "button" at bounding box center [976, 66] width 2 height 5
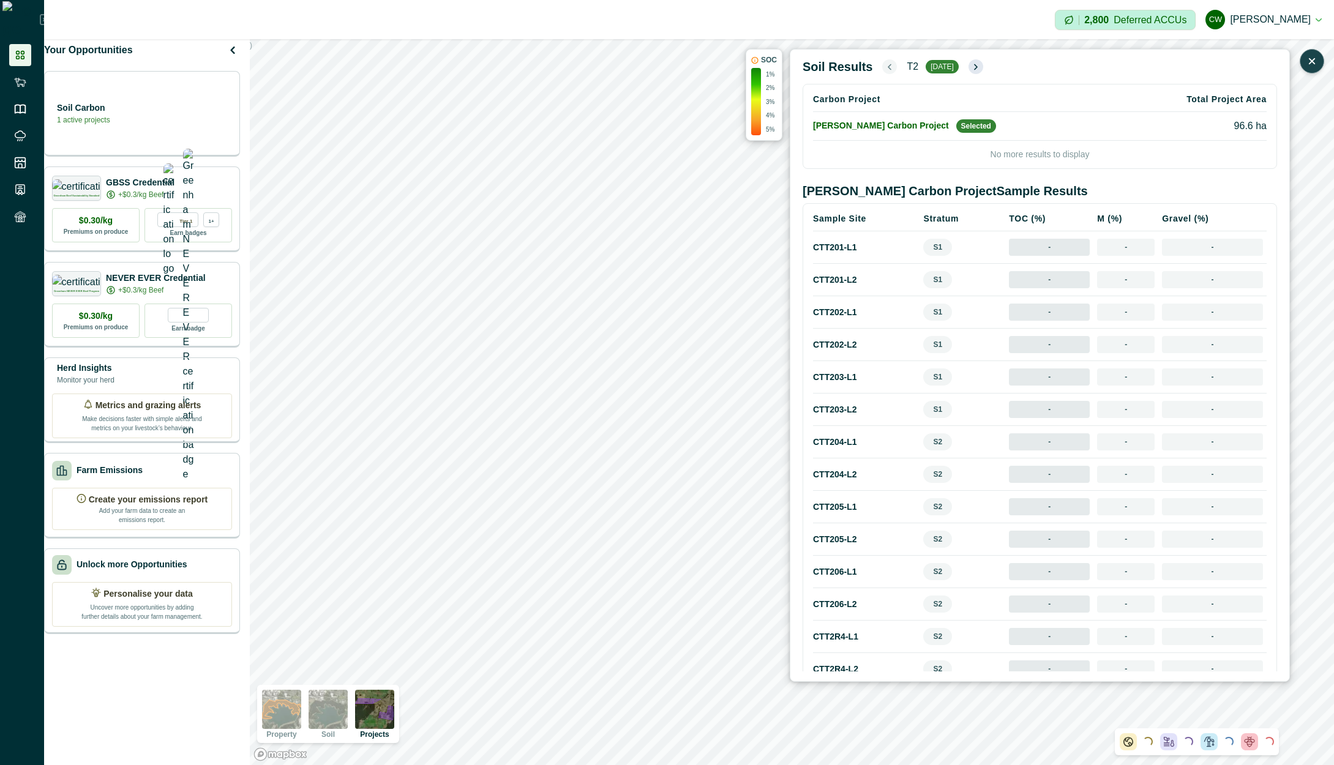
click at [976, 66] on icon "button" at bounding box center [976, 67] width 10 height 10
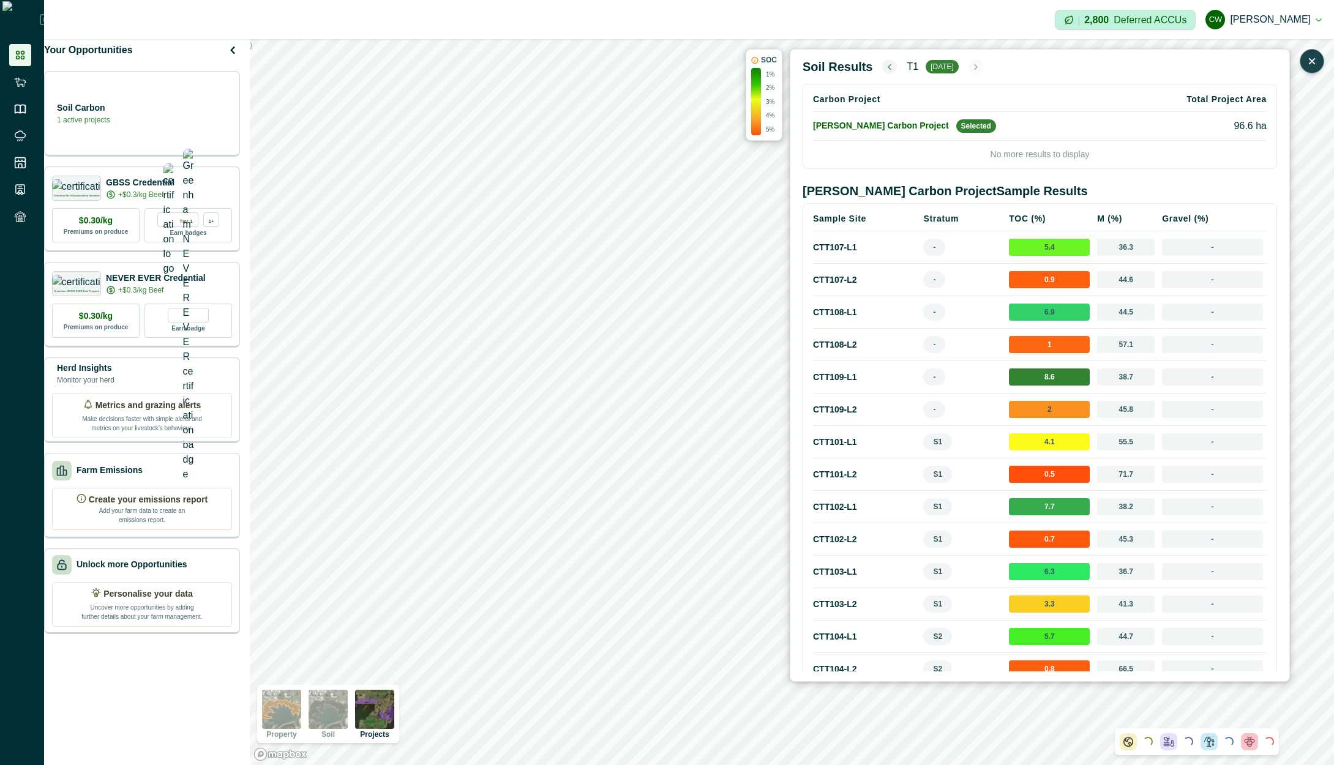
click at [885, 62] on icon "button" at bounding box center [890, 67] width 10 height 10
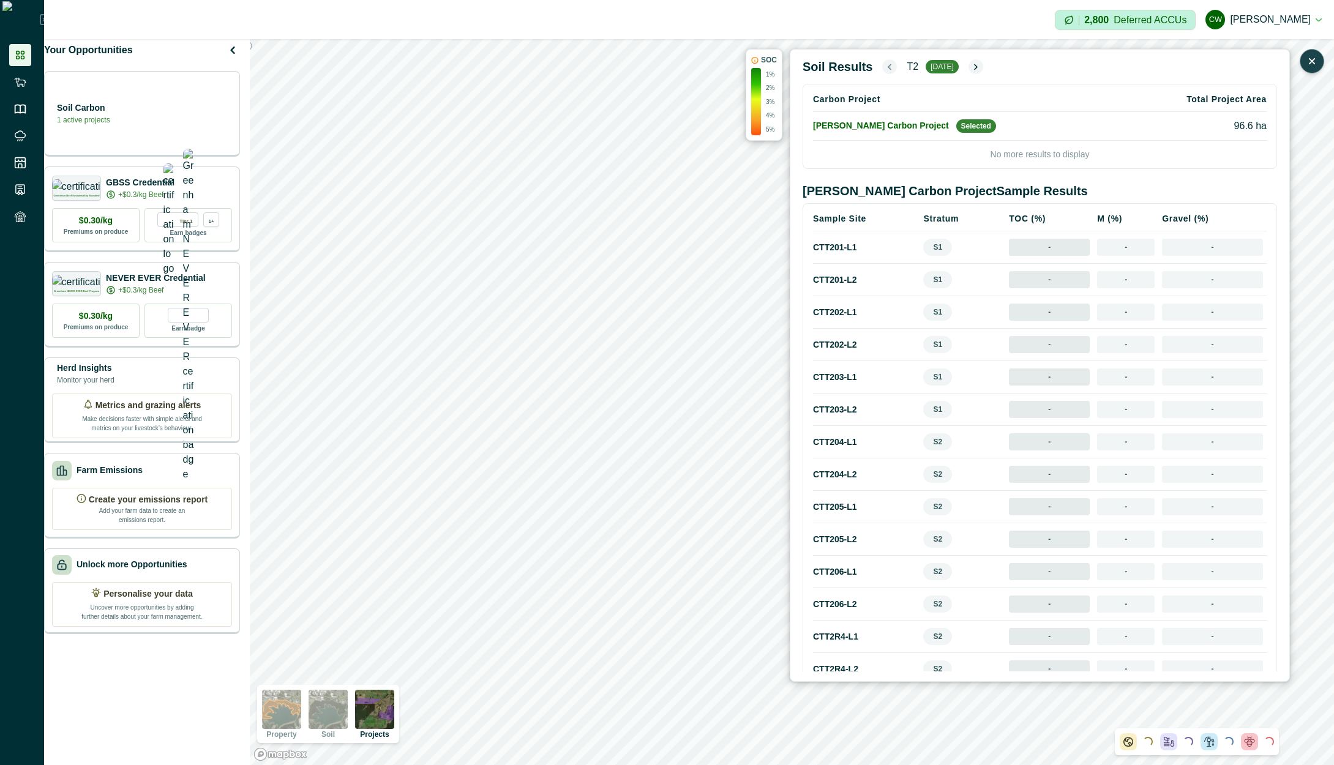
click at [983, 71] on div "T2 dec 2023" at bounding box center [932, 66] width 100 height 15
click at [980, 71] on icon "button" at bounding box center [976, 67] width 10 height 10
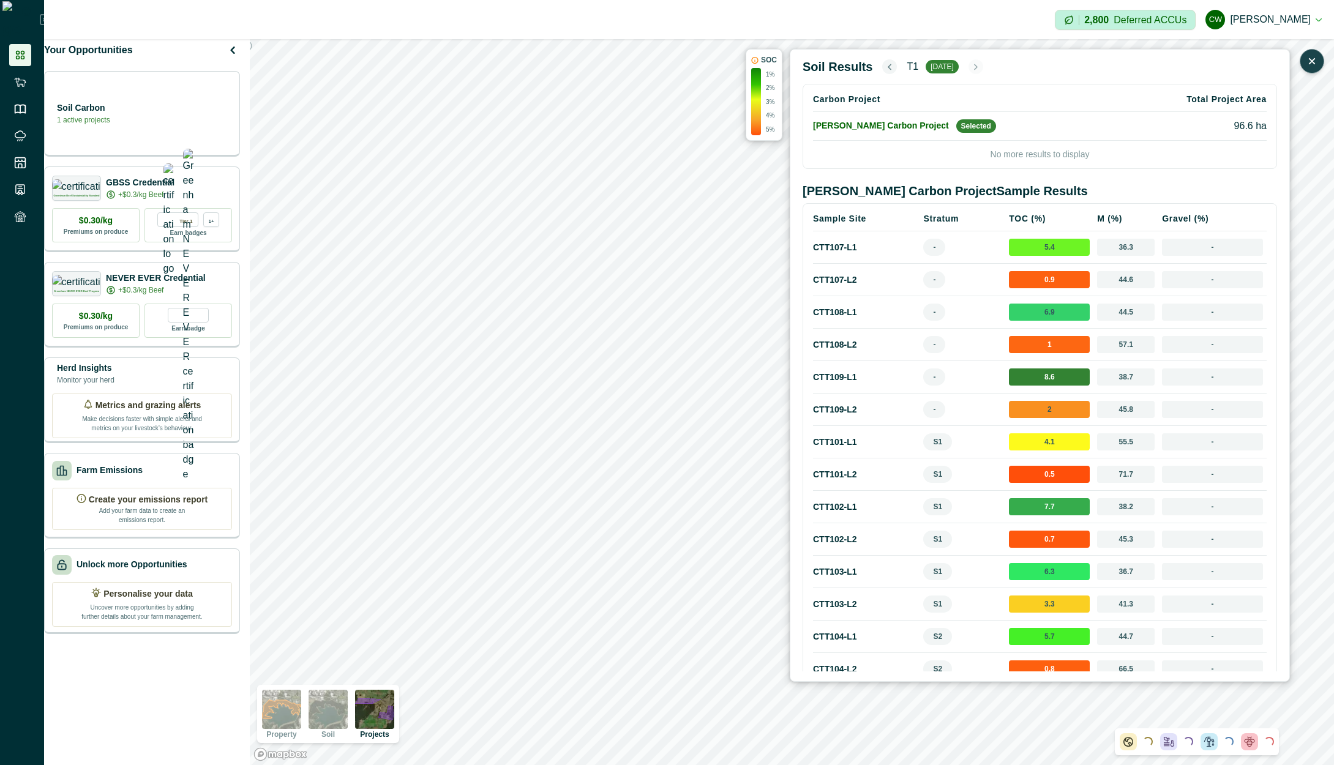
click at [885, 69] on icon "button" at bounding box center [890, 67] width 10 height 10
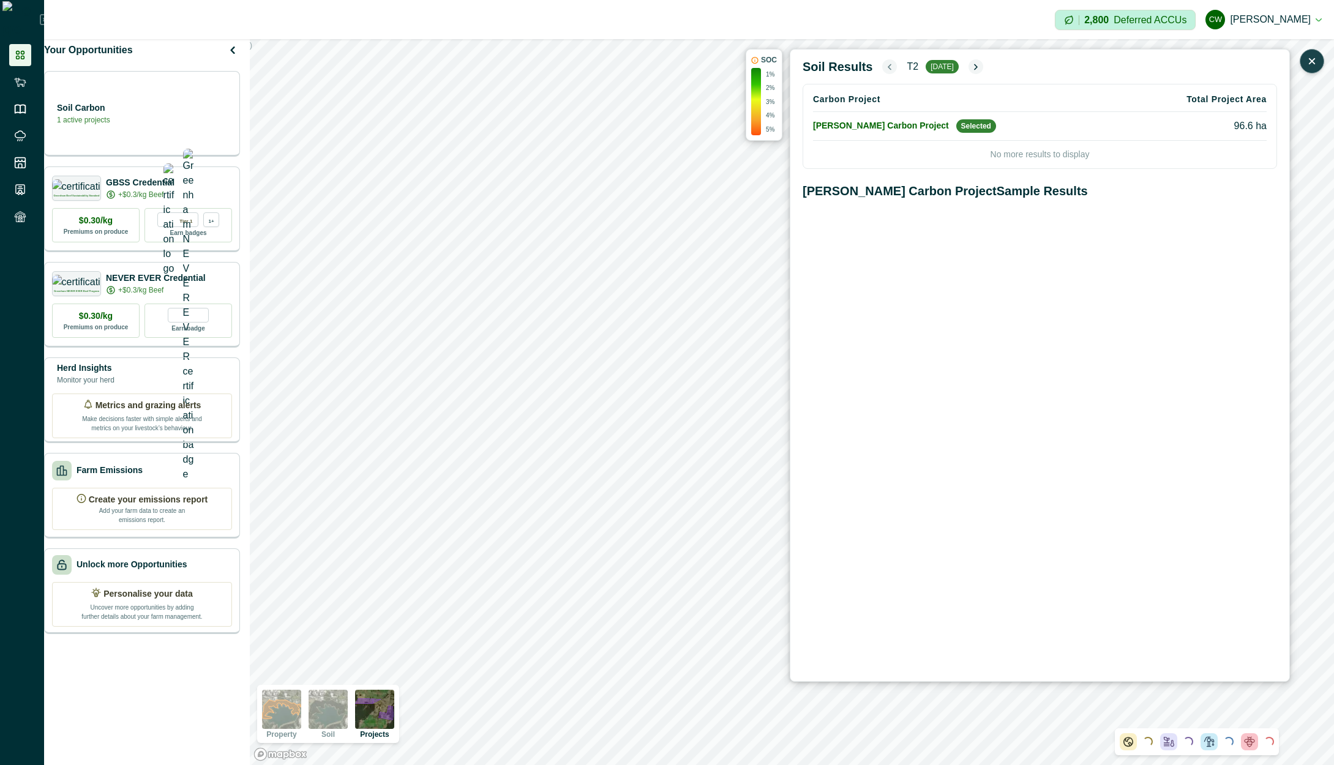
click at [885, 69] on icon "button" at bounding box center [890, 67] width 10 height 10
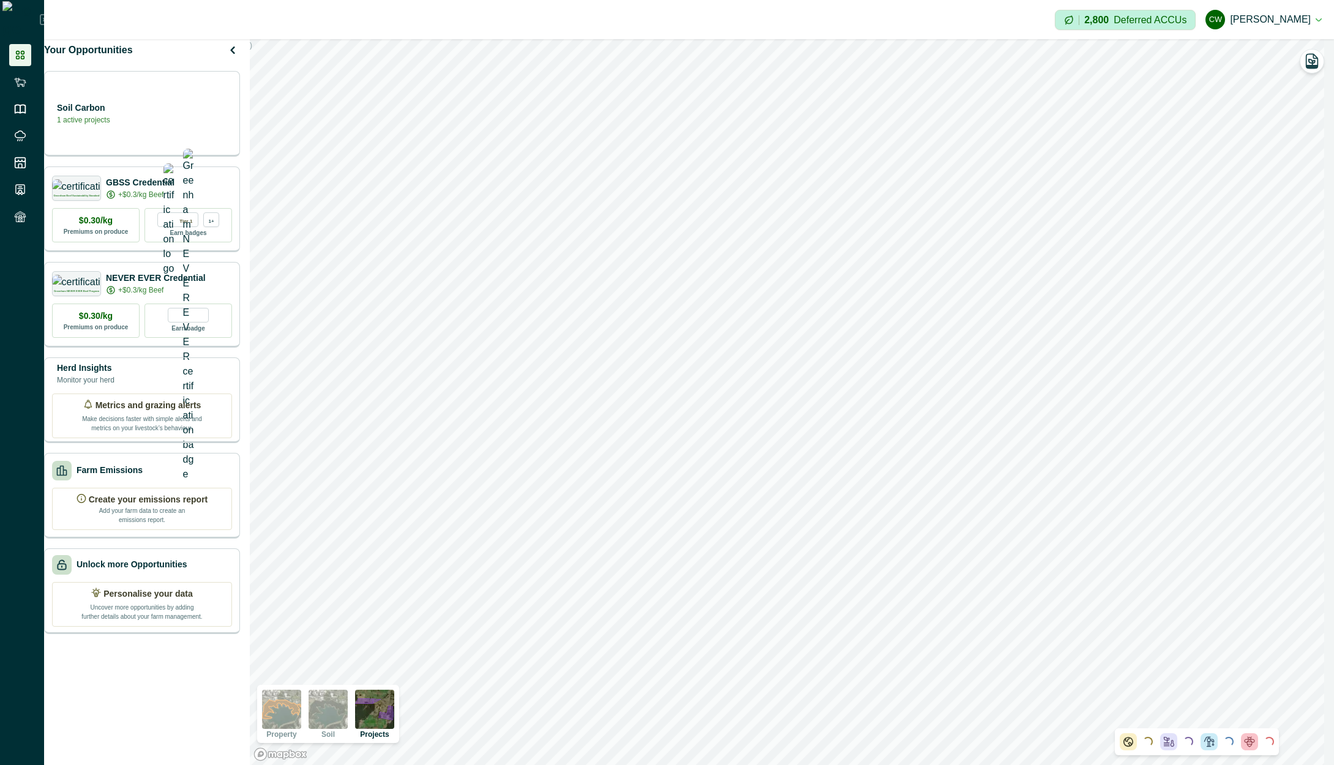
click at [389, 710] on img at bounding box center [374, 709] width 39 height 39
click at [1314, 62] on icon "button" at bounding box center [1312, 61] width 17 height 17
click at [376, 712] on img at bounding box center [374, 709] width 39 height 39
click at [1315, 62] on icon "button" at bounding box center [1312, 62] width 6 height 6
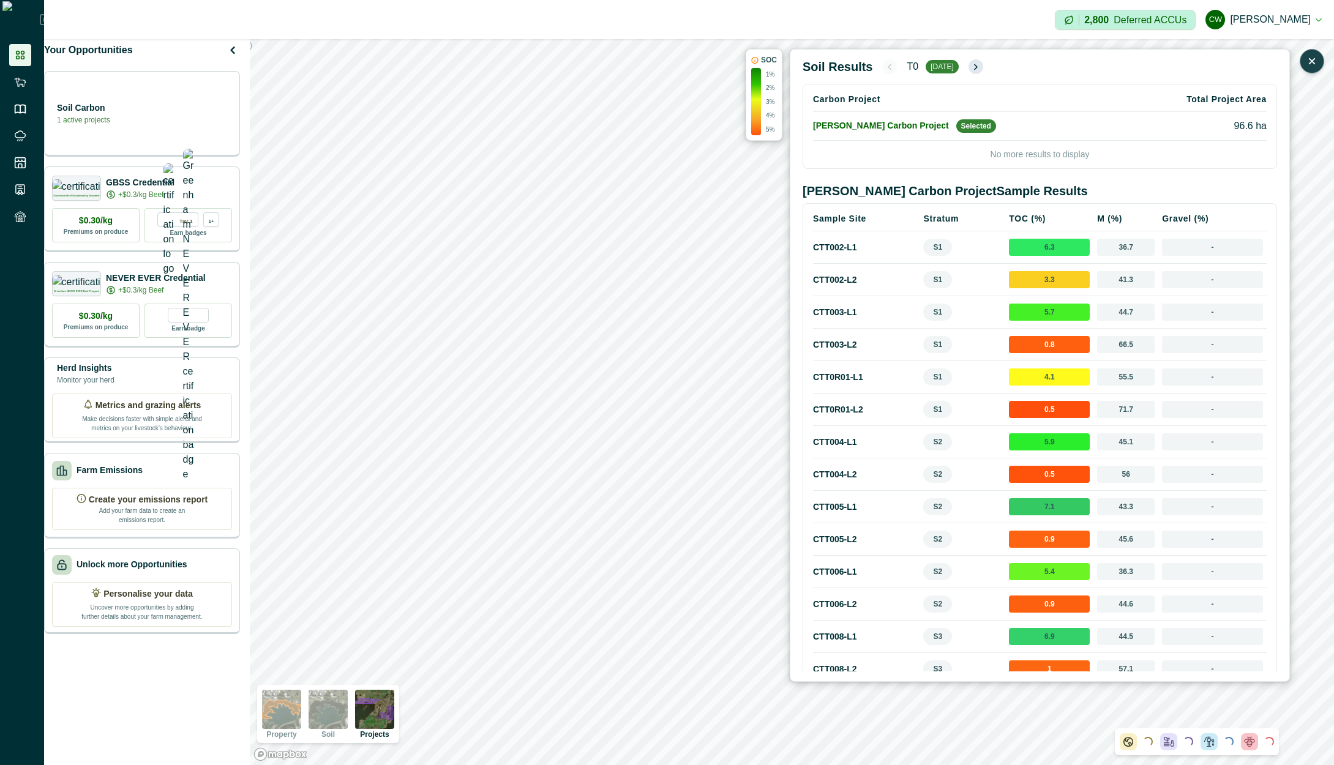
click at [969, 67] on button "button" at bounding box center [976, 66] width 15 height 15
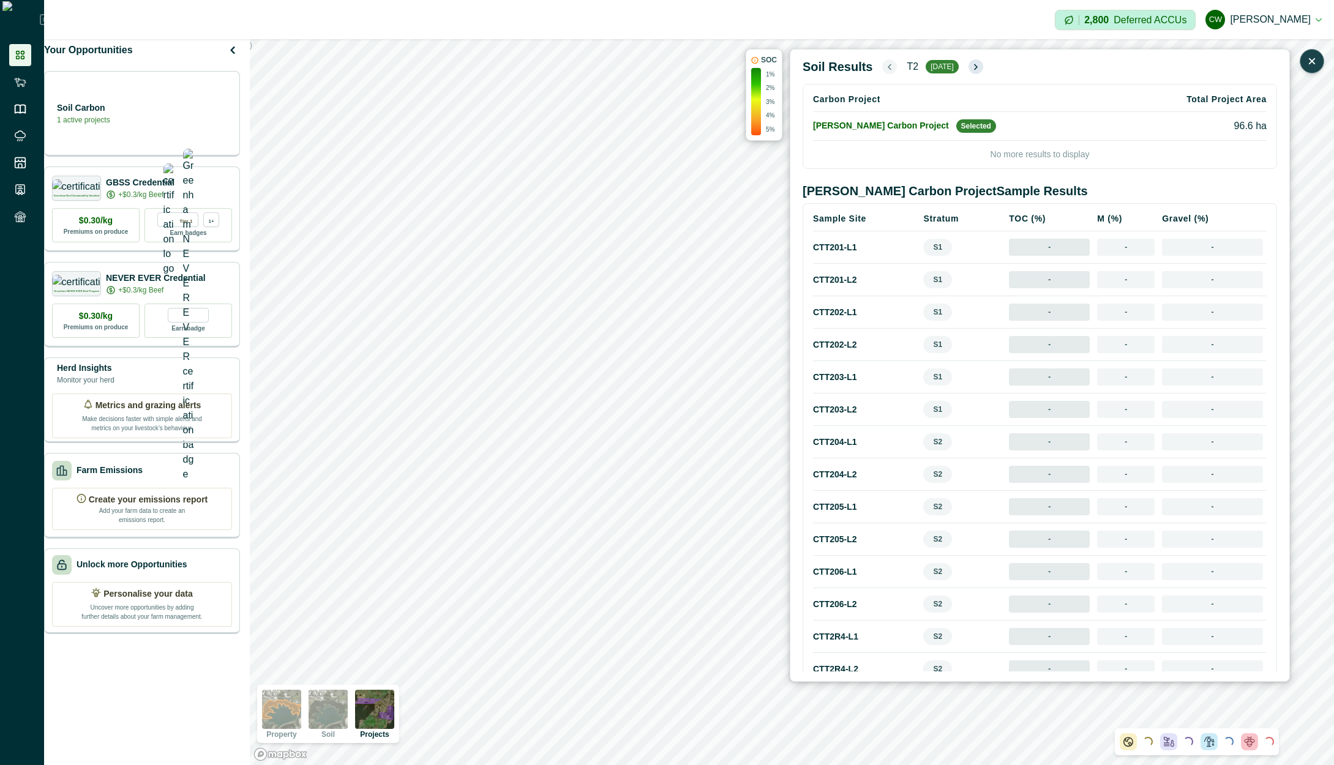
click at [969, 67] on button "button" at bounding box center [976, 66] width 15 height 15
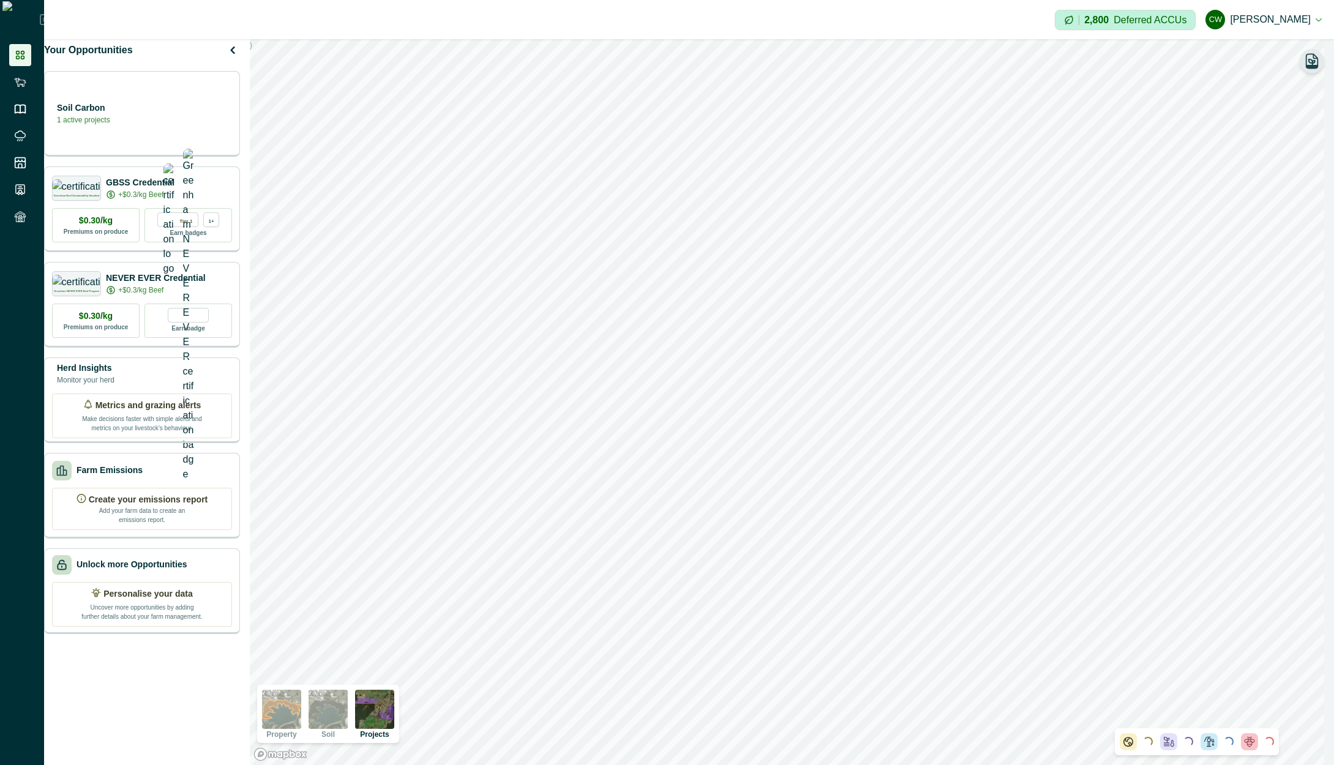
drag, startPoint x: 1313, startPoint y: 54, endPoint x: 1305, endPoint y: 60, distance: 9.6
click at [1313, 54] on icon "button" at bounding box center [1313, 61] width 12 height 14
click at [372, 723] on img at bounding box center [374, 709] width 39 height 39
click at [1314, 64] on icon "button" at bounding box center [1312, 61] width 17 height 17
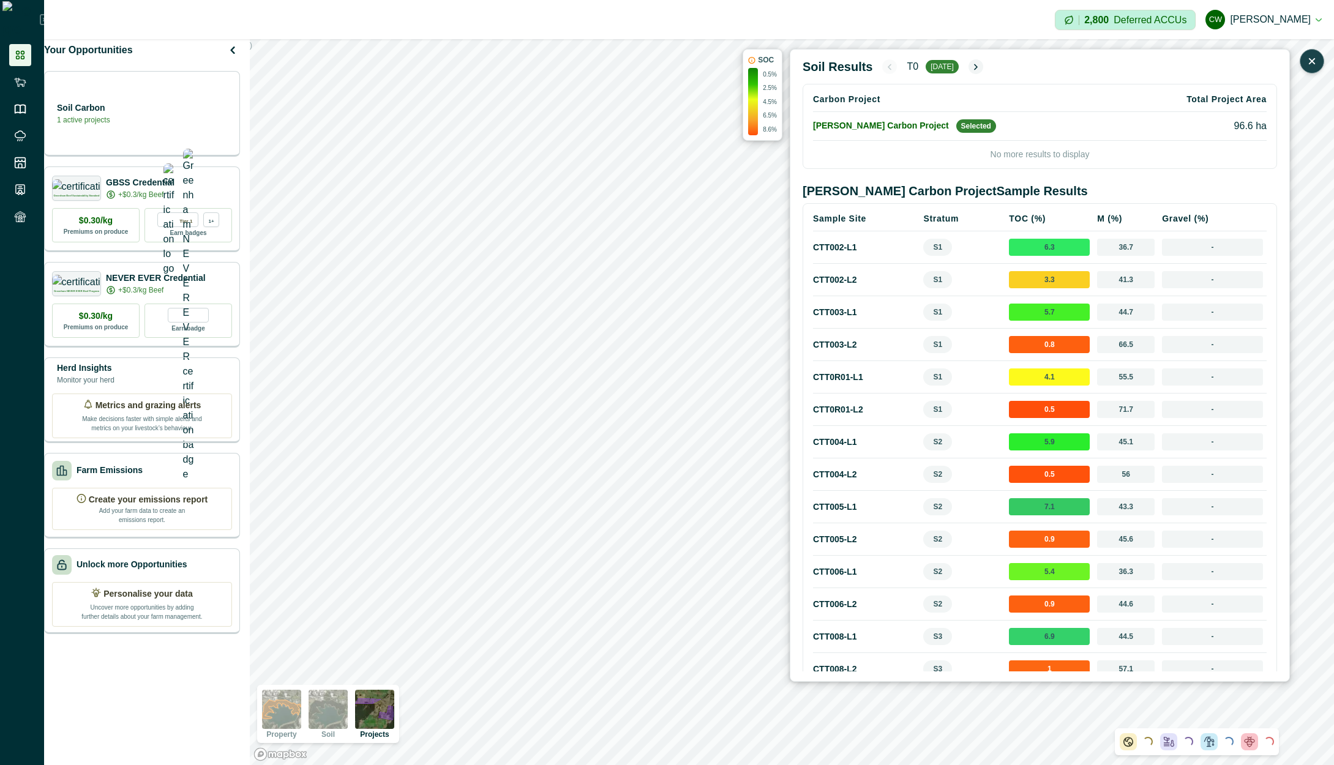
click at [770, 73] on p "0.5%" at bounding box center [770, 74] width 14 height 9
click at [770, 95] on div "0.5% 2.5% 4.5% 6.5% 8.6%" at bounding box center [770, 102] width 14 height 64
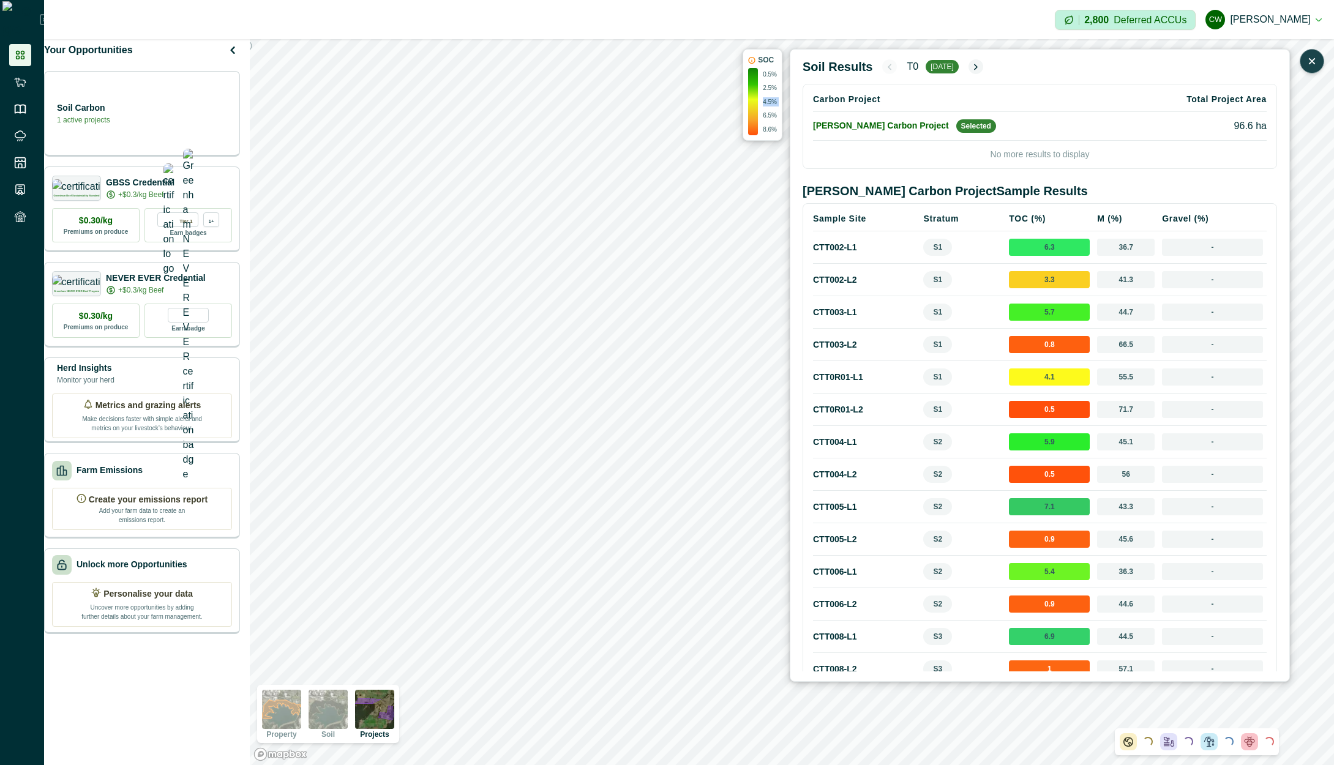
click at [770, 95] on div "0.5% 2.5% 4.5% 6.5% 8.6%" at bounding box center [770, 102] width 14 height 64
click at [775, 119] on p "6.5%" at bounding box center [770, 115] width 14 height 9
click at [774, 116] on p "6.5%" at bounding box center [770, 115] width 14 height 9
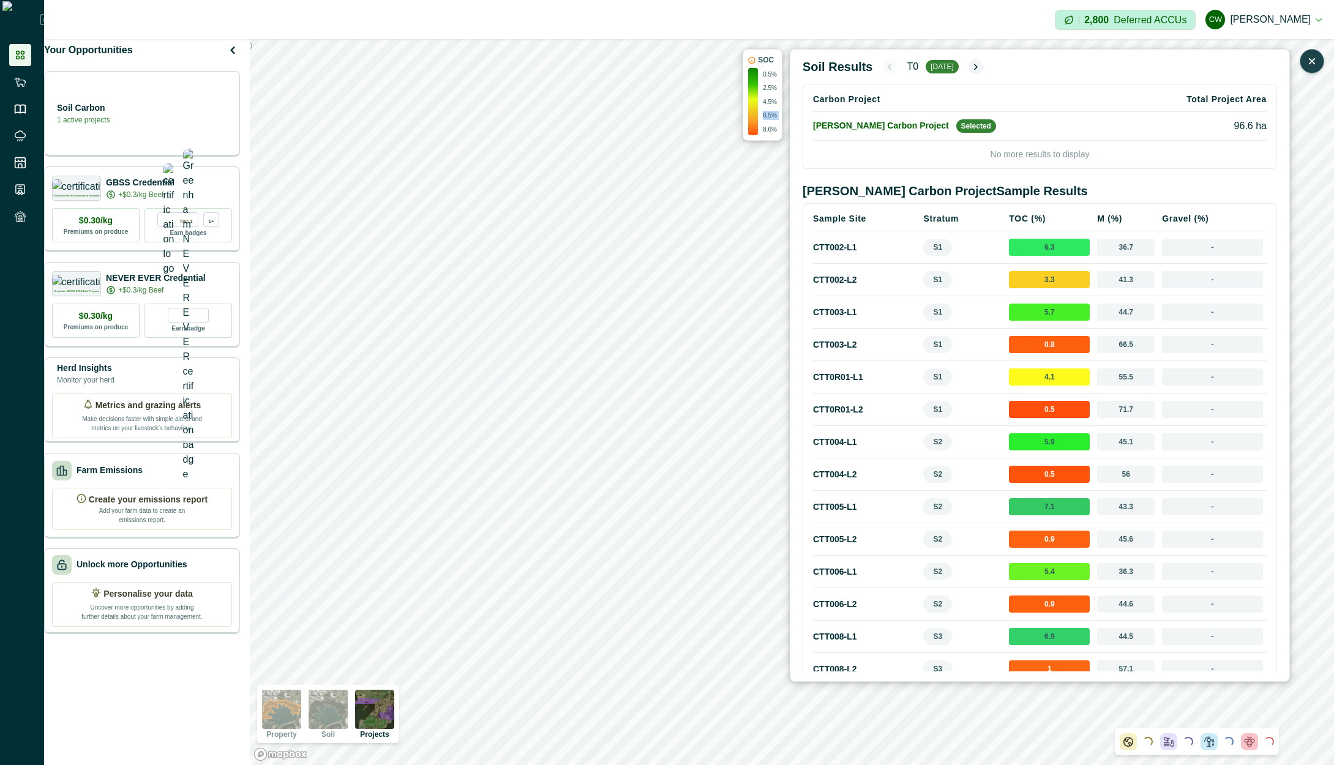
click at [774, 116] on p "6.5%" at bounding box center [770, 115] width 14 height 9
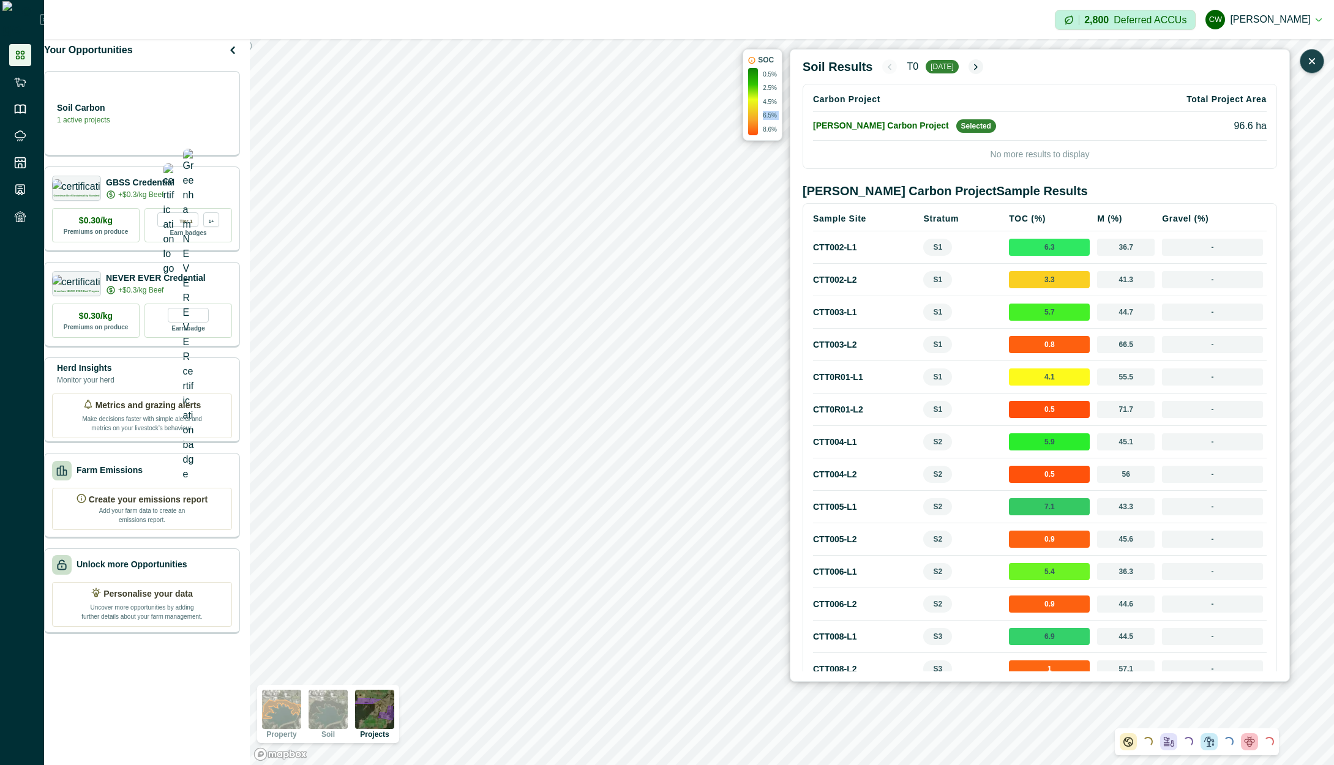
click at [774, 116] on p "6.5%" at bounding box center [770, 115] width 14 height 9
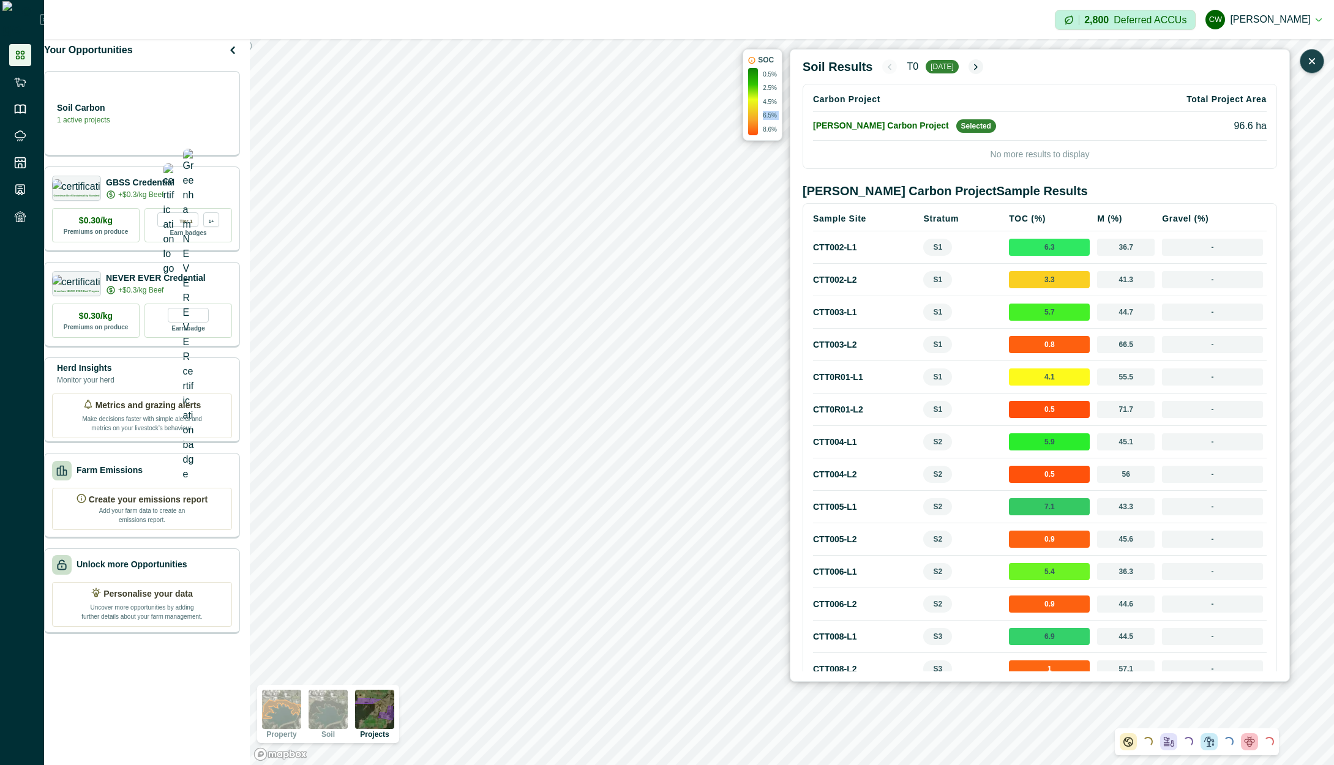
click at [774, 116] on p "6.5%" at bounding box center [770, 115] width 14 height 9
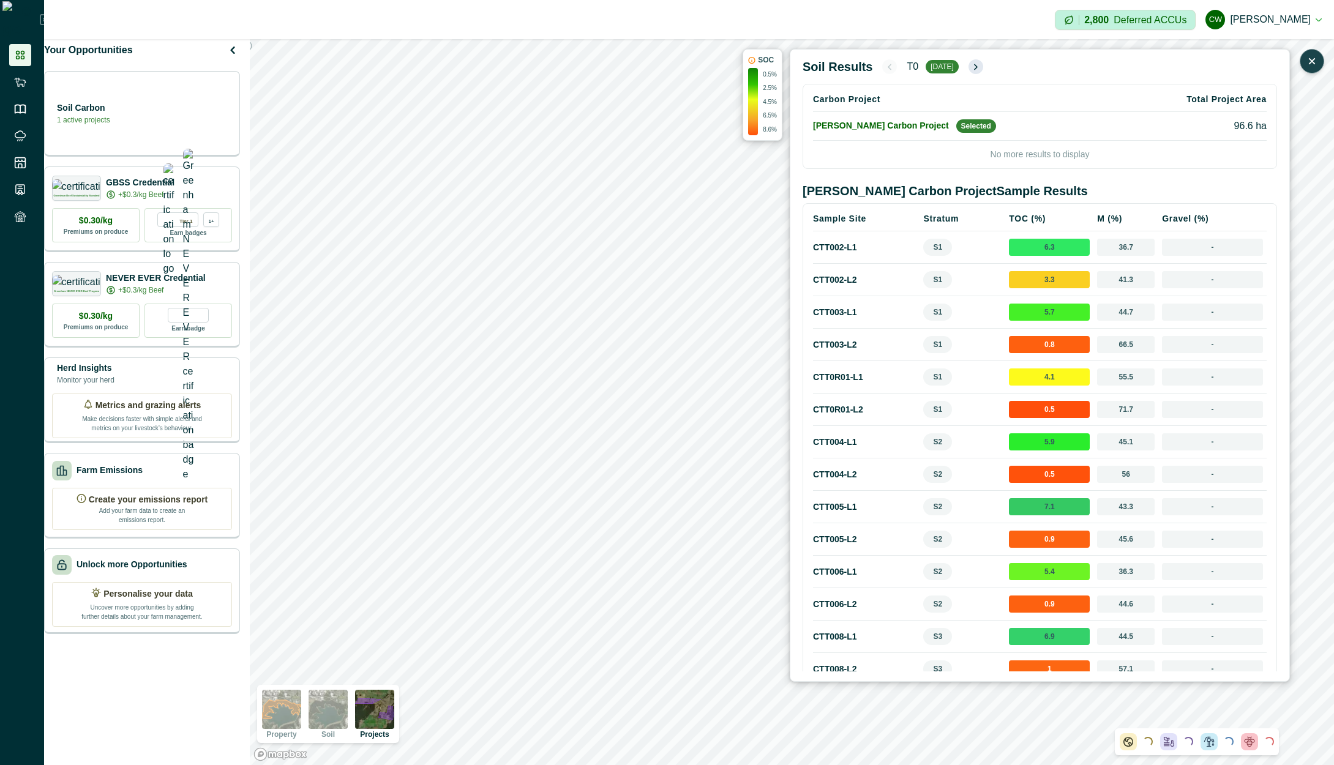
click at [979, 68] on icon "button" at bounding box center [976, 67] width 10 height 10
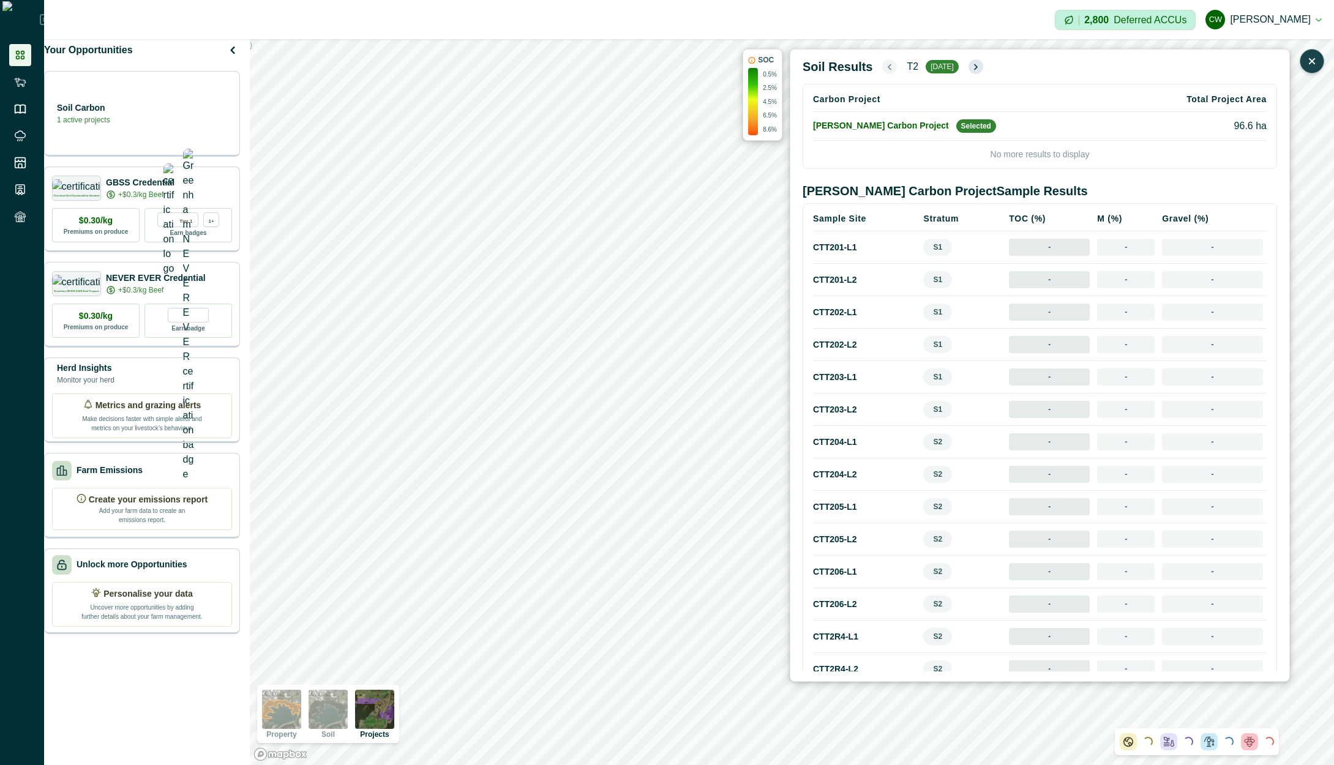
click at [979, 68] on icon "button" at bounding box center [976, 67] width 10 height 10
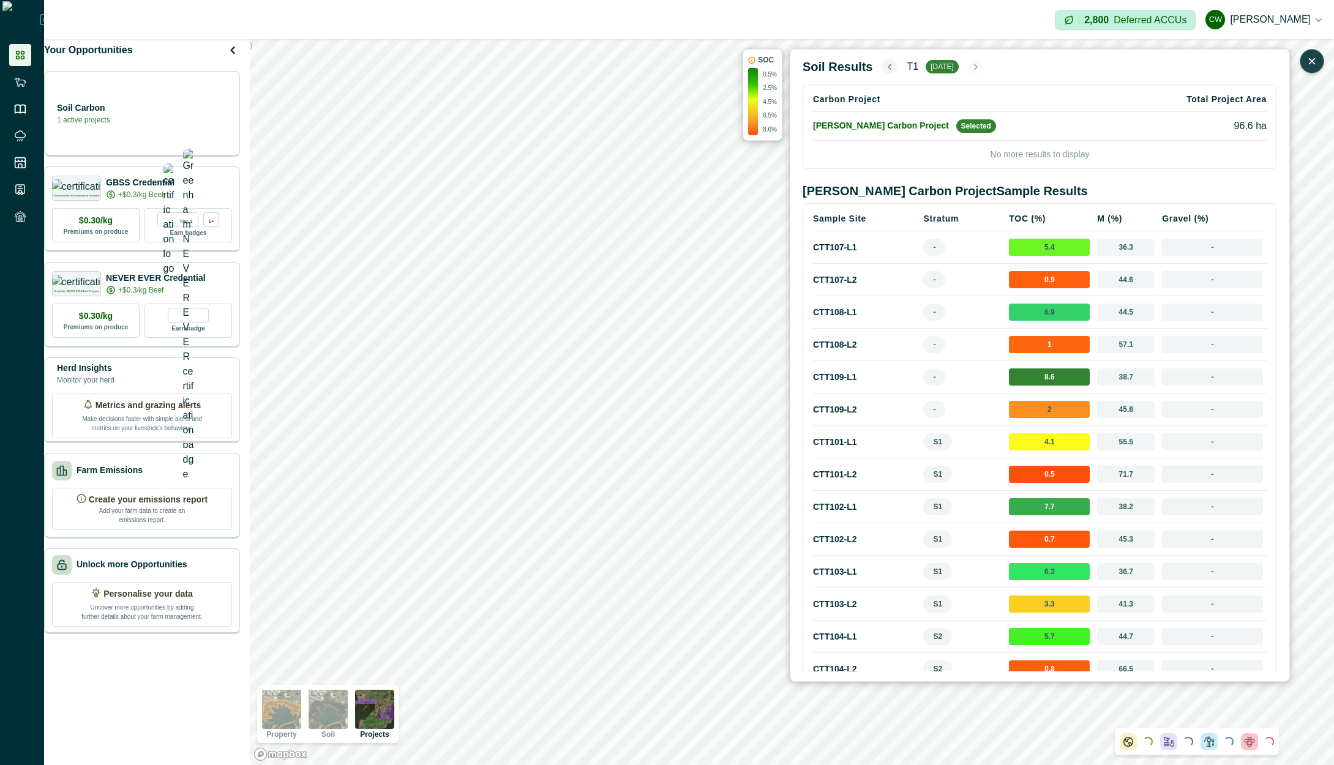
click at [885, 66] on icon "button" at bounding box center [890, 67] width 10 height 10
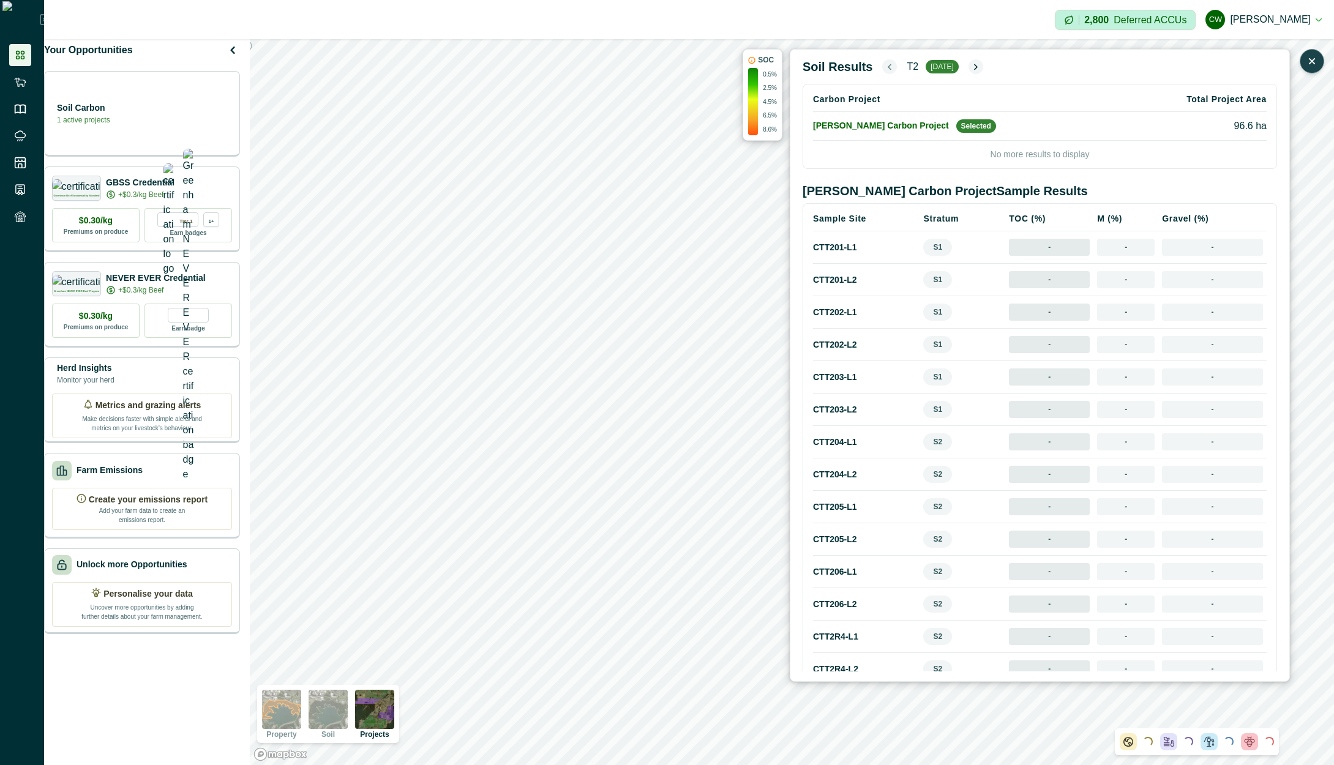
click at [885, 66] on icon "button" at bounding box center [890, 67] width 10 height 10
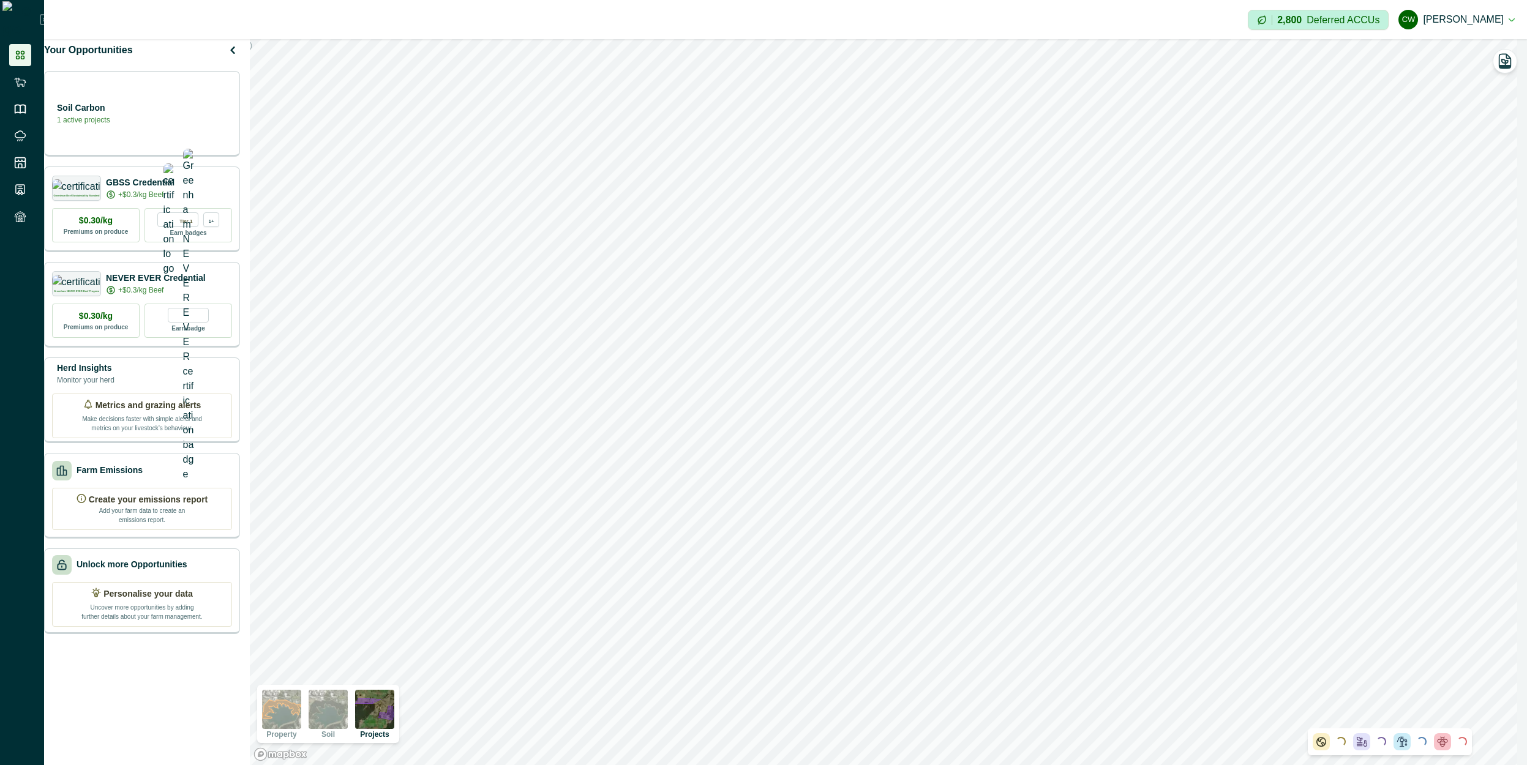
click at [381, 711] on img at bounding box center [374, 709] width 39 height 39
click at [1334, 68] on icon "button" at bounding box center [1506, 61] width 12 height 14
click at [1334, 64] on icon "button" at bounding box center [1505, 61] width 17 height 17
click at [384, 708] on img at bounding box center [374, 709] width 39 height 39
click at [1509, 55] on icon "button" at bounding box center [1505, 61] width 17 height 17
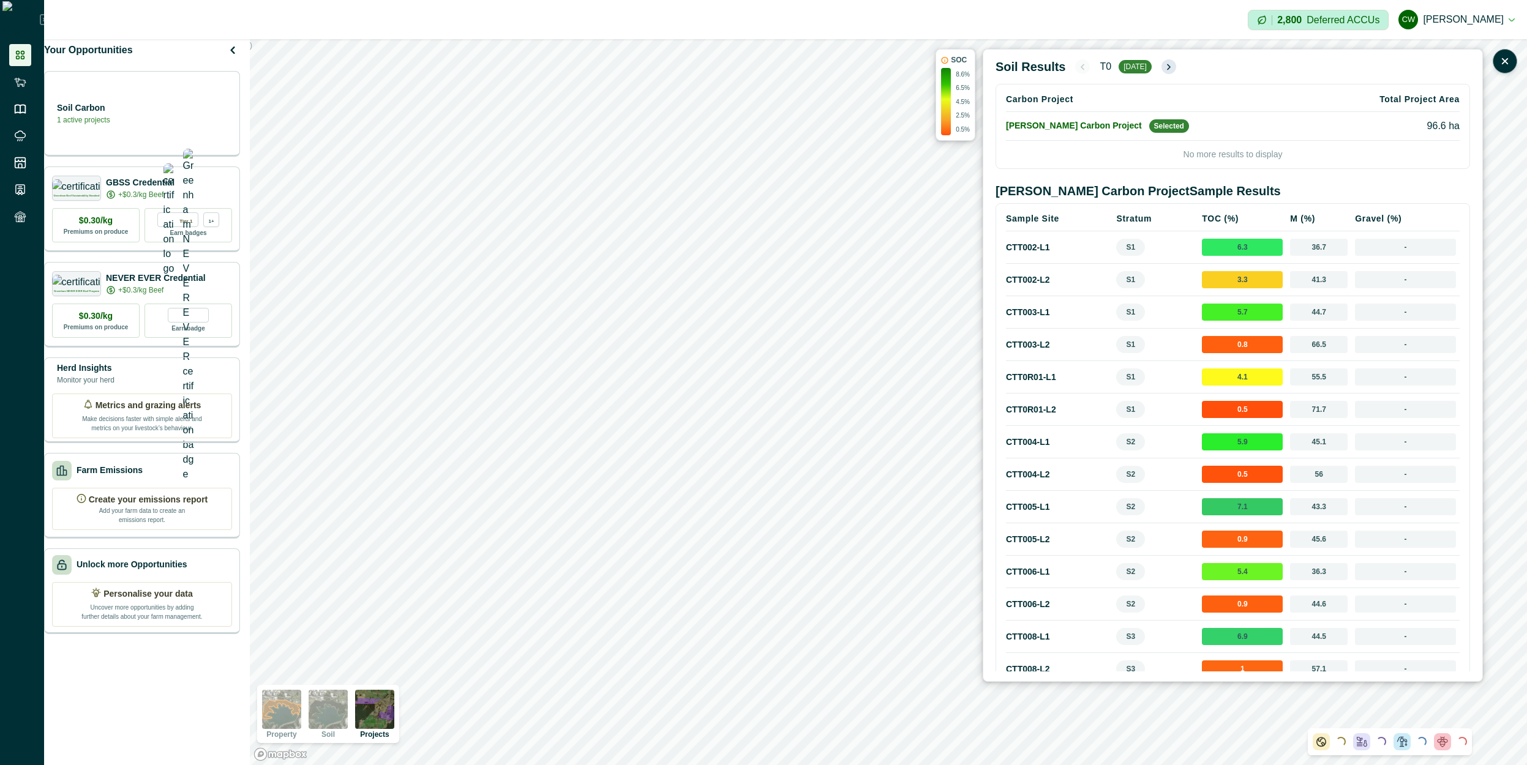
click at [1166, 69] on icon "button" at bounding box center [1169, 67] width 10 height 10
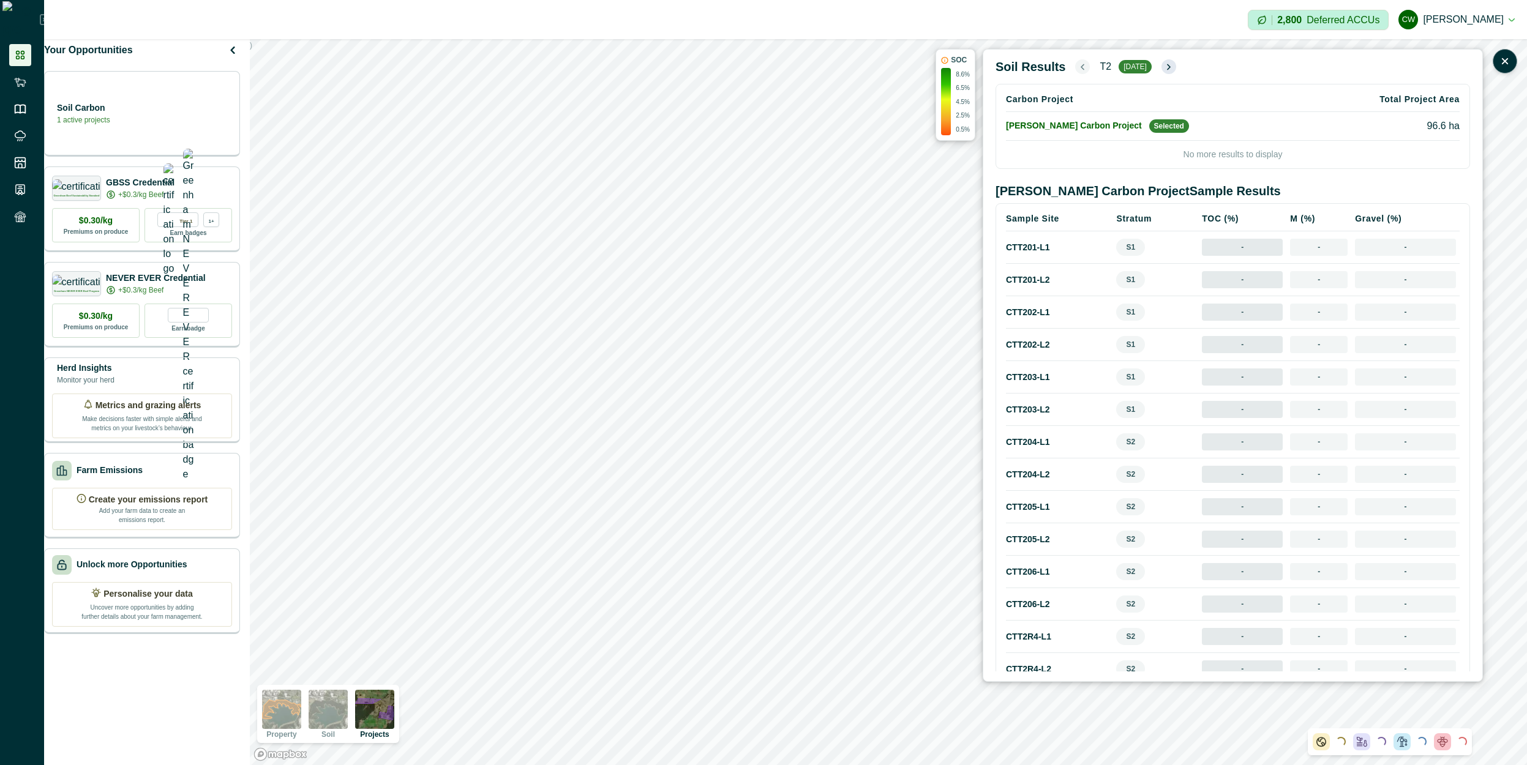
click at [1170, 69] on icon "button" at bounding box center [1169, 67] width 10 height 10
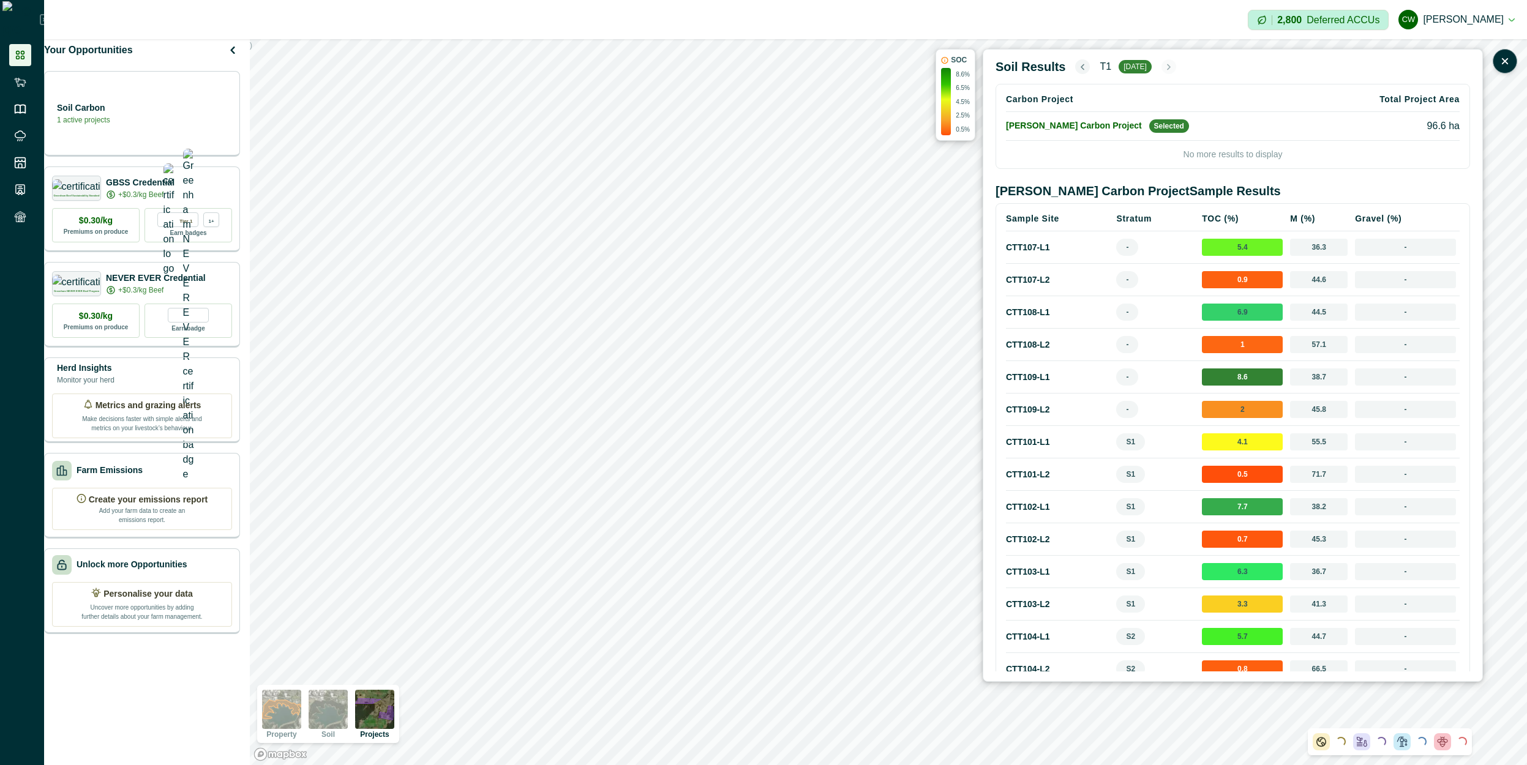
click at [1078, 63] on icon "button" at bounding box center [1083, 67] width 10 height 10
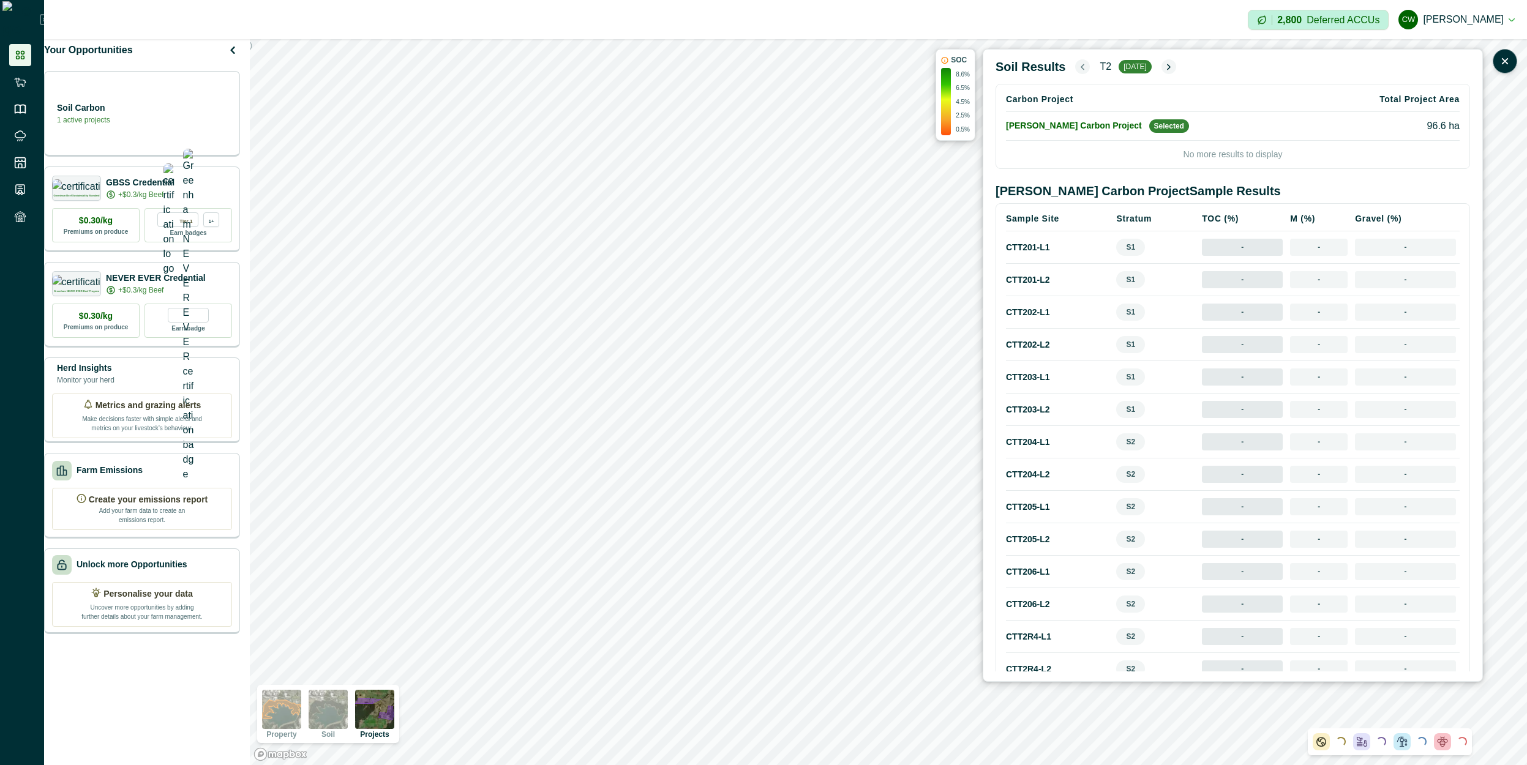
click at [1078, 63] on icon "button" at bounding box center [1083, 67] width 10 height 10
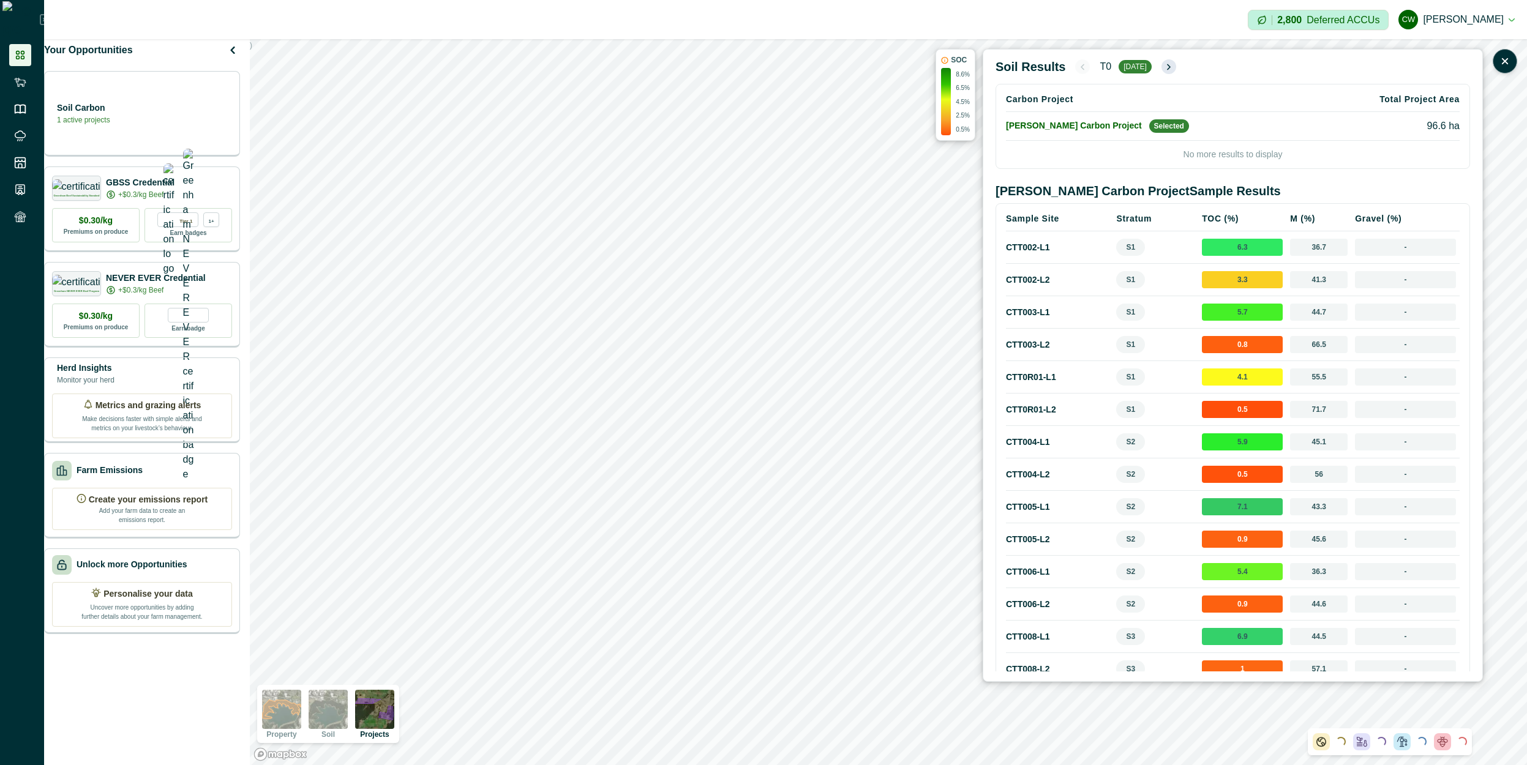
click at [1166, 66] on icon "button" at bounding box center [1169, 67] width 10 height 10
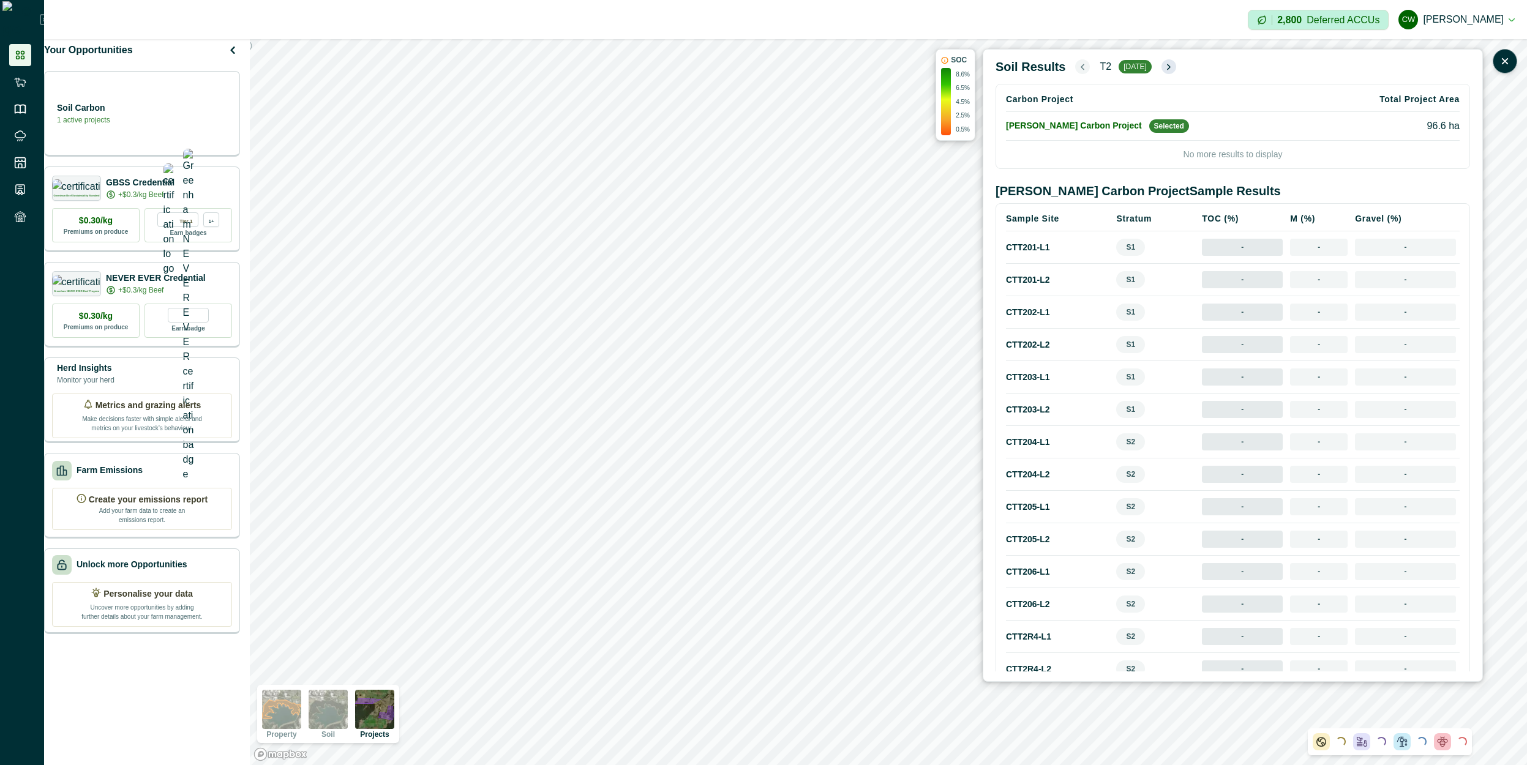
click at [1166, 66] on icon "button" at bounding box center [1169, 67] width 10 height 10
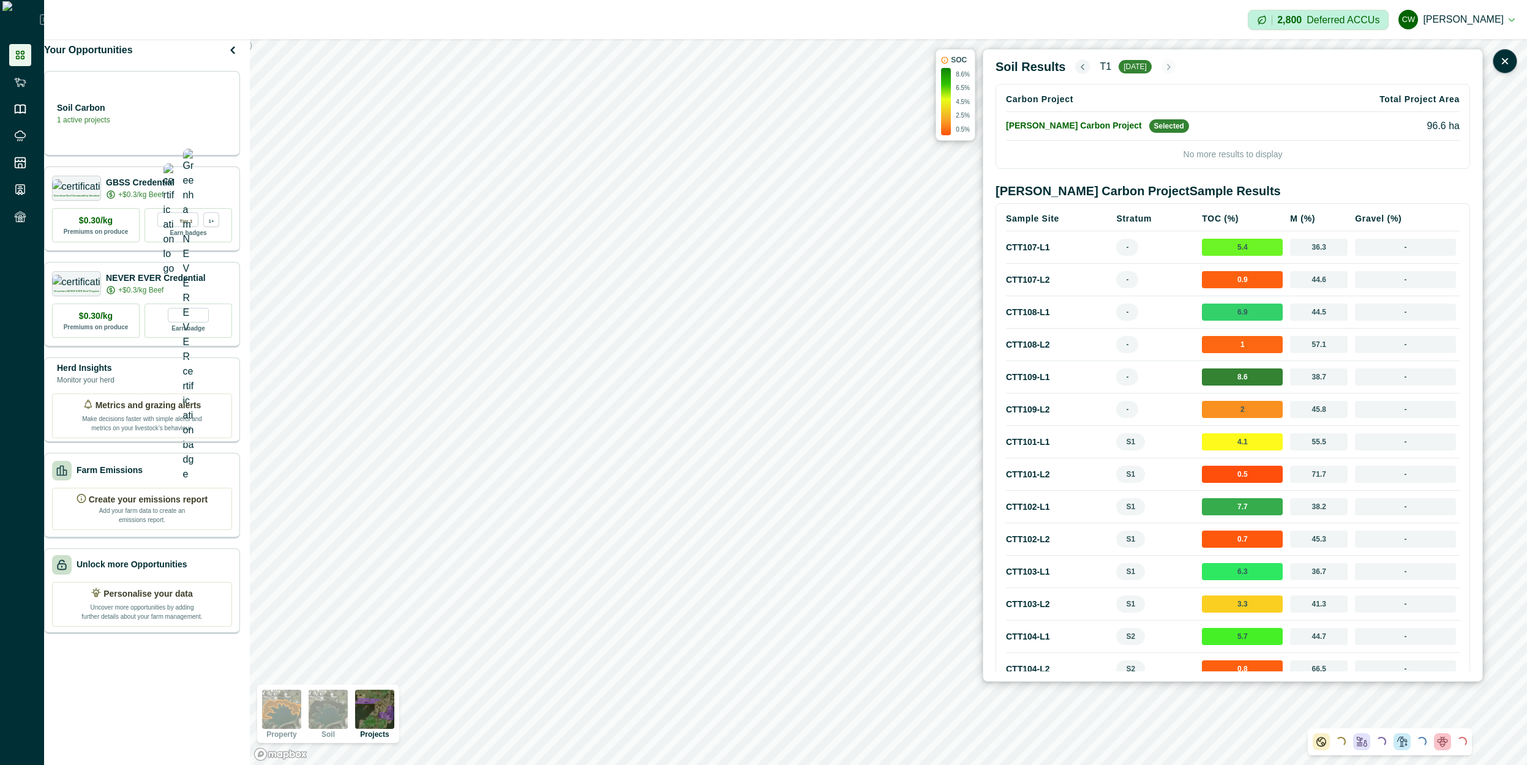
click at [1078, 70] on icon "button" at bounding box center [1083, 67] width 10 height 10
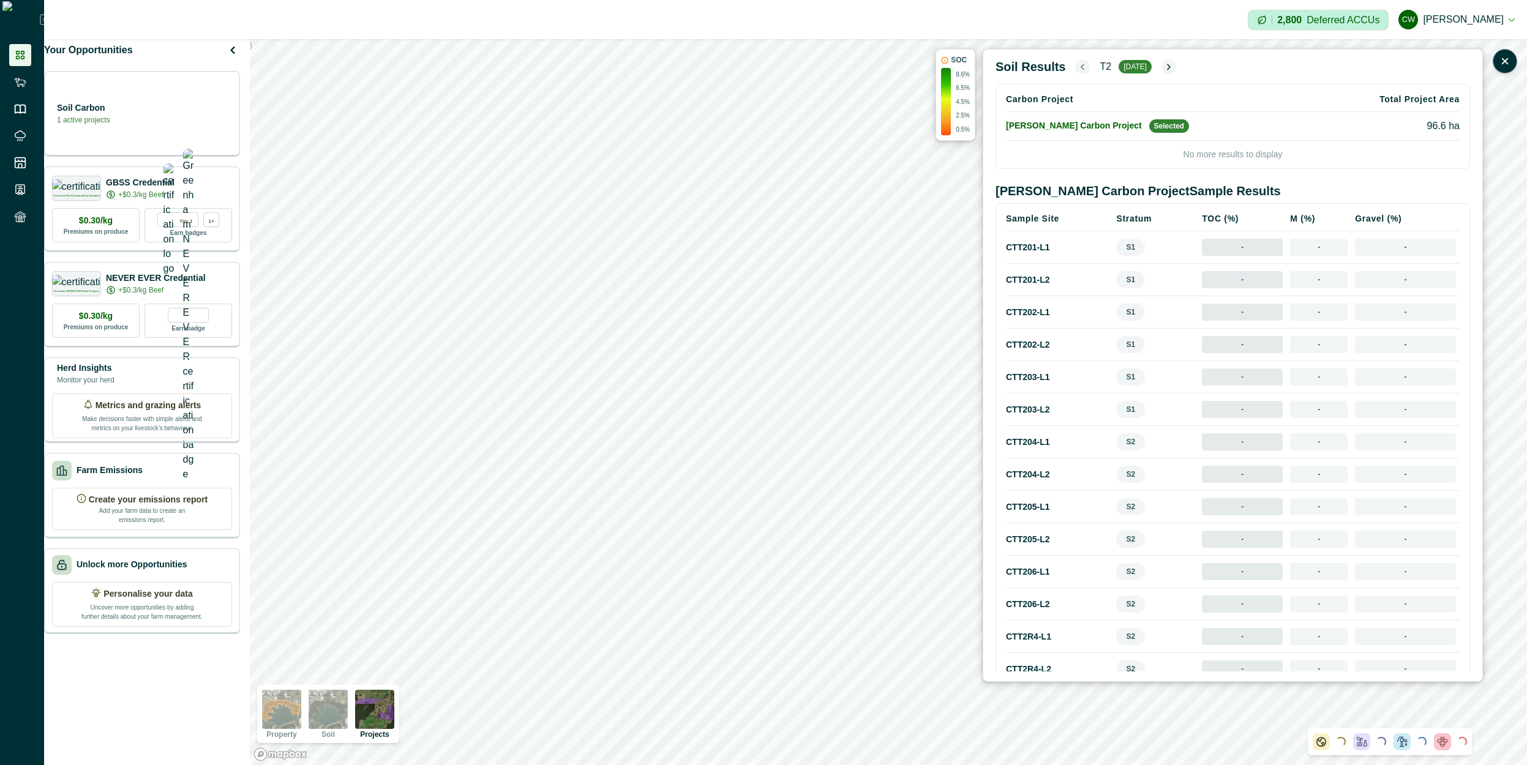
click at [1078, 70] on icon "button" at bounding box center [1083, 67] width 10 height 10
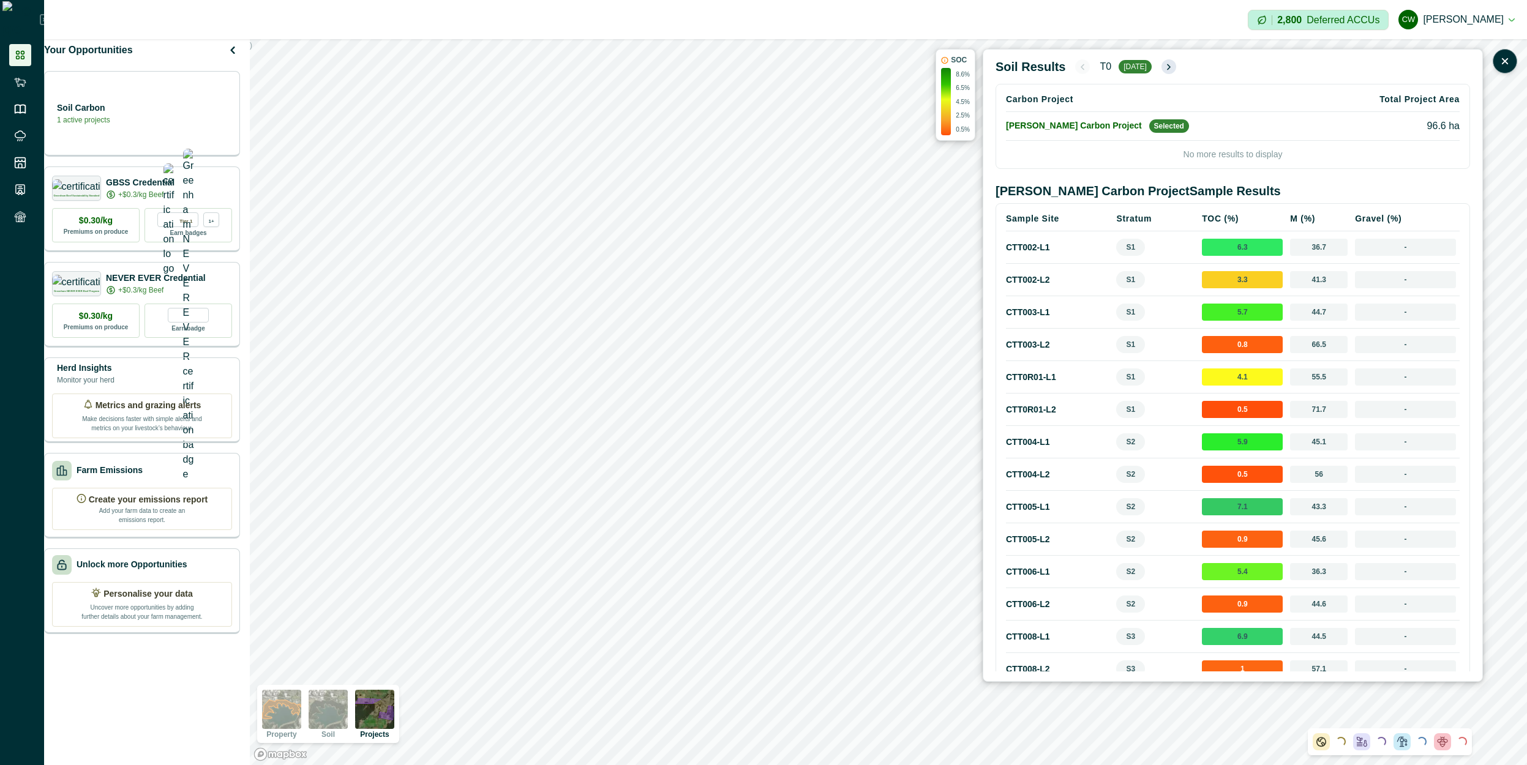
click at [1170, 67] on icon "button" at bounding box center [1169, 66] width 2 height 5
click at [1170, 67] on icon "button" at bounding box center [1169, 67] width 10 height 10
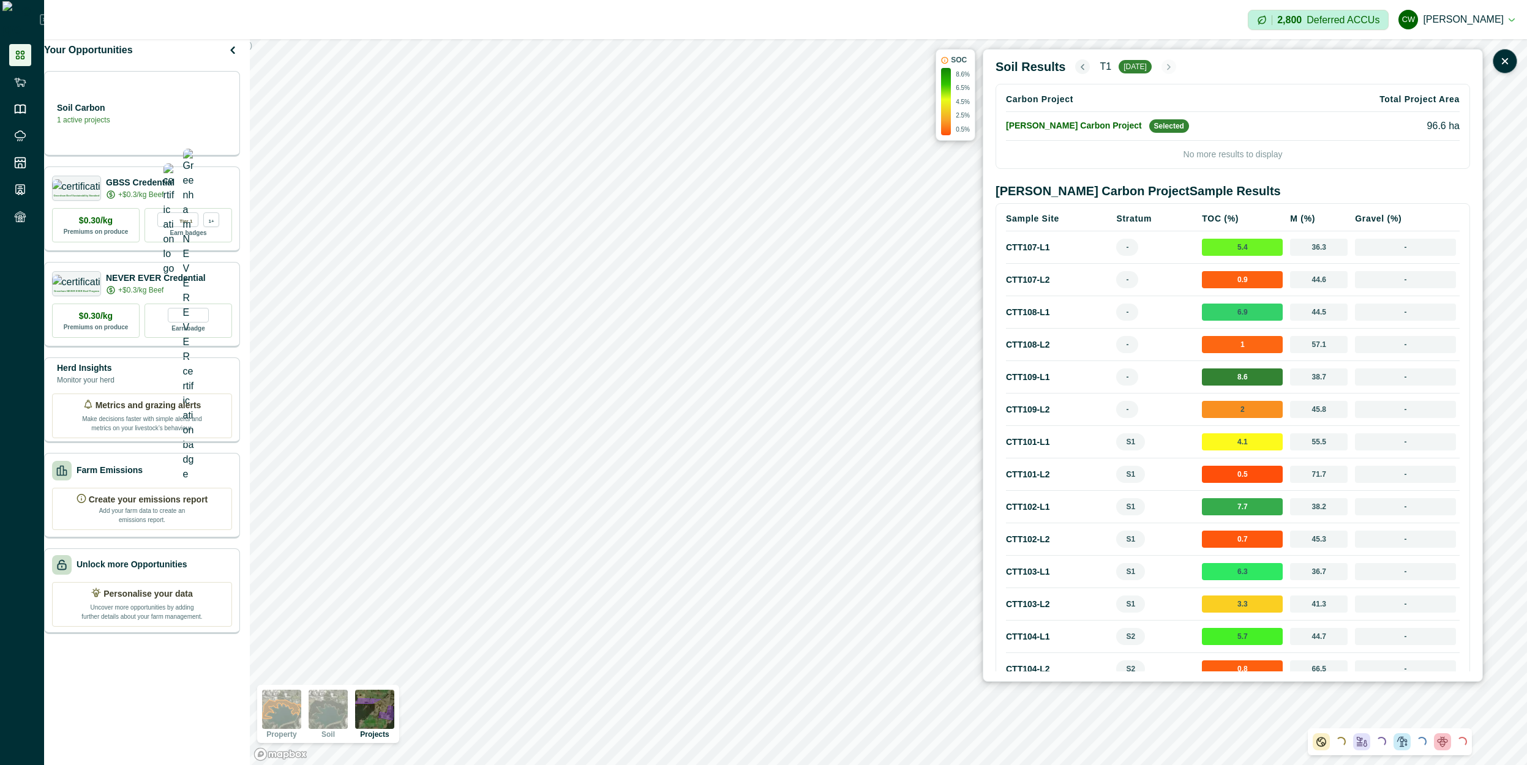
click at [1081, 65] on button "button" at bounding box center [1082, 66] width 15 height 15
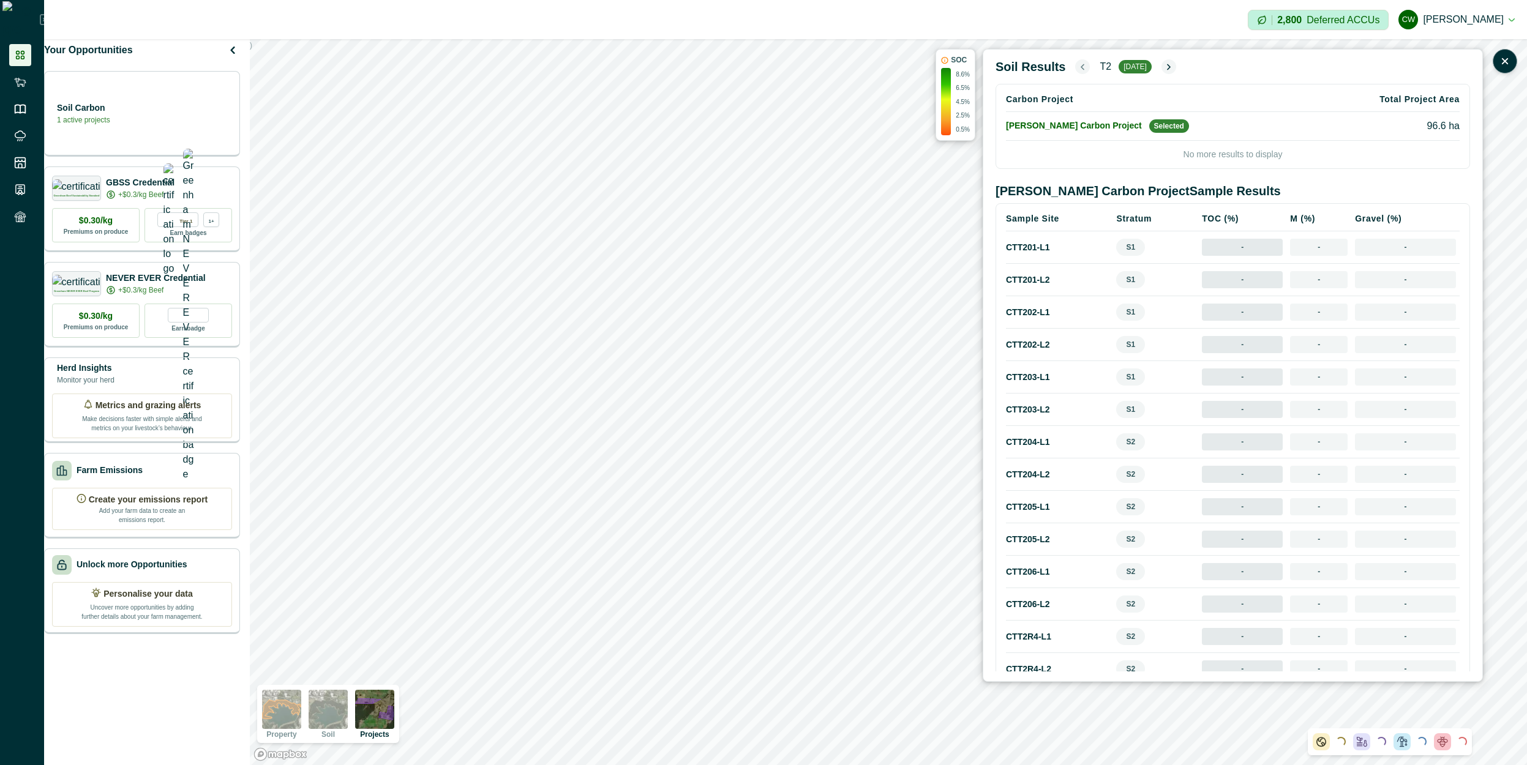
click at [1081, 65] on button "button" at bounding box center [1082, 66] width 15 height 15
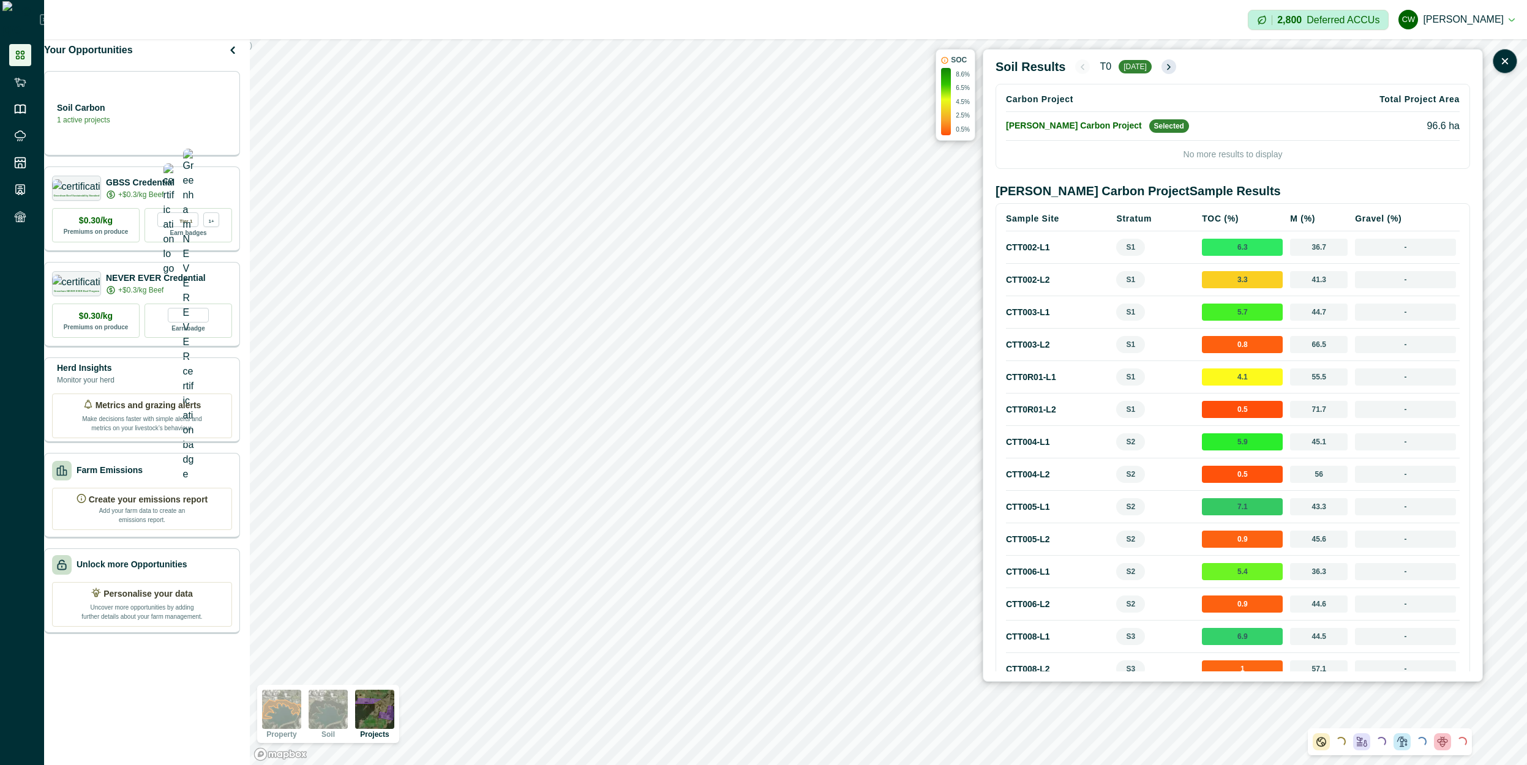
click at [1168, 72] on icon "button" at bounding box center [1169, 67] width 10 height 10
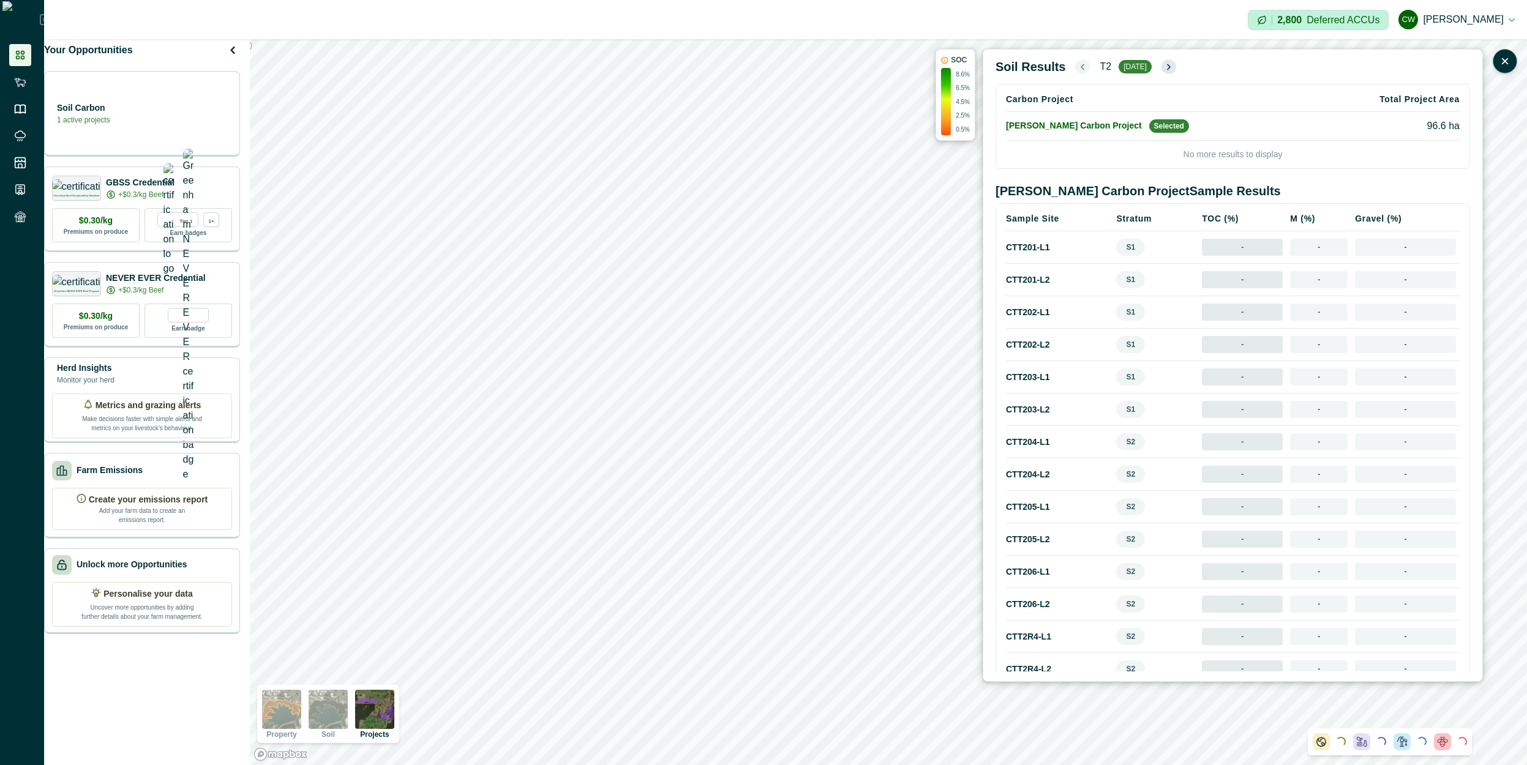
click at [1168, 72] on icon "button" at bounding box center [1169, 67] width 10 height 10
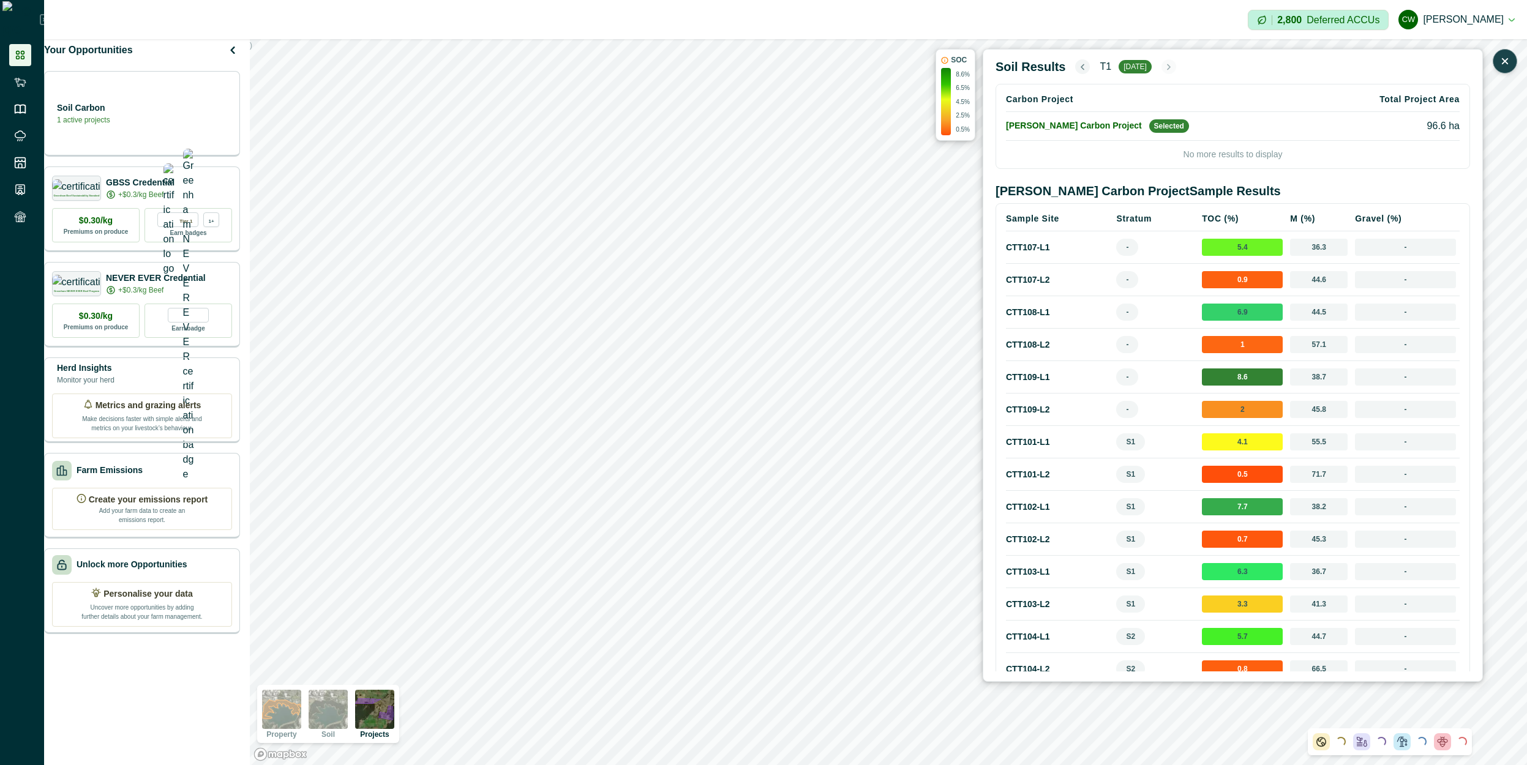
click at [1496, 61] on button "button" at bounding box center [1505, 61] width 24 height 24
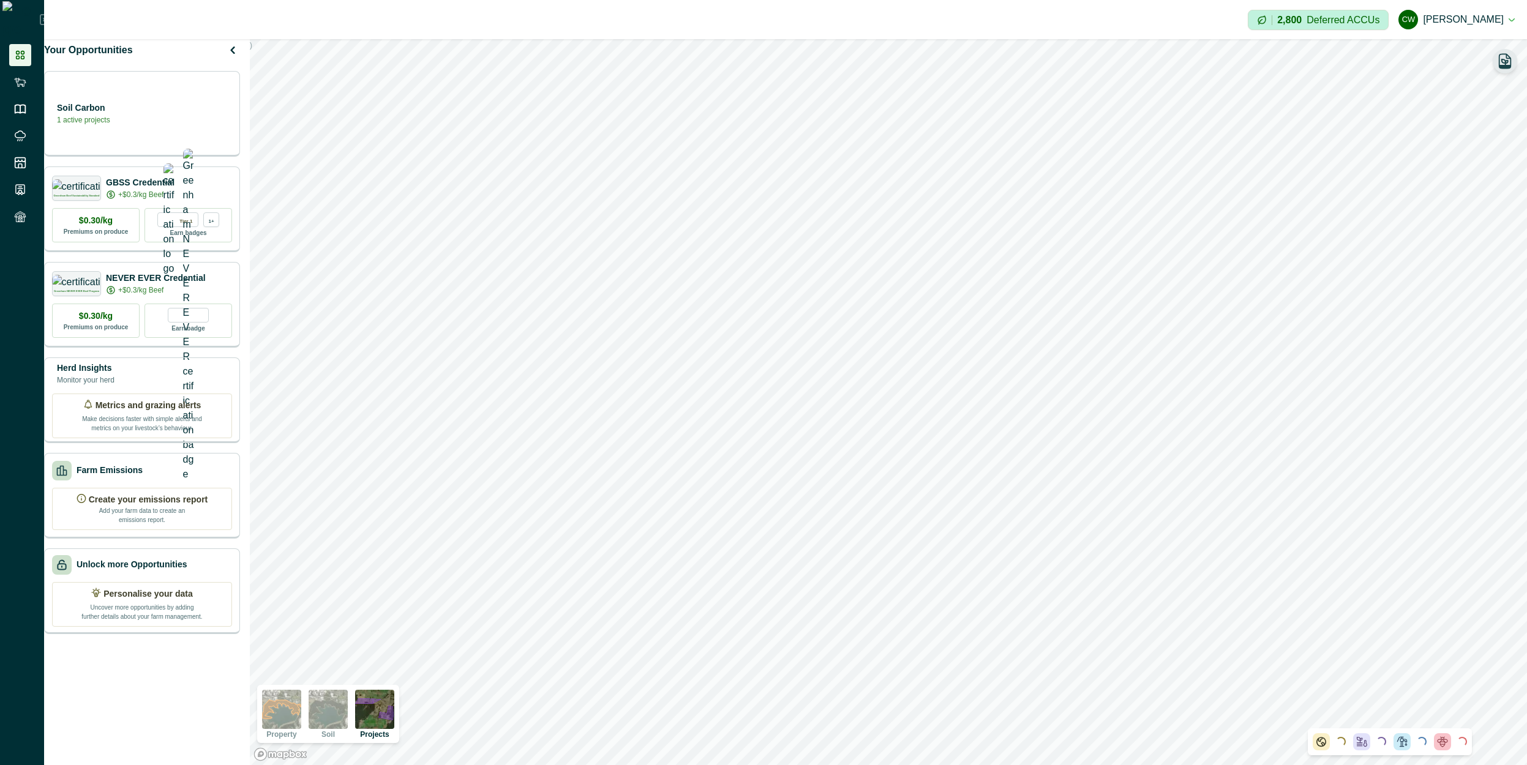
click at [1506, 59] on icon "button" at bounding box center [1505, 61] width 17 height 17
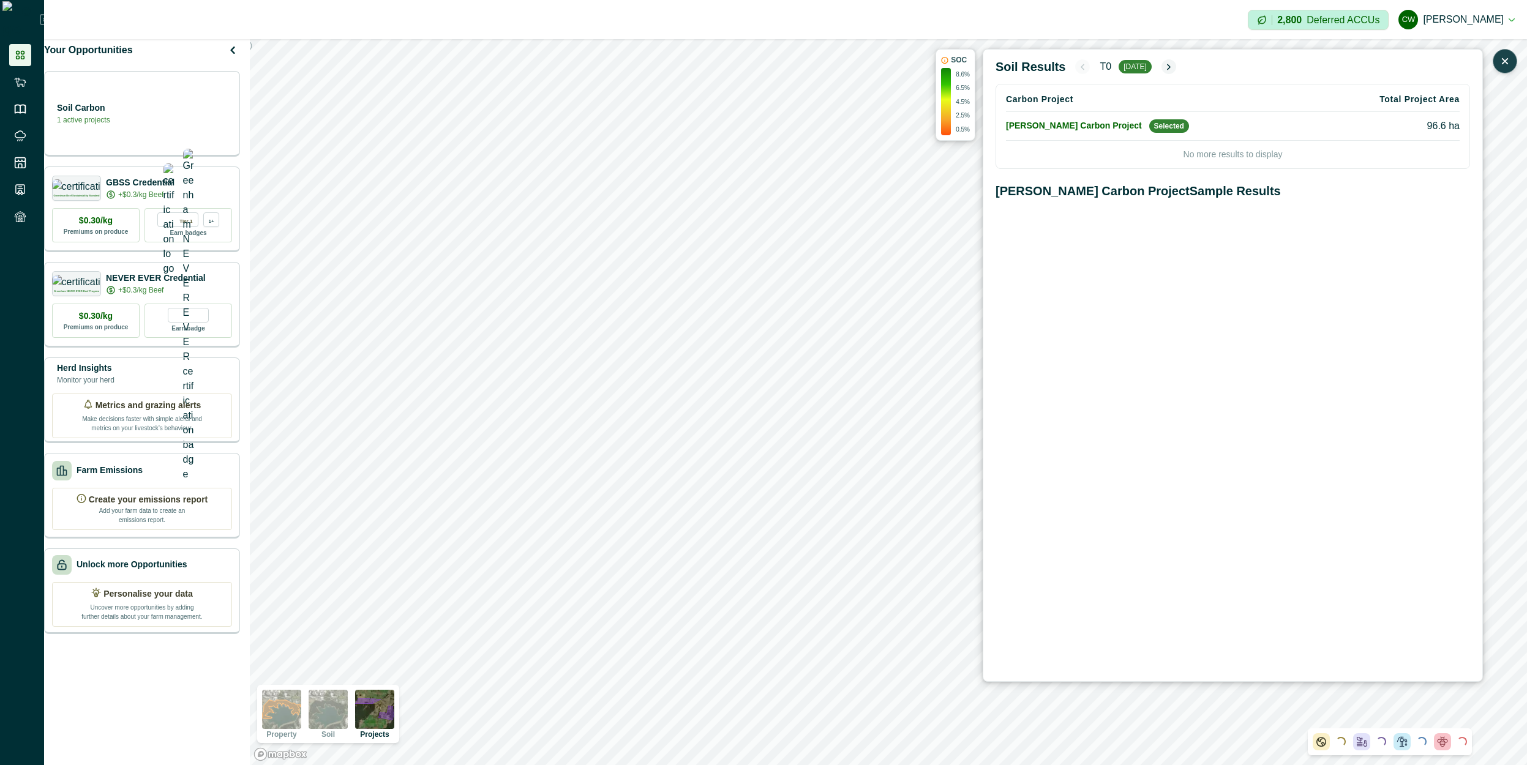
click at [1504, 70] on button "button" at bounding box center [1505, 61] width 24 height 24
